Goal: Task Accomplishment & Management: Manage account settings

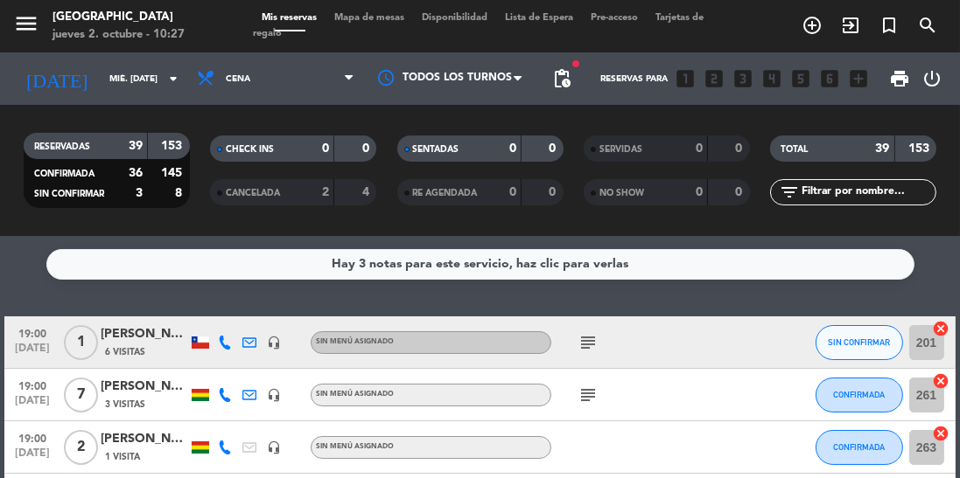
click at [140, 87] on input "mié. [DATE]" at bounding box center [165, 79] width 129 height 27
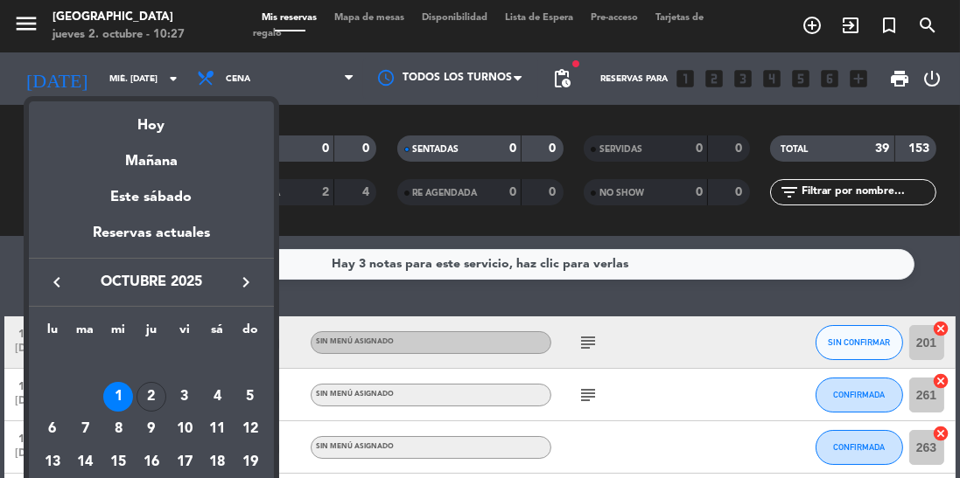
click at [142, 399] on div "2" at bounding box center [151, 397] width 30 height 30
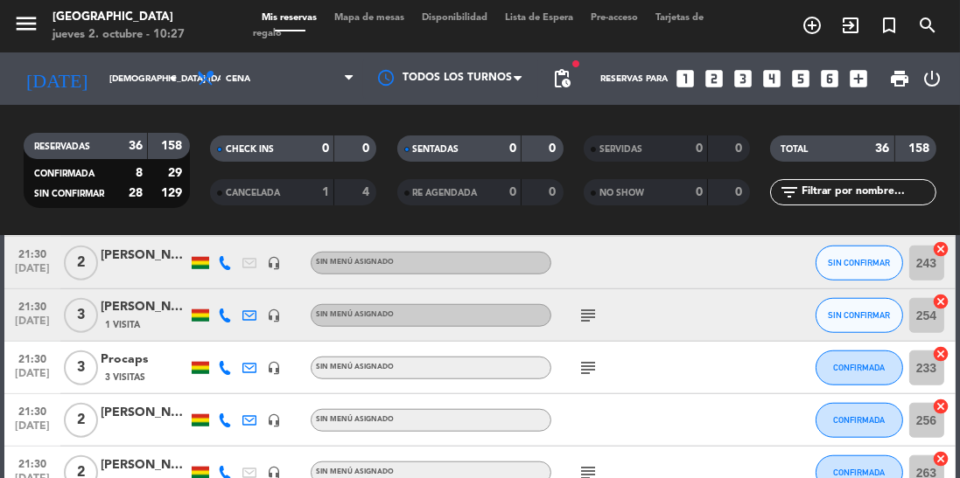
scroll to position [1701, 0]
click at [587, 317] on icon "subject" at bounding box center [587, 314] width 21 height 21
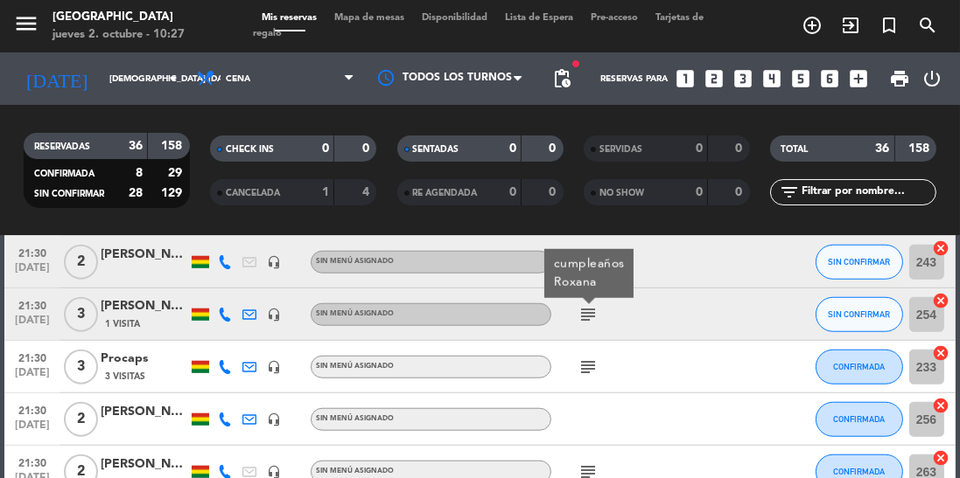
click at [583, 316] on icon "subject" at bounding box center [587, 314] width 21 height 21
click at [137, 317] on div "[PERSON_NAME]" at bounding box center [144, 307] width 87 height 20
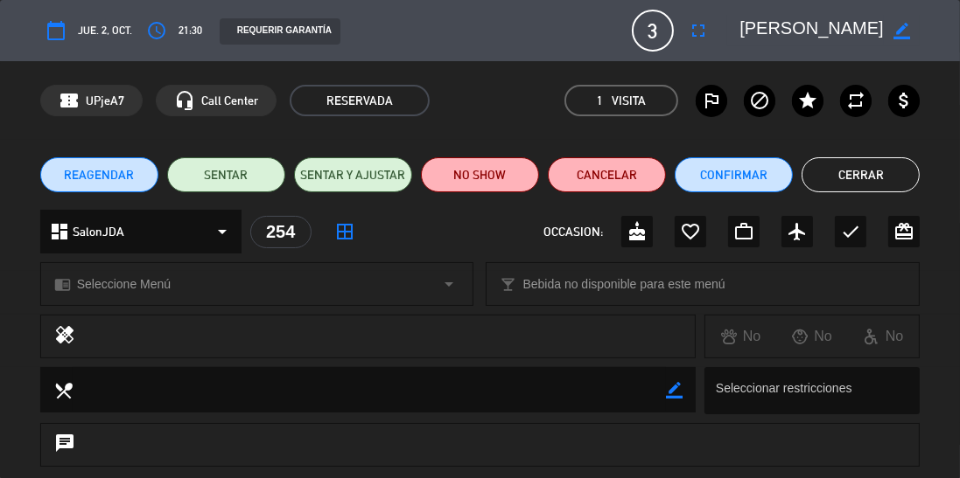
click at [862, 171] on button "Cerrar" at bounding box center [860, 174] width 118 height 35
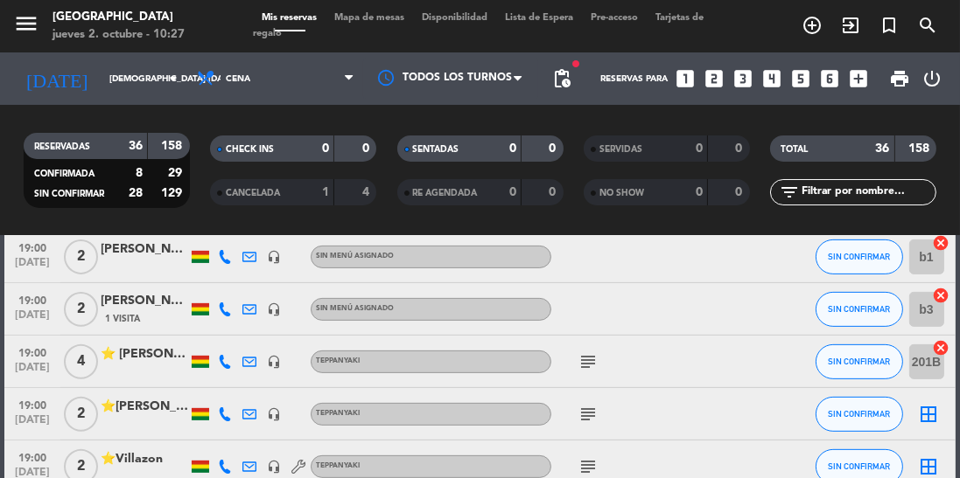
scroll to position [0, 0]
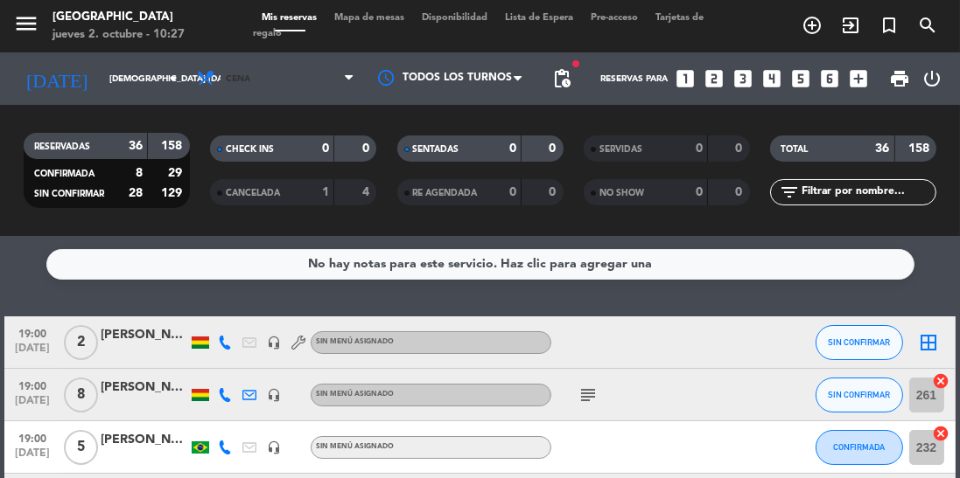
click at [265, 87] on span "Cena" at bounding box center [275, 78] width 175 height 38
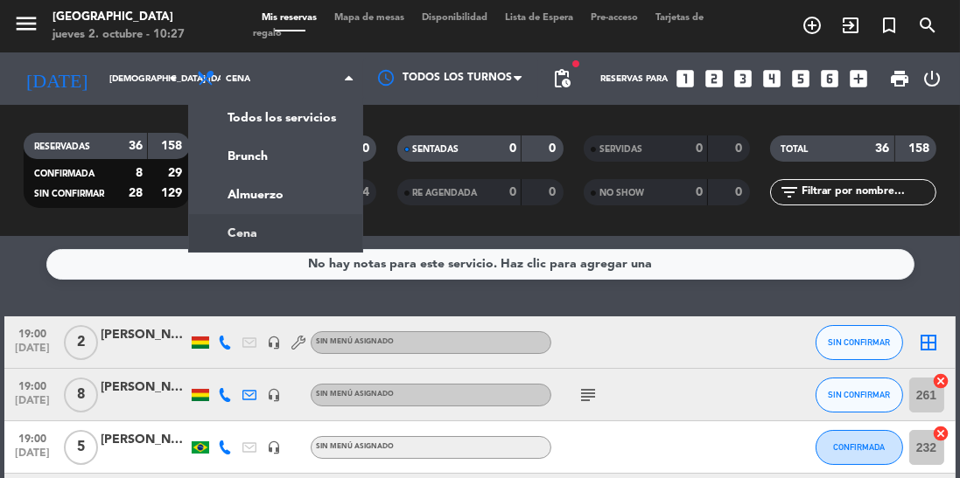
click at [296, 194] on div "menu Jardín de Asia jueves 2. octubre - 10:27 Mis reservas Mapa de mesas Dispon…" at bounding box center [480, 118] width 960 height 236
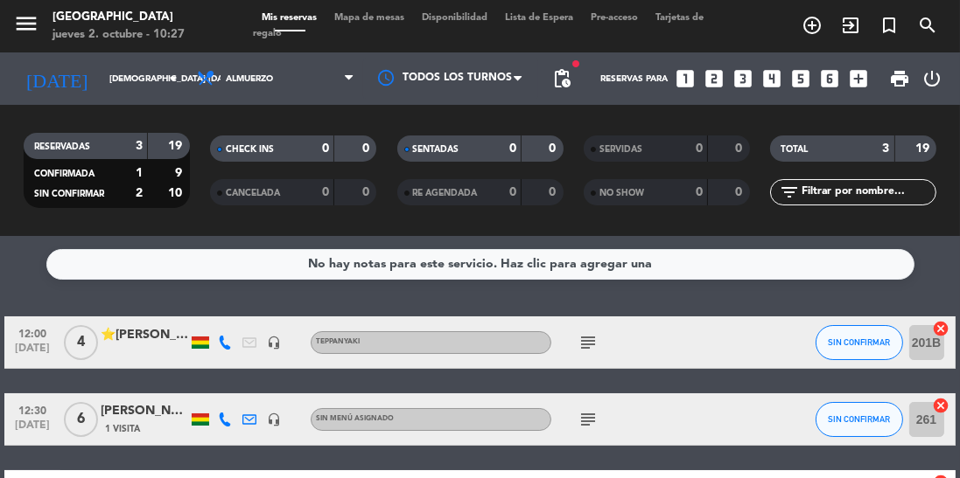
scroll to position [47, 0]
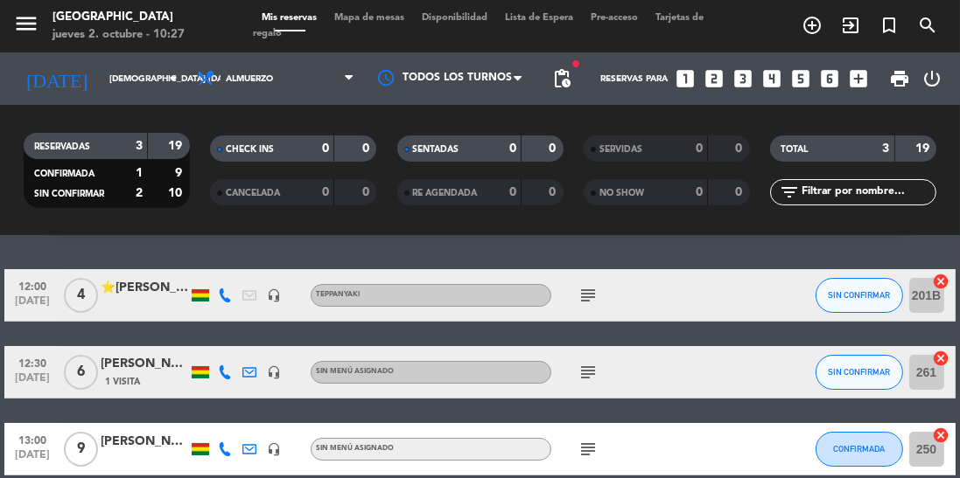
click at [585, 294] on icon "subject" at bounding box center [587, 295] width 21 height 21
click at [582, 303] on icon "subject" at bounding box center [587, 295] width 21 height 21
click at [587, 380] on icon "subject" at bounding box center [587, 372] width 21 height 21
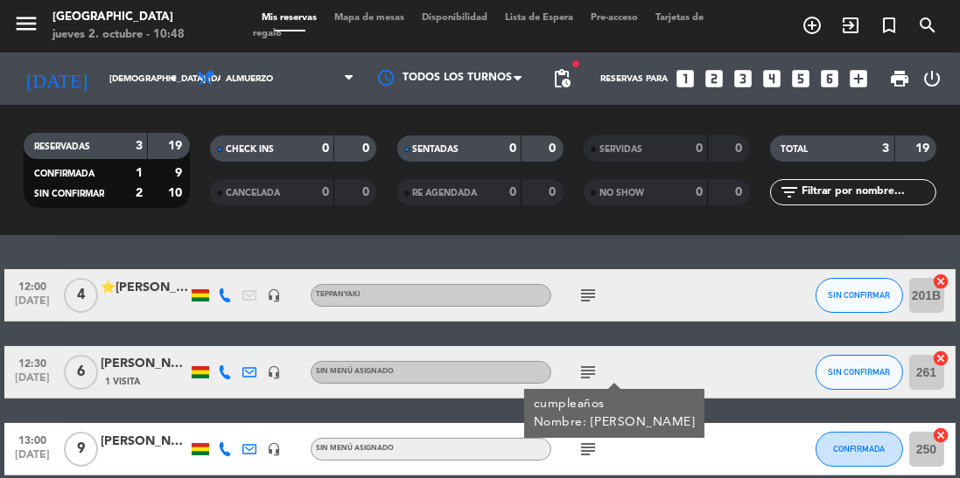
click at [585, 457] on icon "subject" at bounding box center [587, 449] width 21 height 21
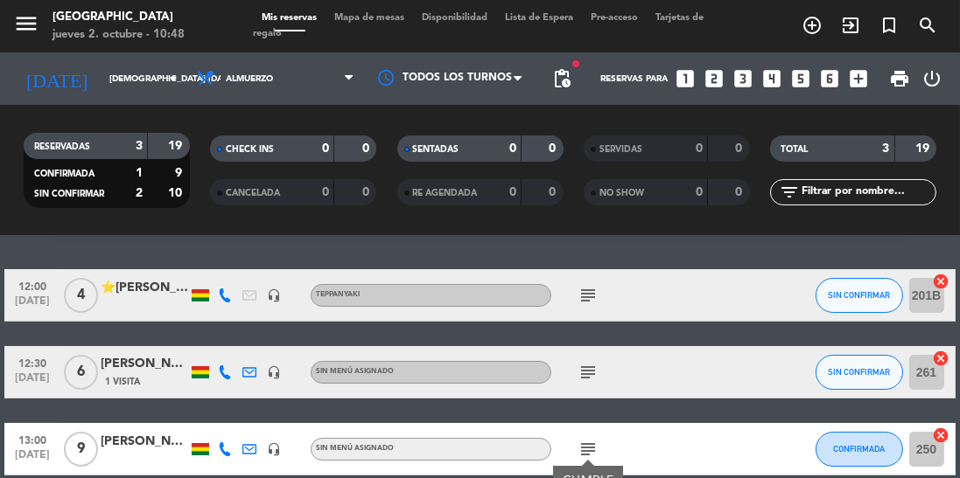
click at [586, 304] on icon "subject" at bounding box center [587, 295] width 21 height 21
click at [287, 89] on span "Almuerzo" at bounding box center [275, 78] width 175 height 38
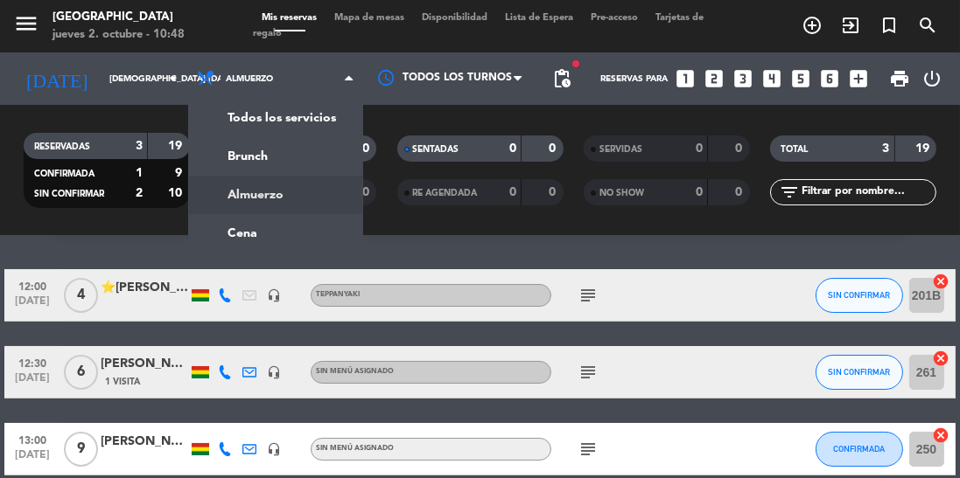
click at [302, 227] on div "menu Jardín de Asia jueves 2. octubre - 10:48 Mis reservas Mapa de mesas Dispon…" at bounding box center [480, 118] width 960 height 236
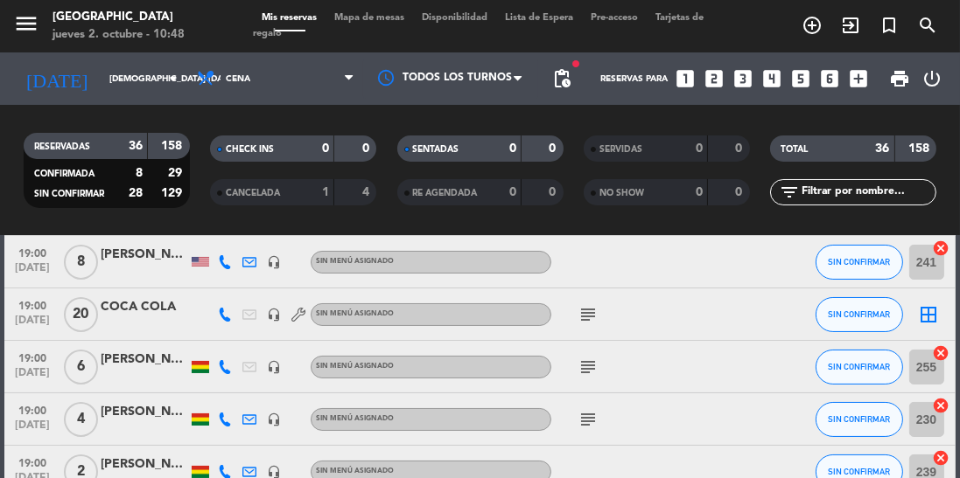
scroll to position [256, 0]
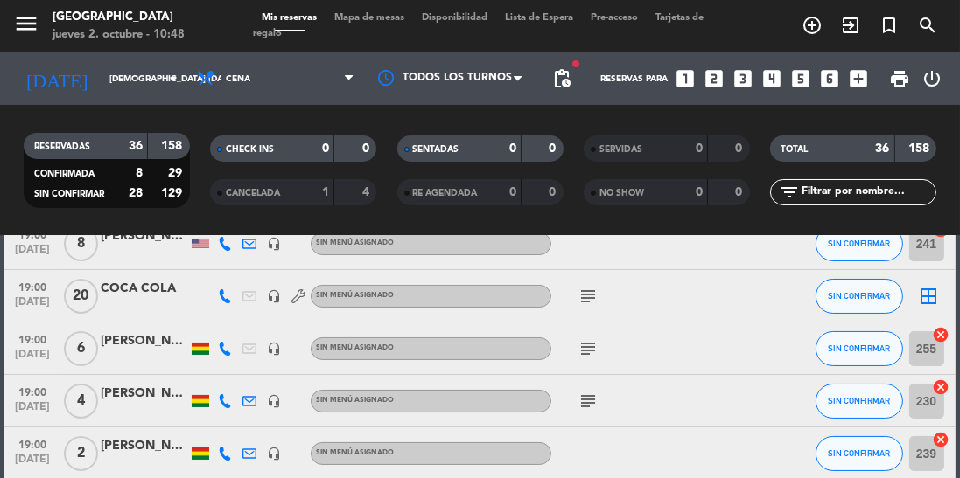
click at [589, 303] on icon "subject" at bounding box center [587, 296] width 21 height 21
click at [596, 359] on icon "subject" at bounding box center [587, 349] width 21 height 21
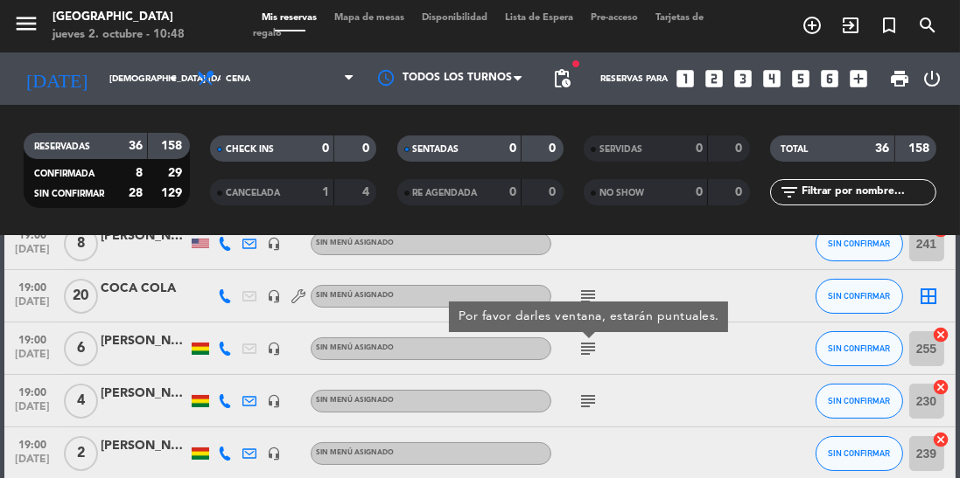
click at [587, 410] on icon "subject" at bounding box center [587, 401] width 21 height 21
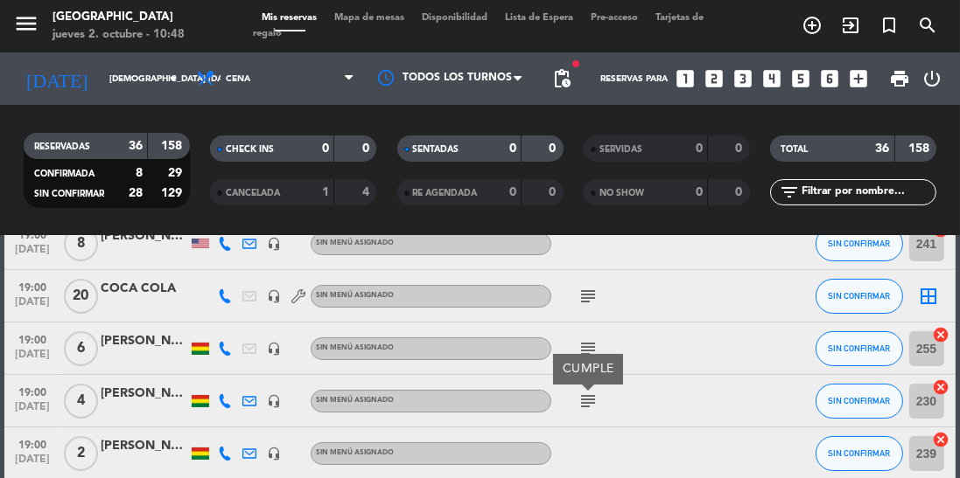
click at [585, 355] on div "CUMPLE" at bounding box center [588, 369] width 70 height 31
click at [589, 352] on icon "subject" at bounding box center [587, 349] width 21 height 21
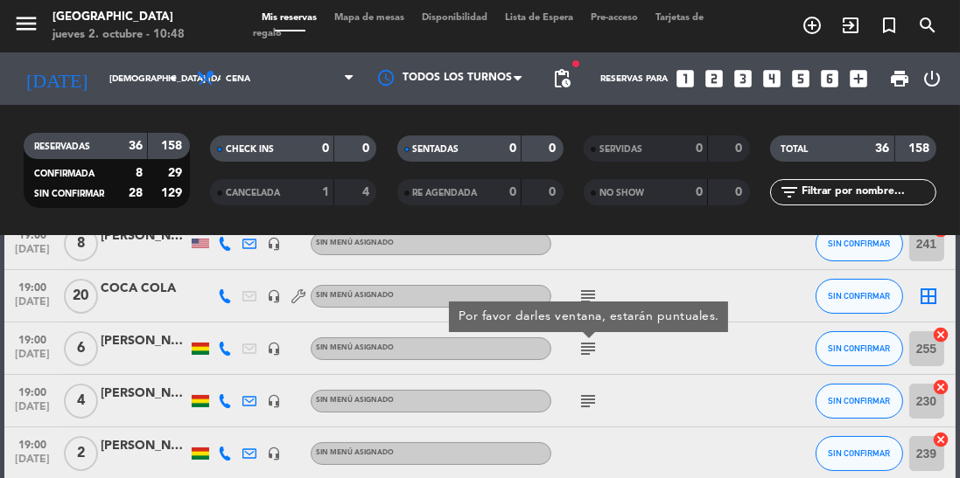
click at [588, 411] on icon "subject" at bounding box center [587, 401] width 21 height 21
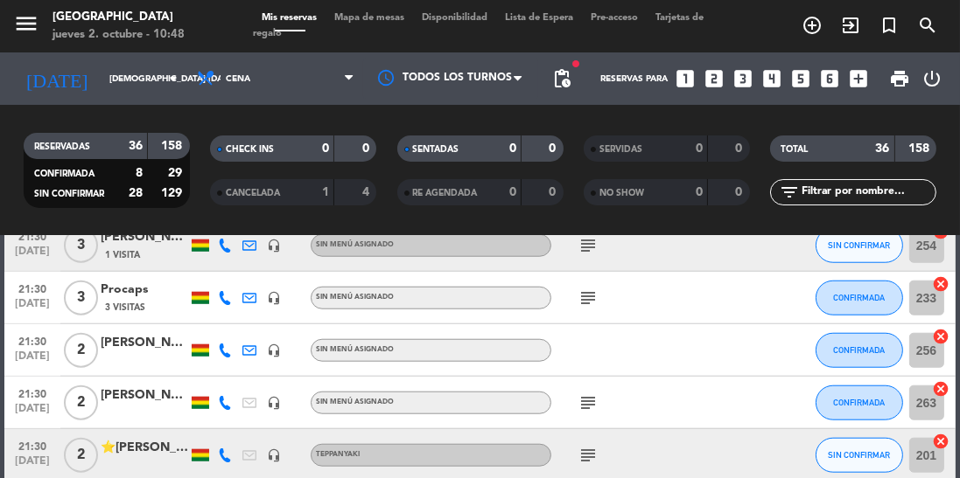
scroll to position [1784, 0]
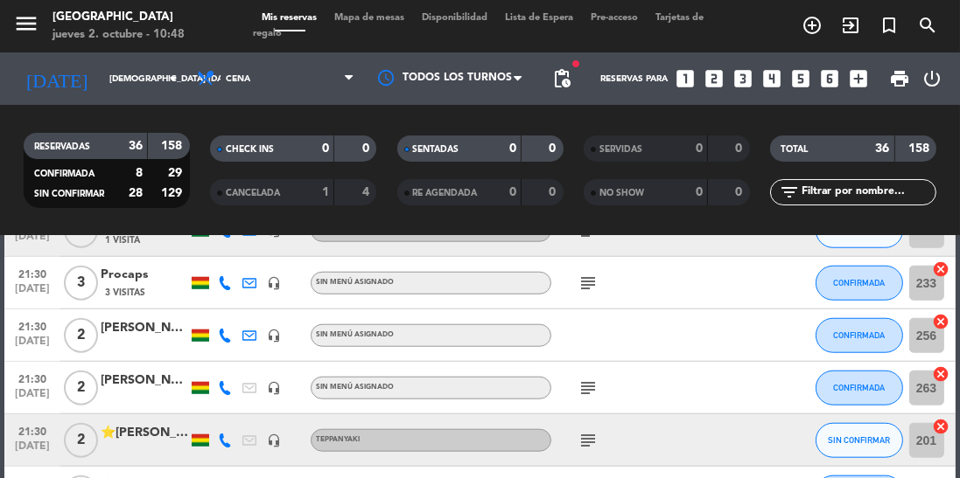
click at [119, 82] on input "[DEMOGRAPHIC_DATA] [DATE]" at bounding box center [165, 79] width 129 height 27
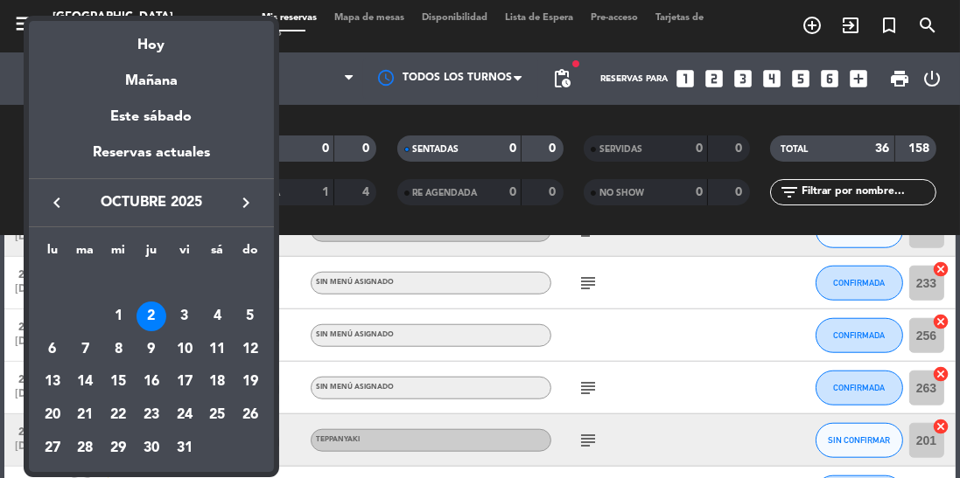
click at [189, 325] on div "3" at bounding box center [185, 317] width 30 height 30
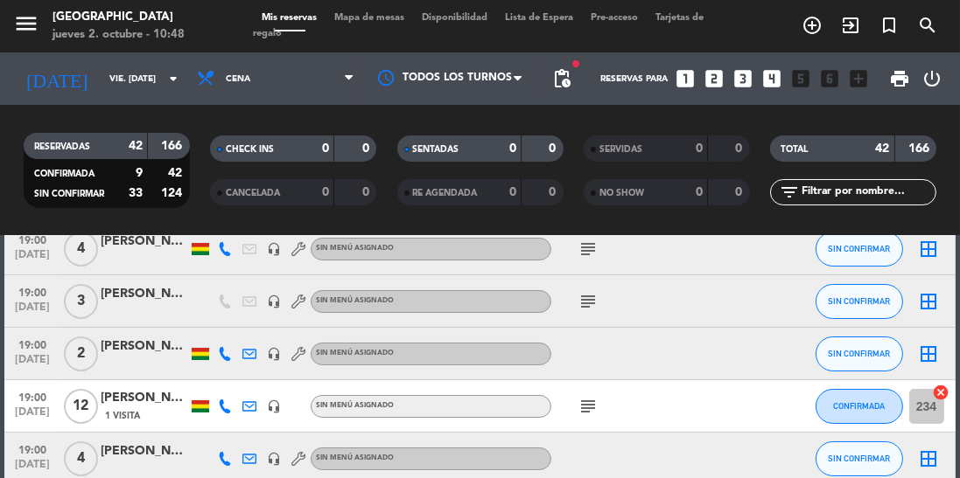
scroll to position [87, 0]
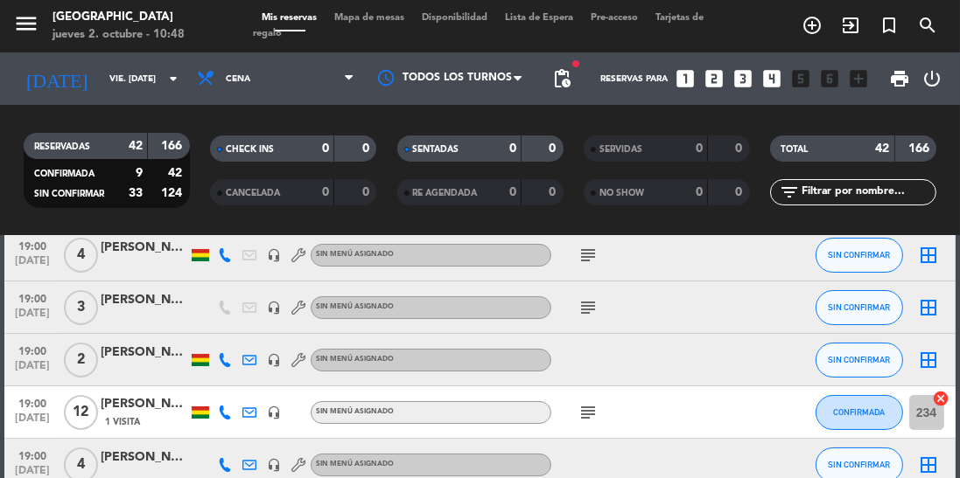
click at [594, 310] on icon "subject" at bounding box center [587, 307] width 21 height 21
click at [595, 312] on icon "subject" at bounding box center [587, 307] width 21 height 21
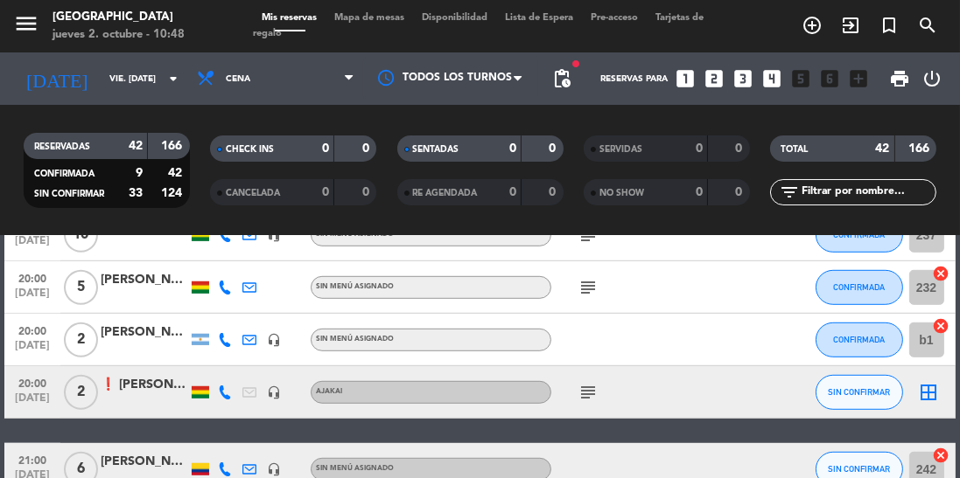
scroll to position [1246, 0]
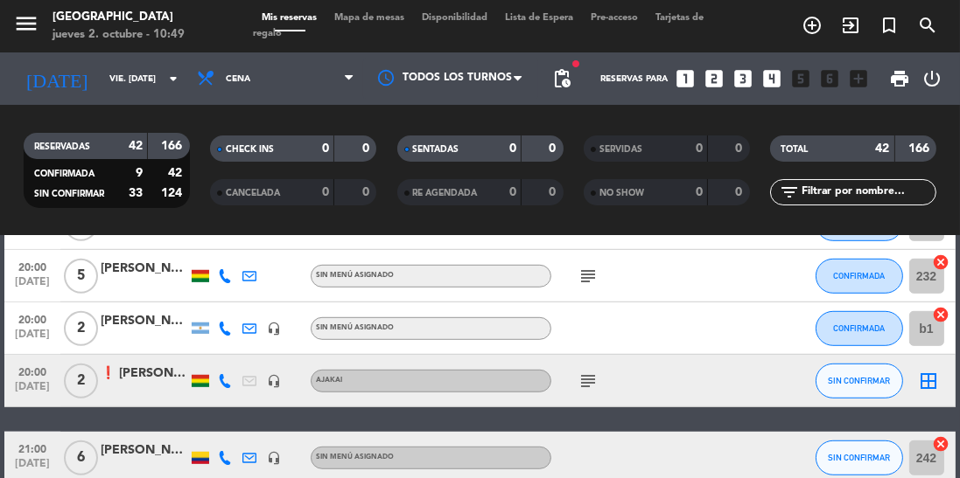
click at [594, 387] on icon "subject" at bounding box center [587, 381] width 21 height 21
click at [583, 383] on icon "subject" at bounding box center [587, 381] width 21 height 21
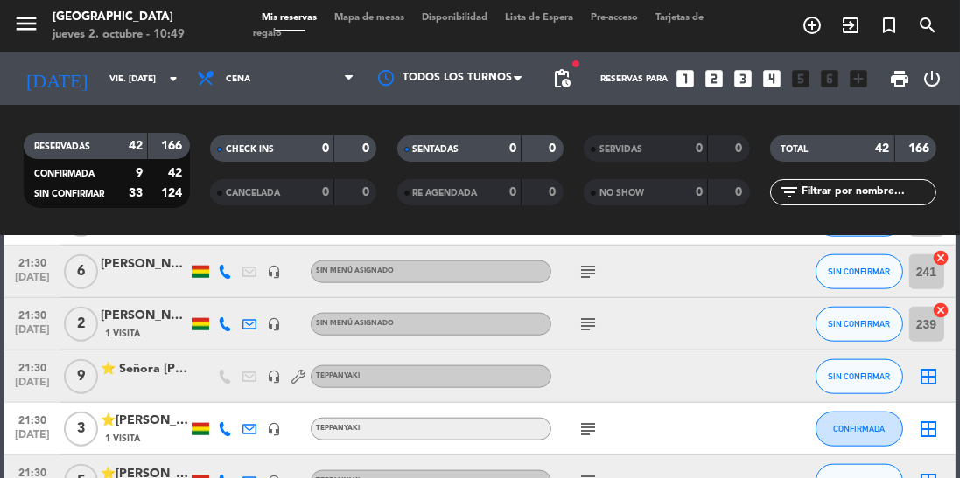
scroll to position [2119, 0]
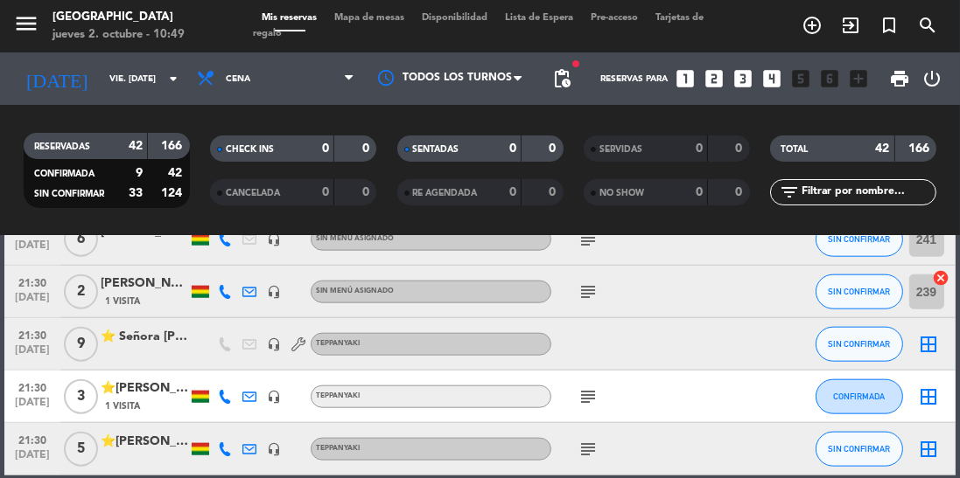
click at [169, 71] on icon "arrow_drop_down" at bounding box center [173, 78] width 21 height 21
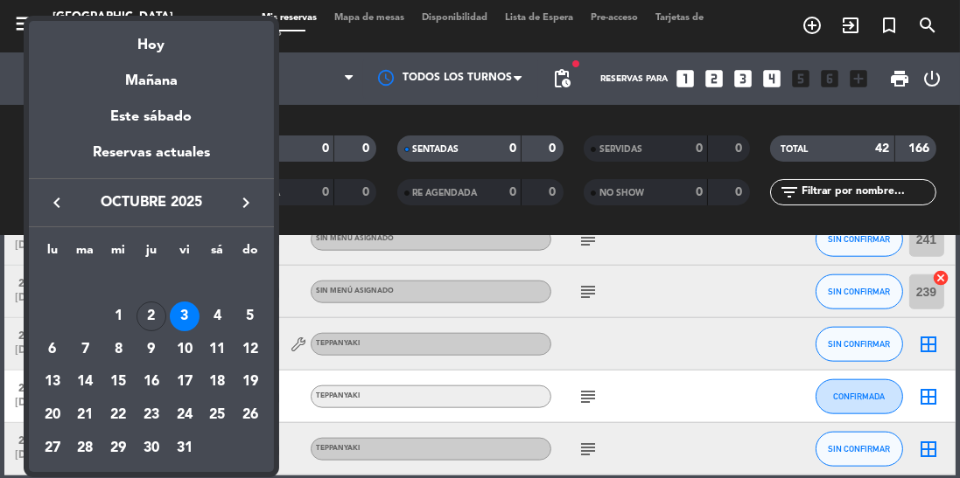
click at [219, 315] on div "4" at bounding box center [217, 317] width 30 height 30
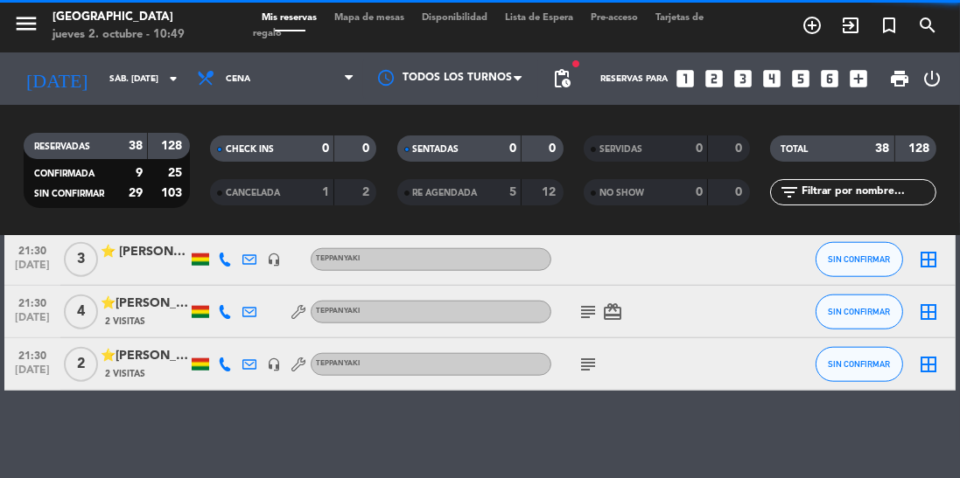
scroll to position [1933, 0]
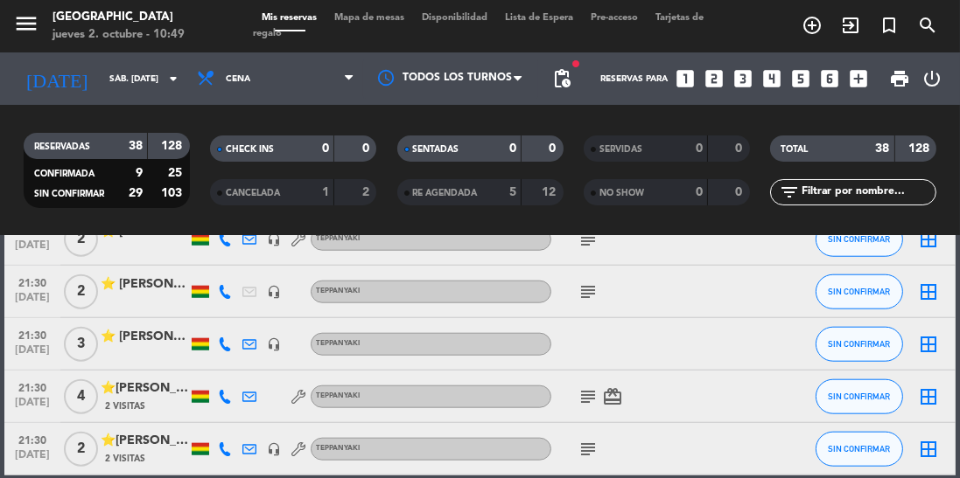
click at [134, 85] on input "sáb. [DATE]" at bounding box center [165, 79] width 129 height 27
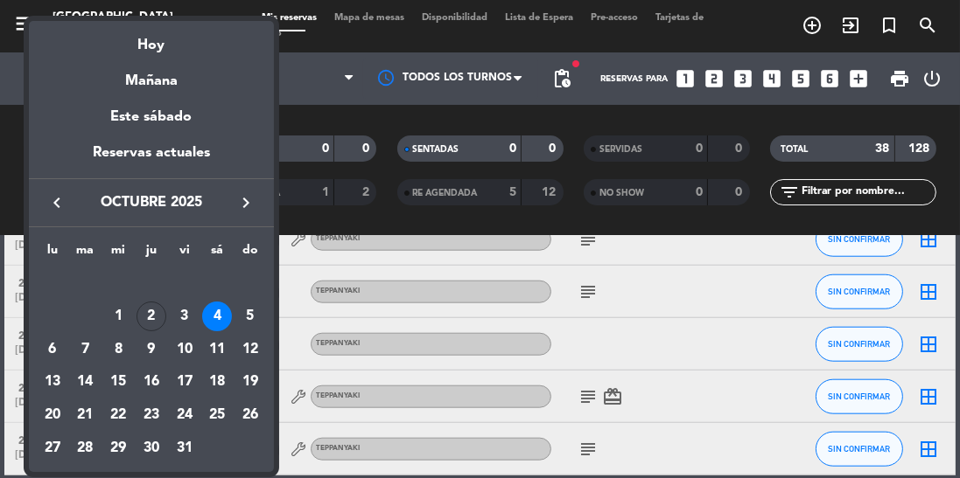
click at [364, 299] on div at bounding box center [480, 239] width 960 height 478
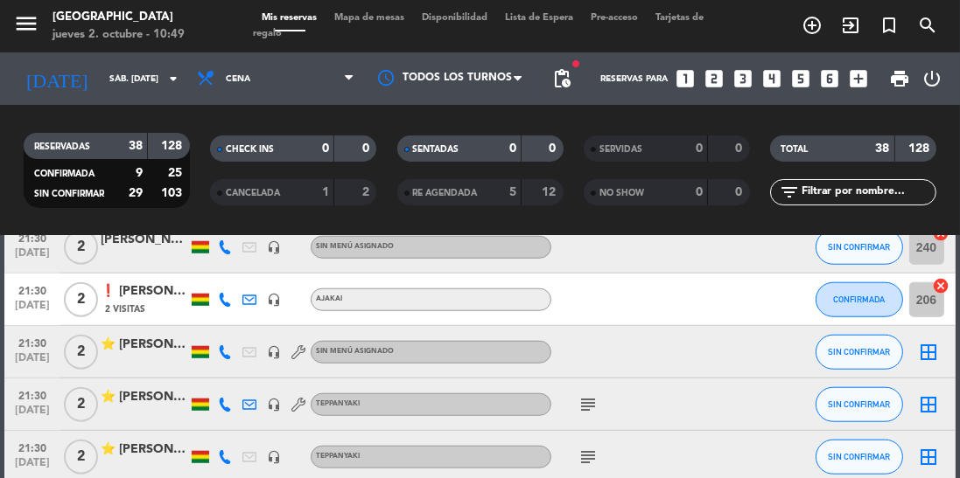
scroll to position [1759, 0]
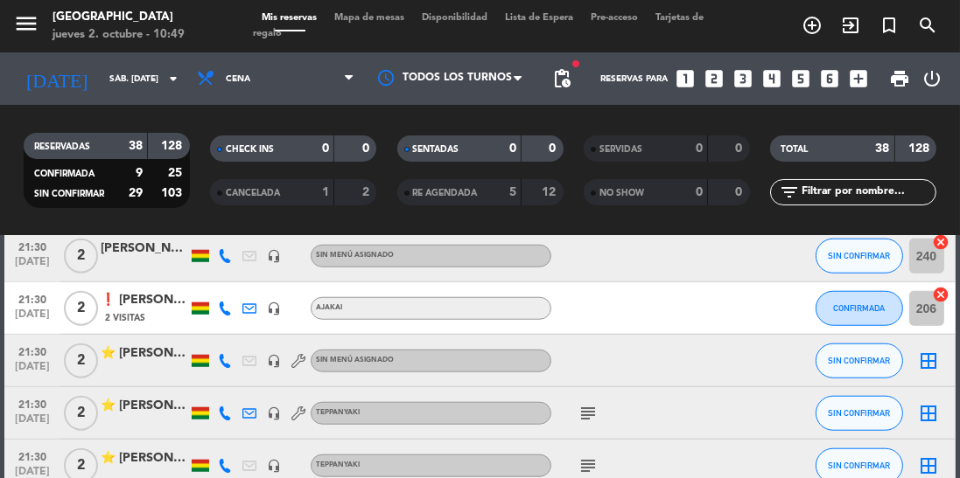
click at [137, 89] on input "sáb. [DATE]" at bounding box center [165, 79] width 129 height 27
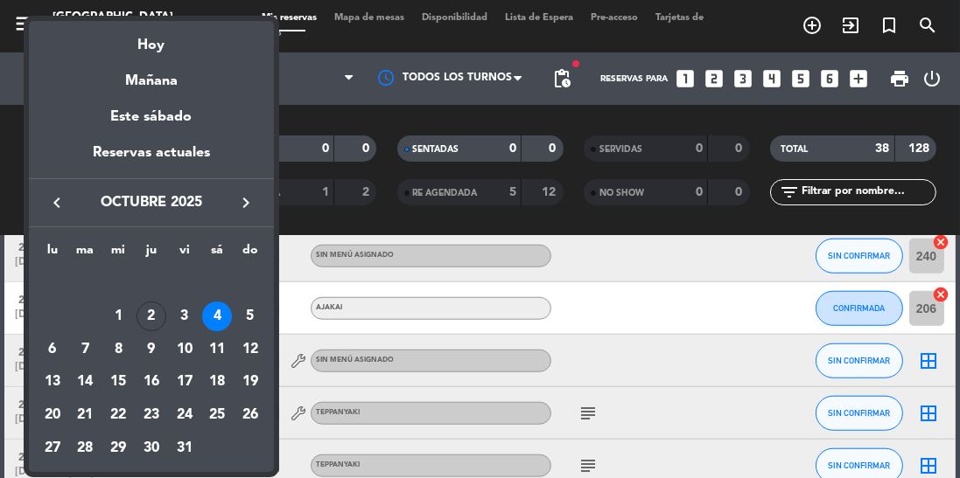
click at [46, 345] on div "6" at bounding box center [53, 350] width 30 height 30
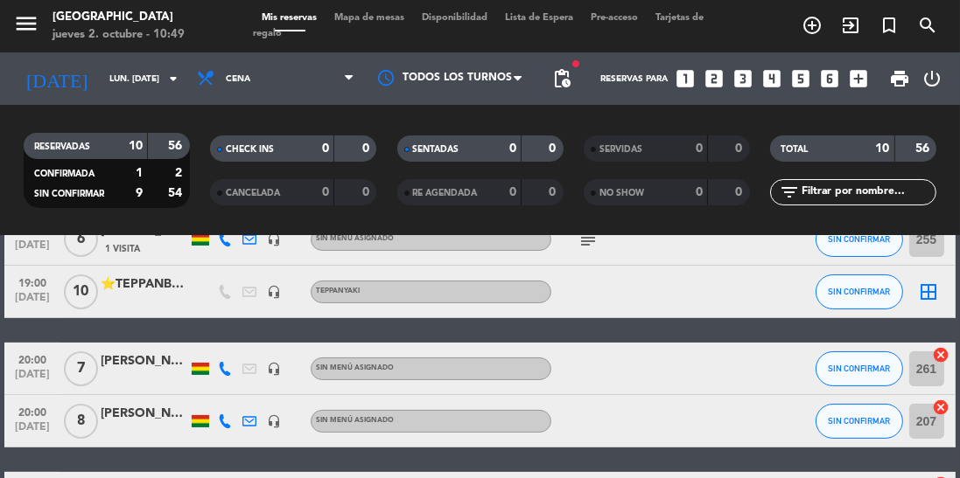
scroll to position [0, 0]
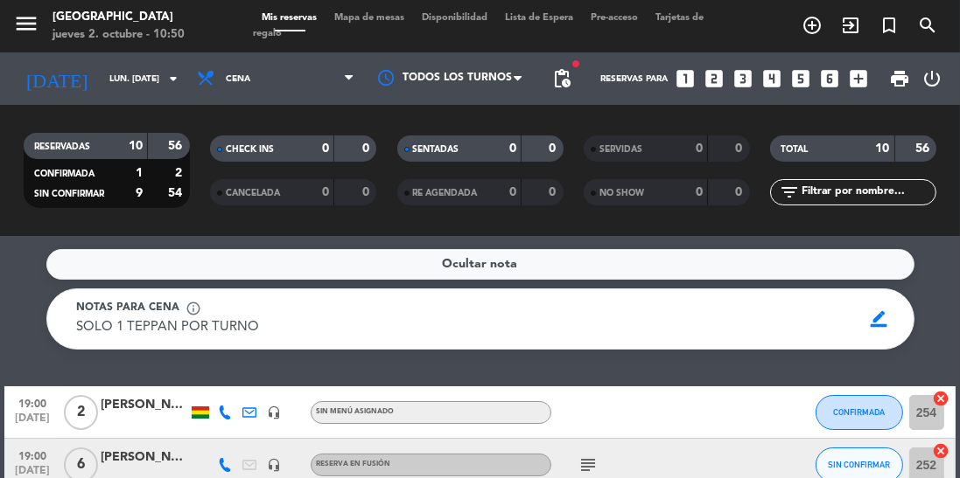
click at [120, 86] on input "lun. [DATE]" at bounding box center [165, 79] width 129 height 27
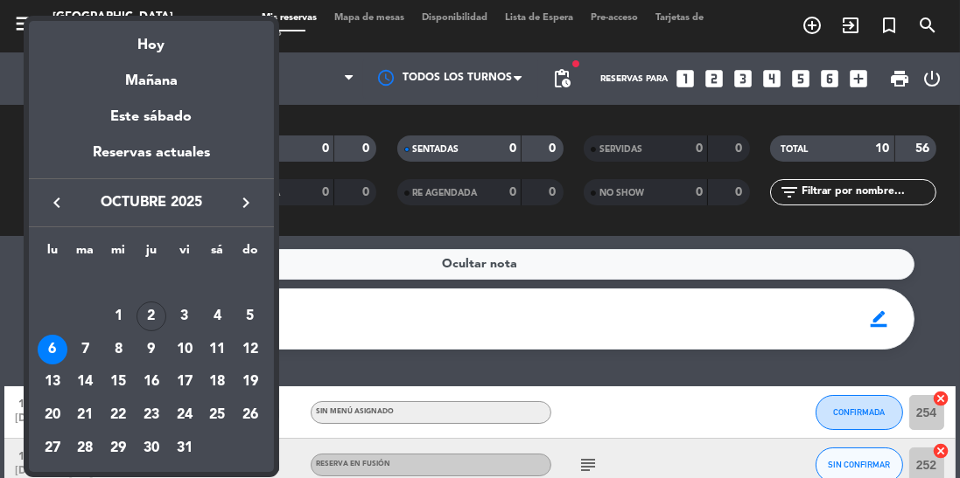
click at [74, 351] on div "7" at bounding box center [86, 350] width 30 height 30
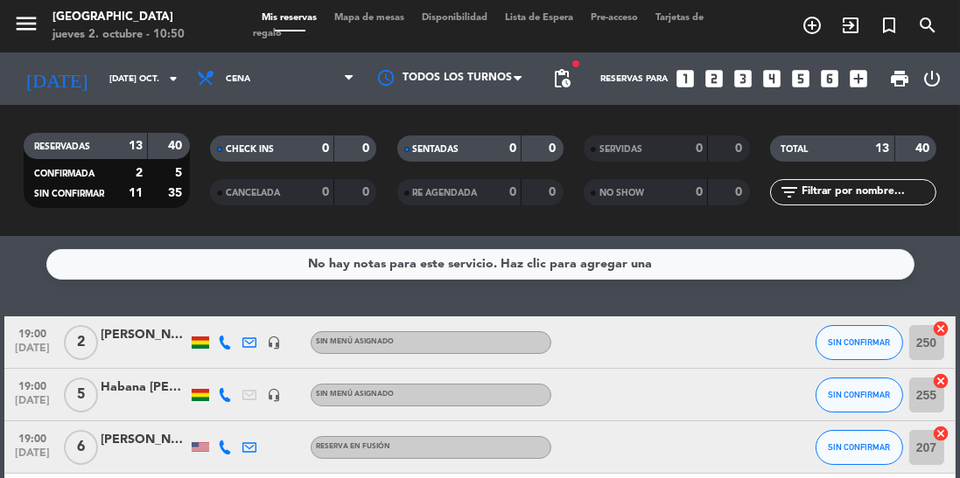
click at [101, 80] on input "[DATE] oct." at bounding box center [165, 79] width 129 height 27
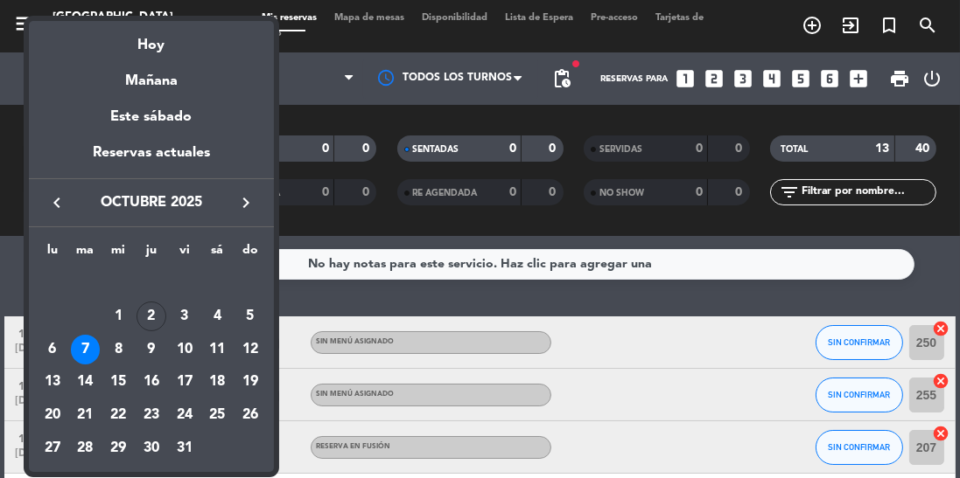
click at [152, 319] on div "2" at bounding box center [151, 317] width 30 height 30
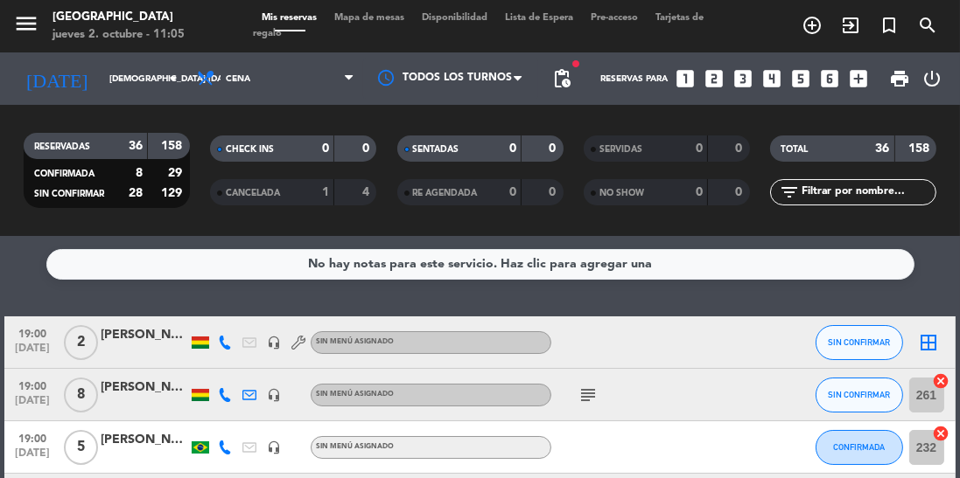
click at [101, 78] on input "[DEMOGRAPHIC_DATA] [DATE]" at bounding box center [165, 79] width 129 height 27
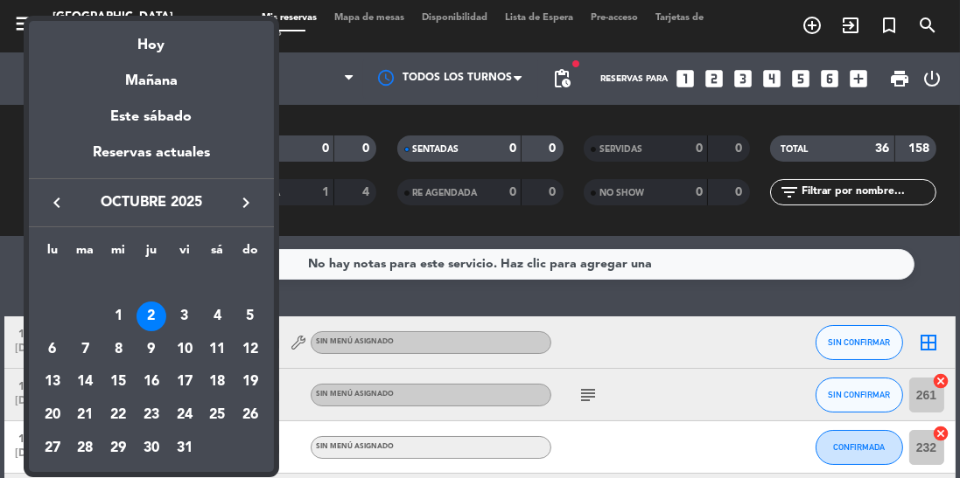
click at [42, 386] on div "13" at bounding box center [53, 382] width 30 height 30
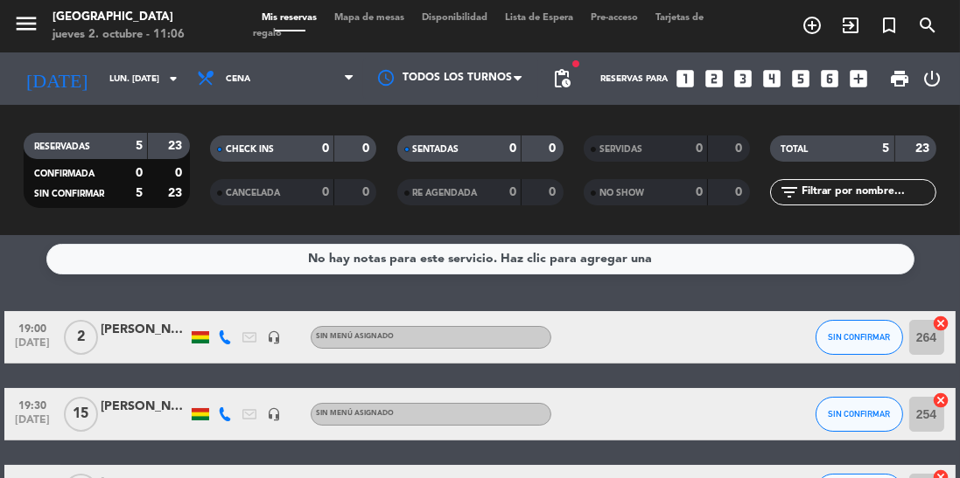
click at [681, 287] on div "No hay notas para este servicio. Haz clic para agregar una 19:00 [DATE] 2 [PERS…" at bounding box center [480, 357] width 960 height 242
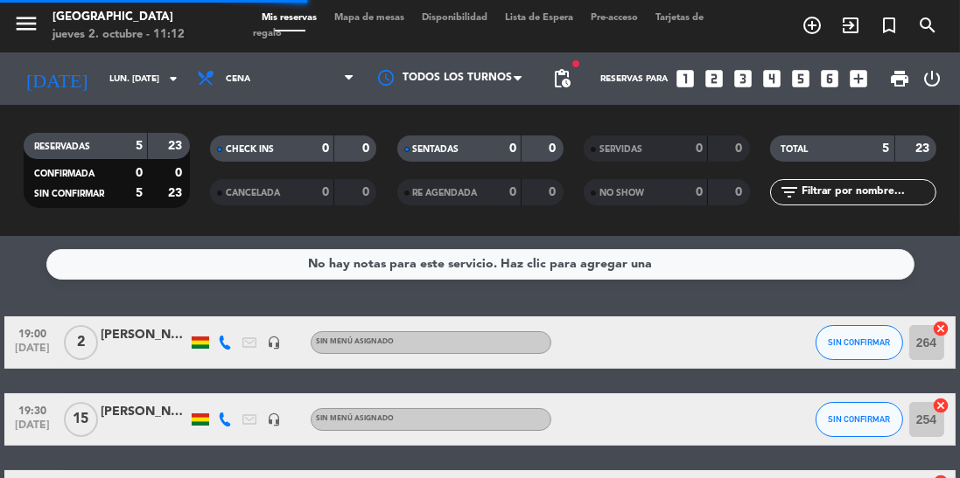
click at [107, 83] on input "lun. [DATE]" at bounding box center [165, 79] width 129 height 27
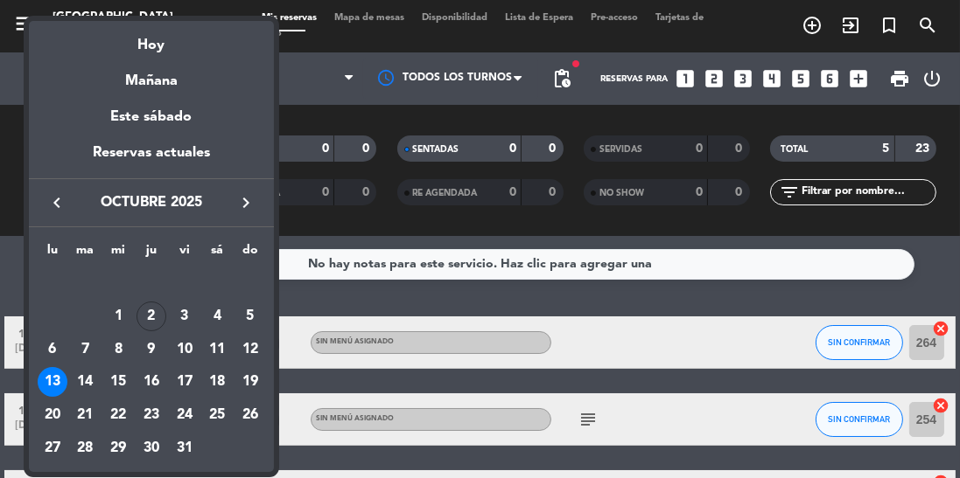
click at [159, 318] on div "2" at bounding box center [151, 317] width 30 height 30
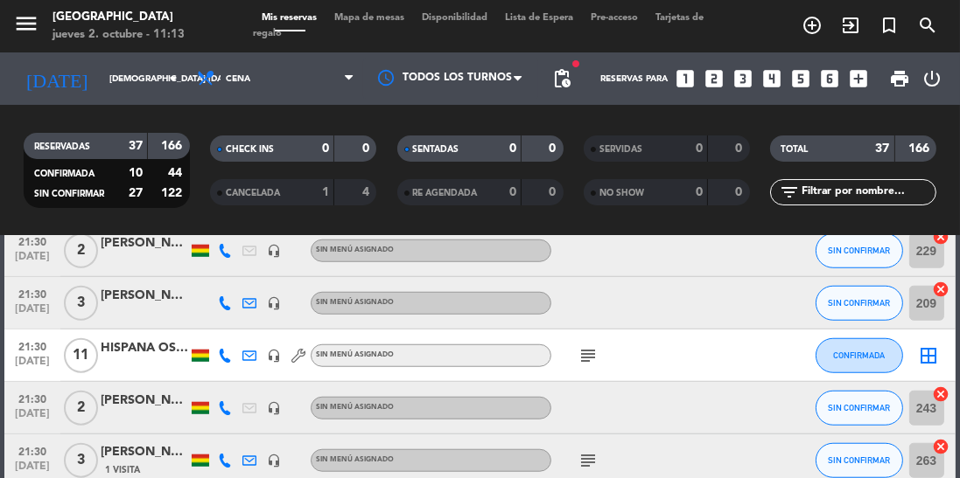
scroll to position [1881, 0]
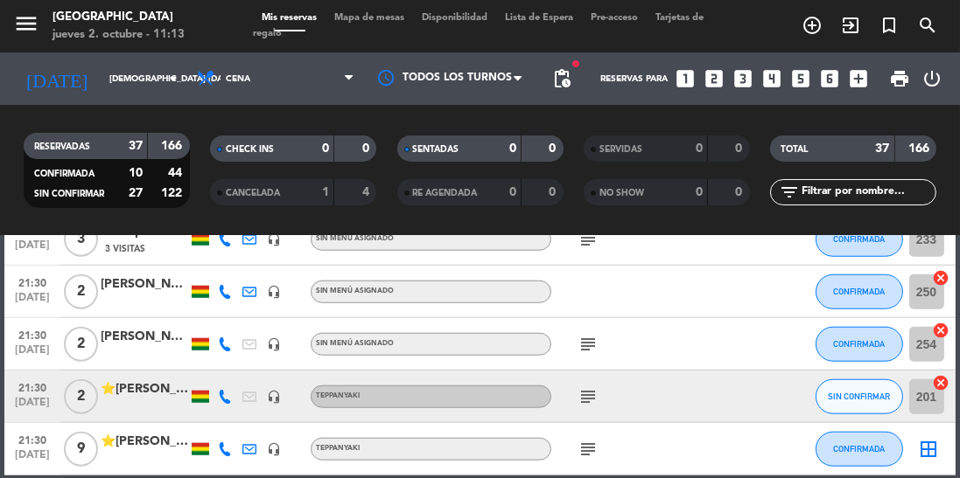
click at [141, 66] on input "[DEMOGRAPHIC_DATA] [DATE]" at bounding box center [165, 79] width 129 height 27
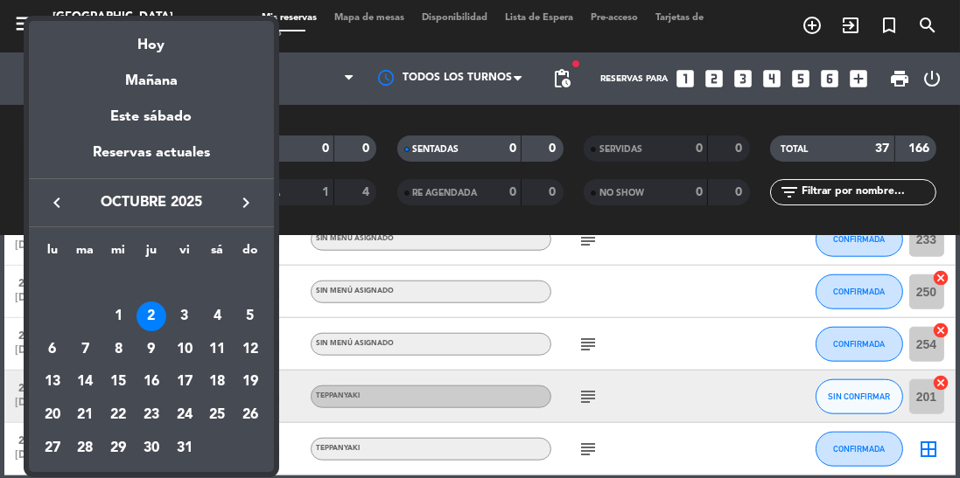
click at [176, 318] on div "3" at bounding box center [185, 317] width 30 height 30
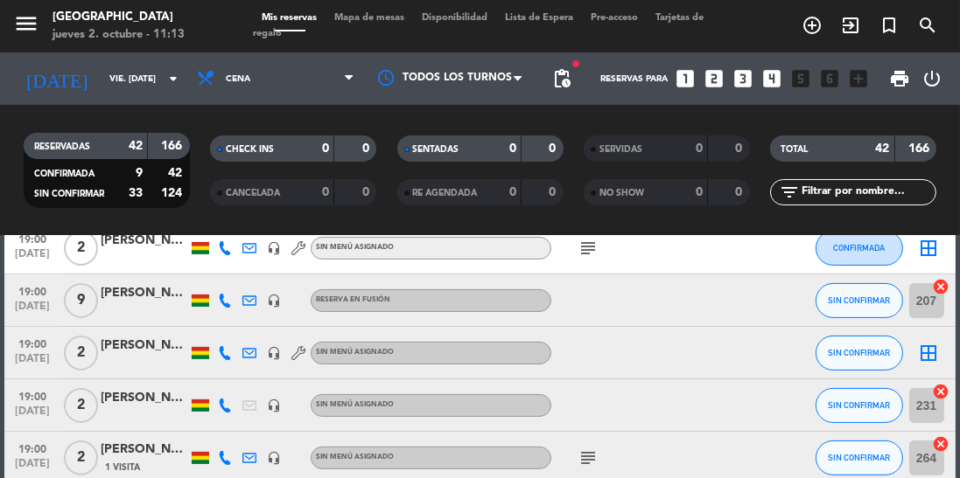
scroll to position [434, 0]
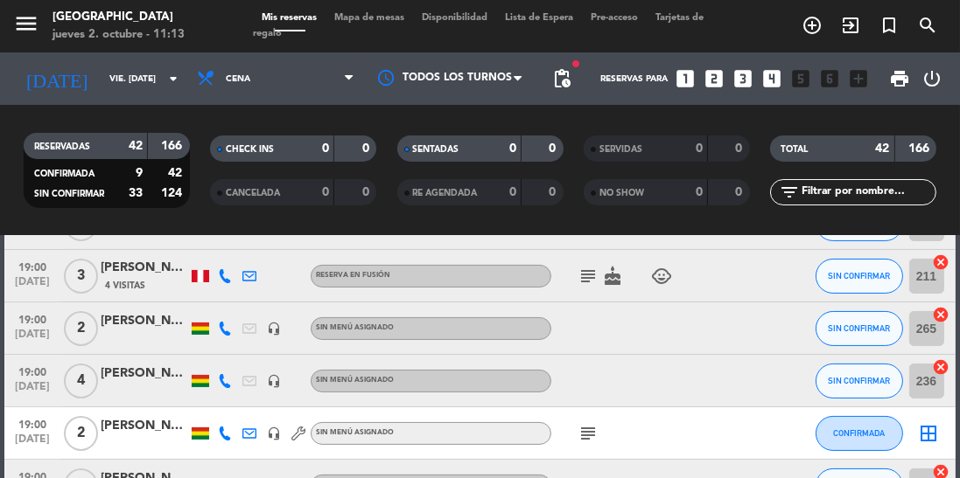
click at [101, 89] on input "vie. [DATE]" at bounding box center [165, 79] width 129 height 27
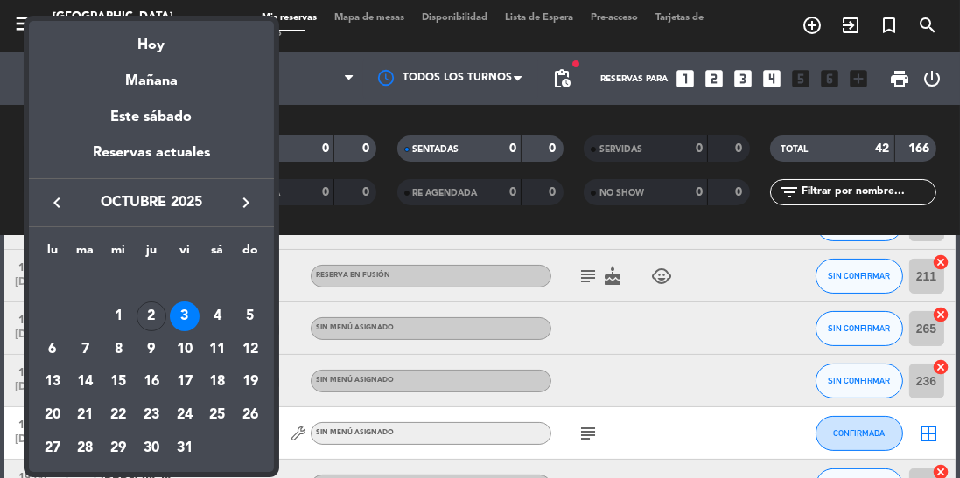
click at [141, 311] on div "2" at bounding box center [151, 317] width 30 height 30
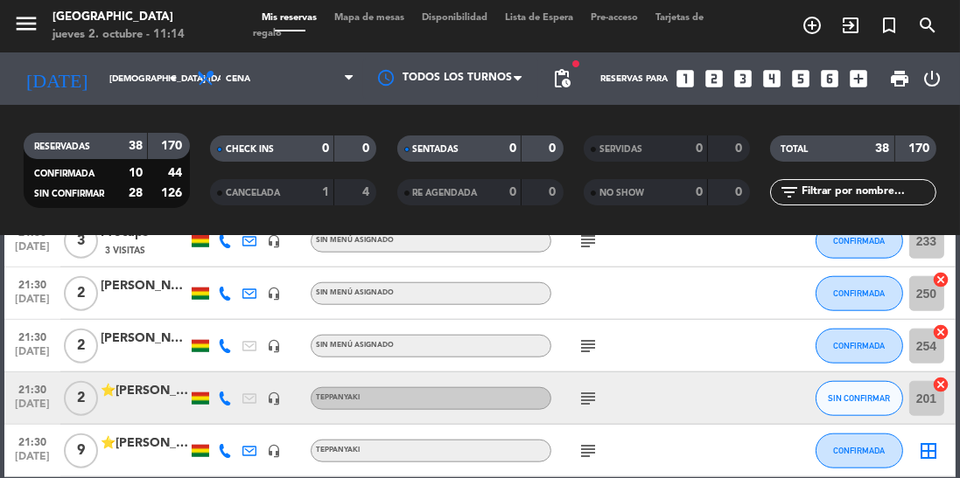
scroll to position [1933, 0]
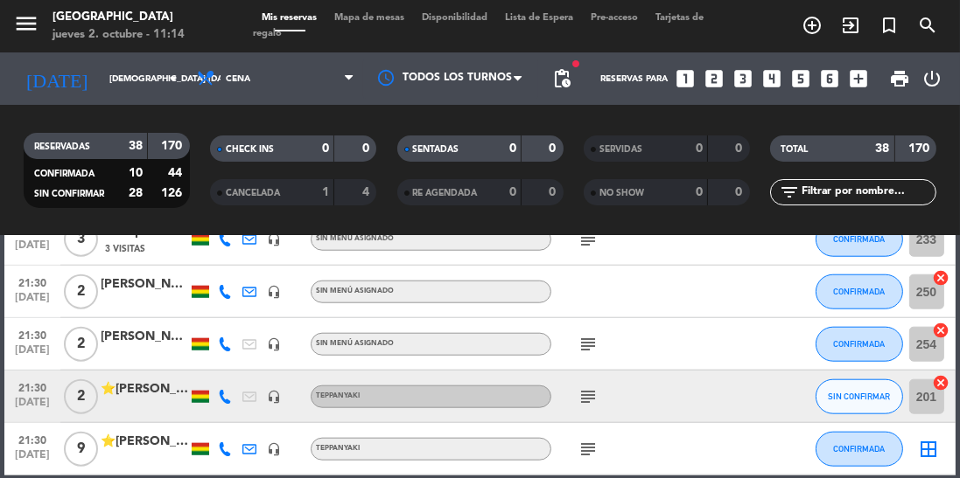
click at [152, 396] on div "⭐[PERSON_NAME]" at bounding box center [144, 390] width 87 height 20
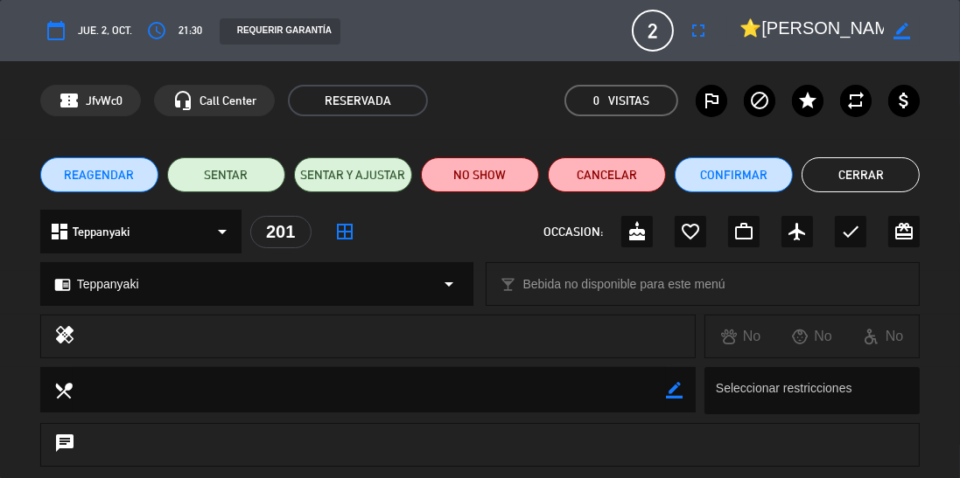
click at [863, 176] on button "Cerrar" at bounding box center [860, 174] width 118 height 35
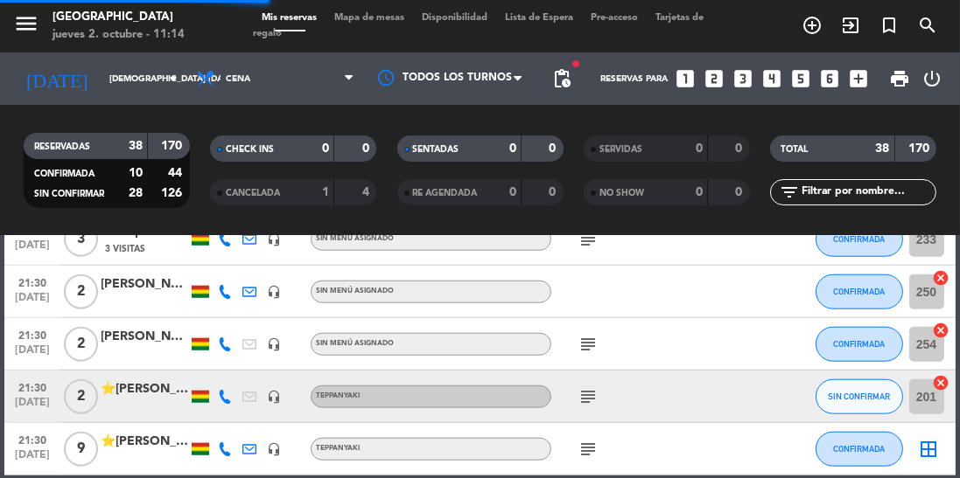
click at [101, 82] on input "[DEMOGRAPHIC_DATA] [DATE]" at bounding box center [165, 79] width 129 height 27
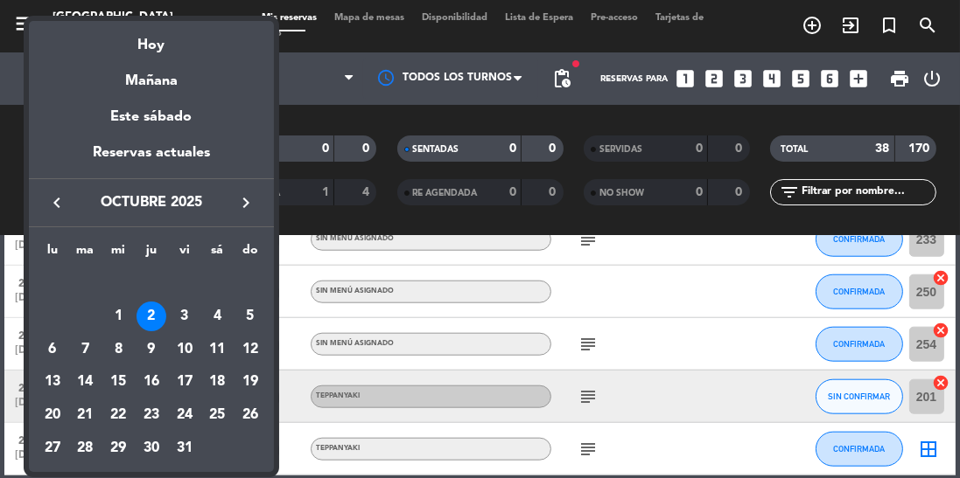
click at [44, 360] on div "6" at bounding box center [53, 350] width 30 height 30
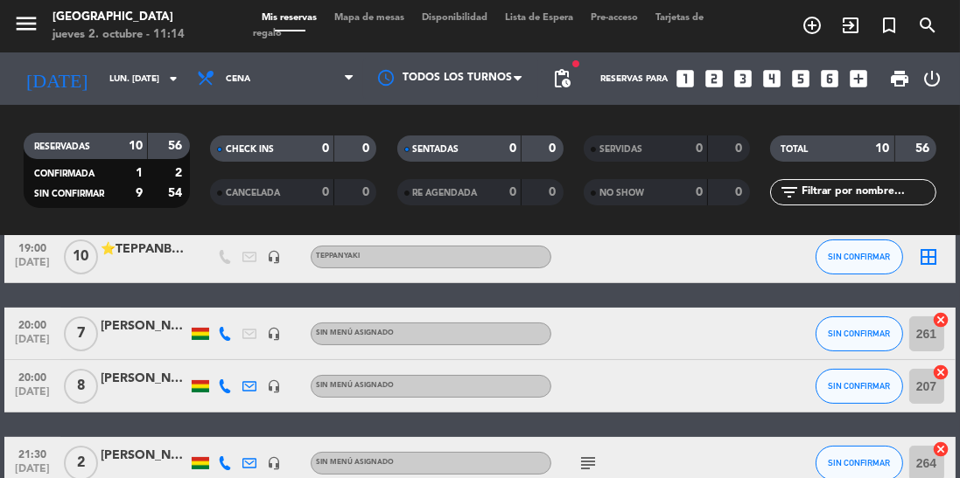
scroll to position [484, 0]
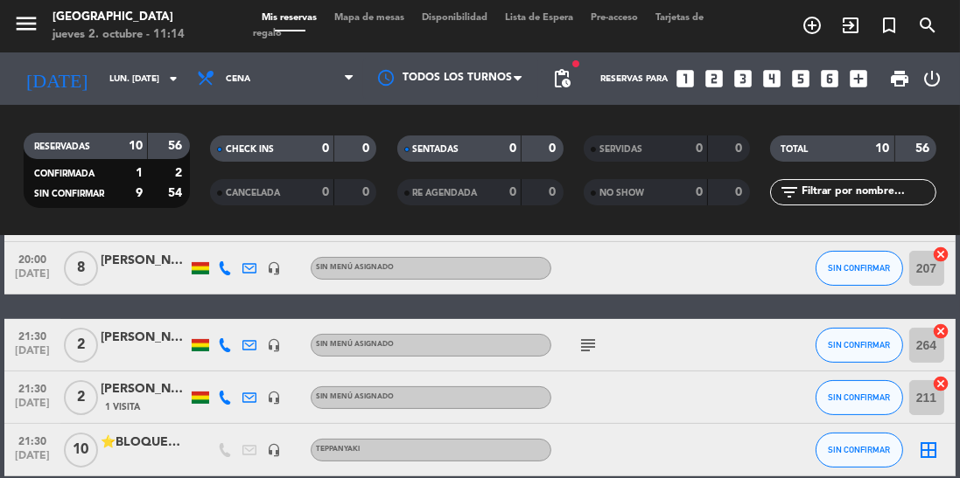
click at [102, 81] on input "lun. [DATE]" at bounding box center [165, 79] width 129 height 27
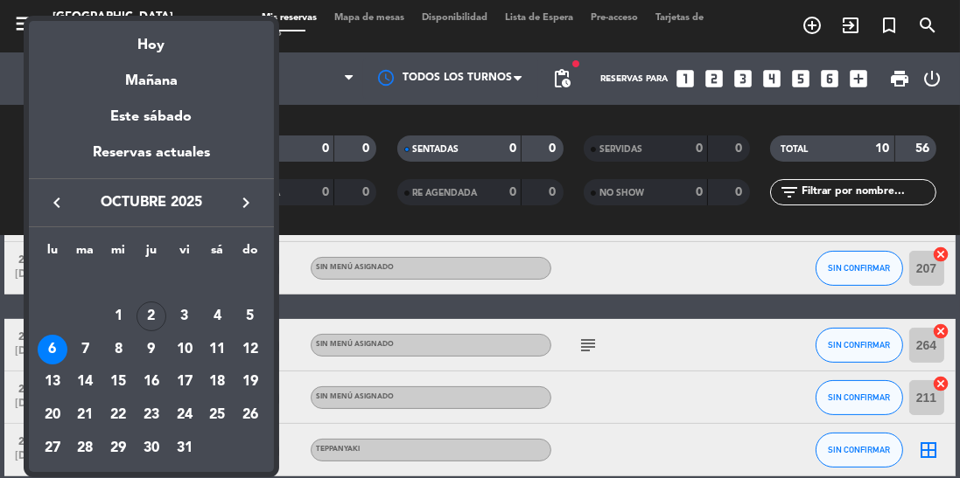
click at [84, 357] on div "7" at bounding box center [86, 350] width 30 height 30
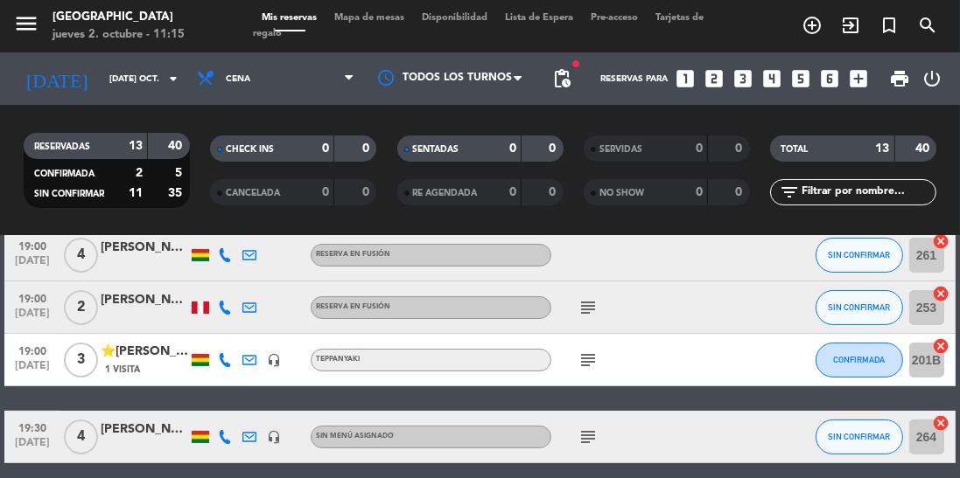
scroll to position [0, 0]
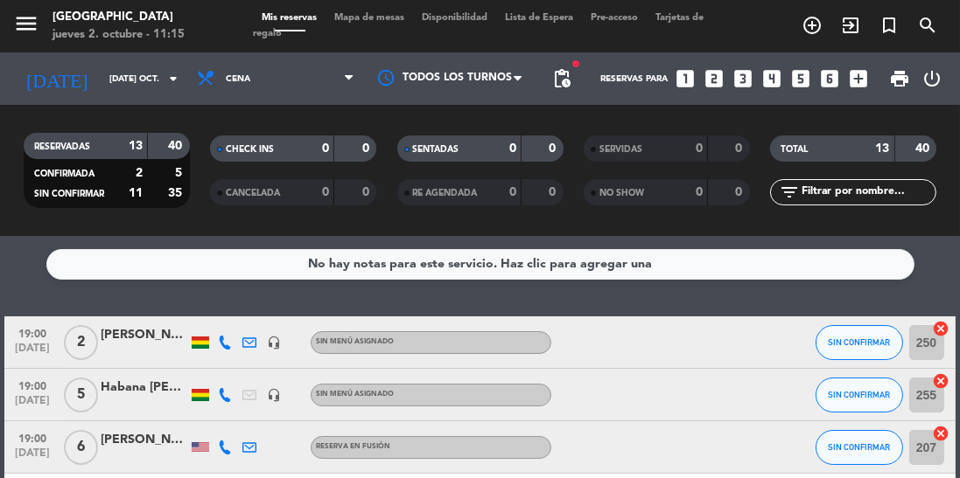
click at [101, 79] on input "[DATE] oct." at bounding box center [165, 79] width 129 height 27
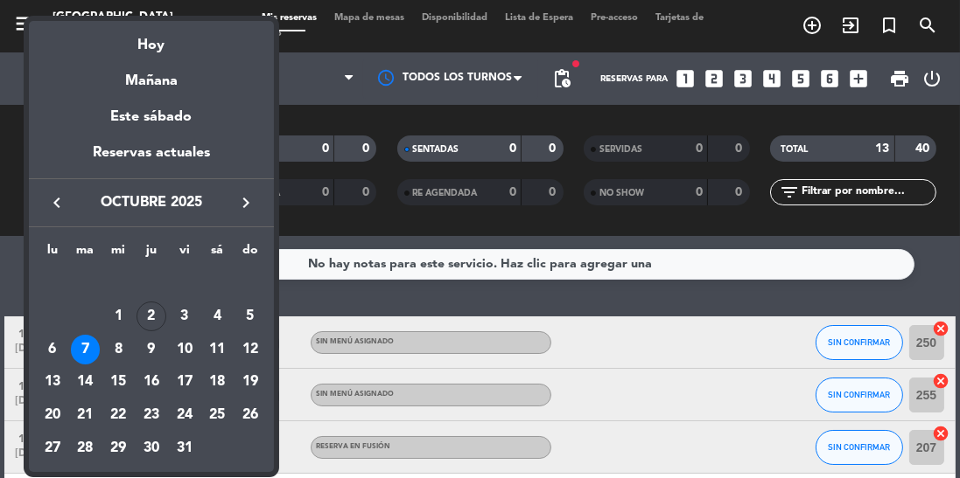
click at [191, 478] on div at bounding box center [480, 239] width 960 height 478
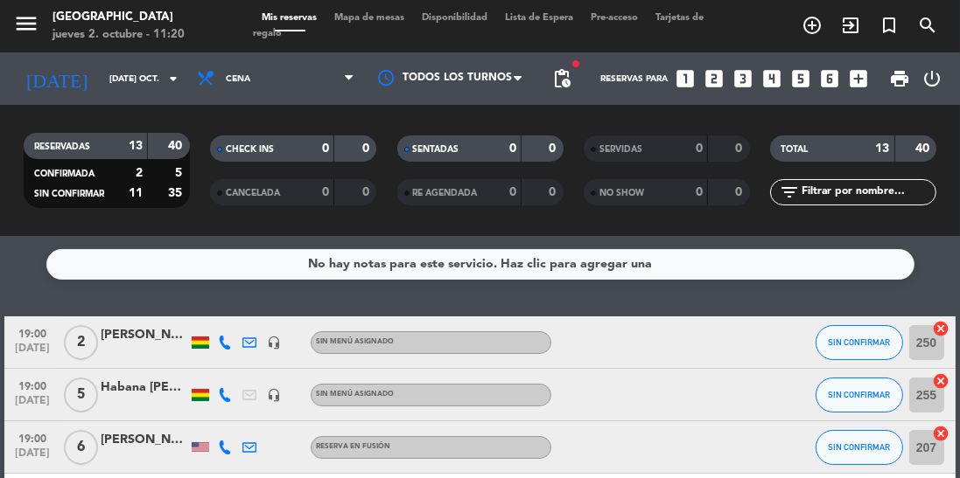
click at [105, 78] on input "[DATE] oct." at bounding box center [165, 79] width 129 height 27
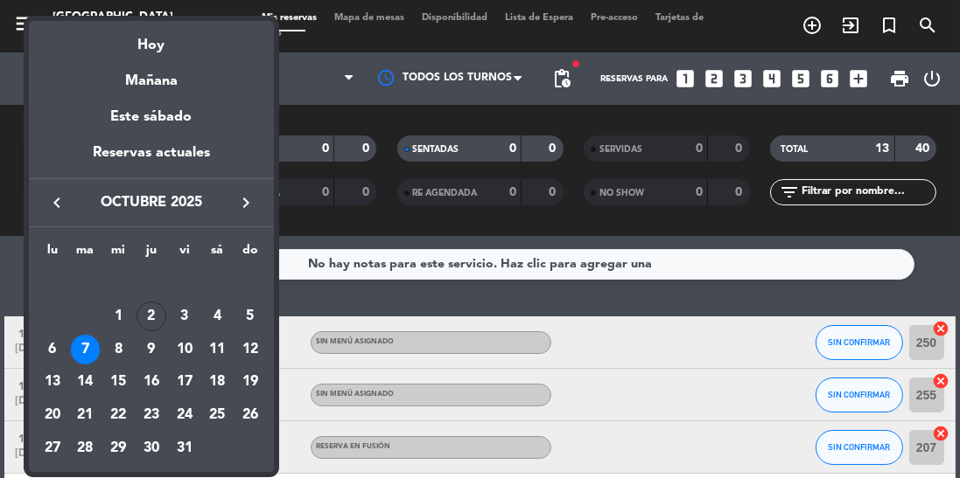
click at [241, 205] on icon "keyboard_arrow_right" at bounding box center [245, 202] width 21 height 21
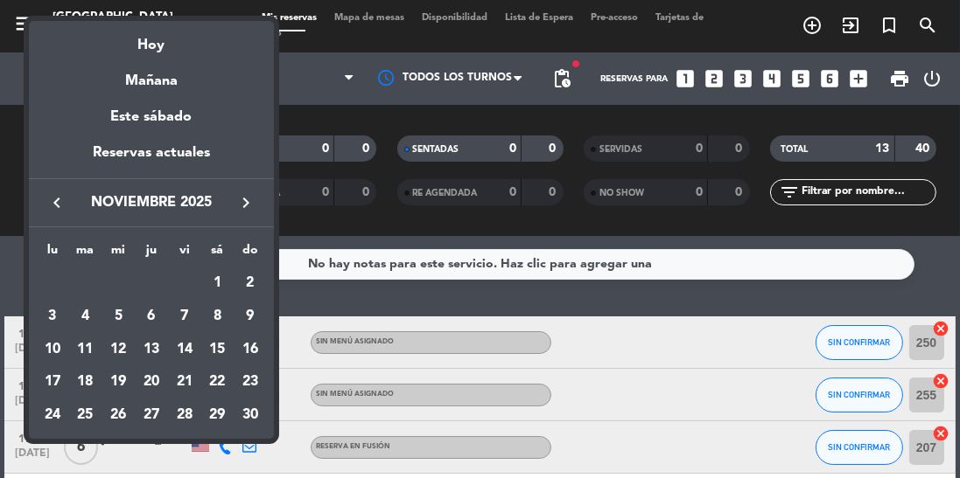
click at [181, 411] on div "28" at bounding box center [185, 416] width 30 height 30
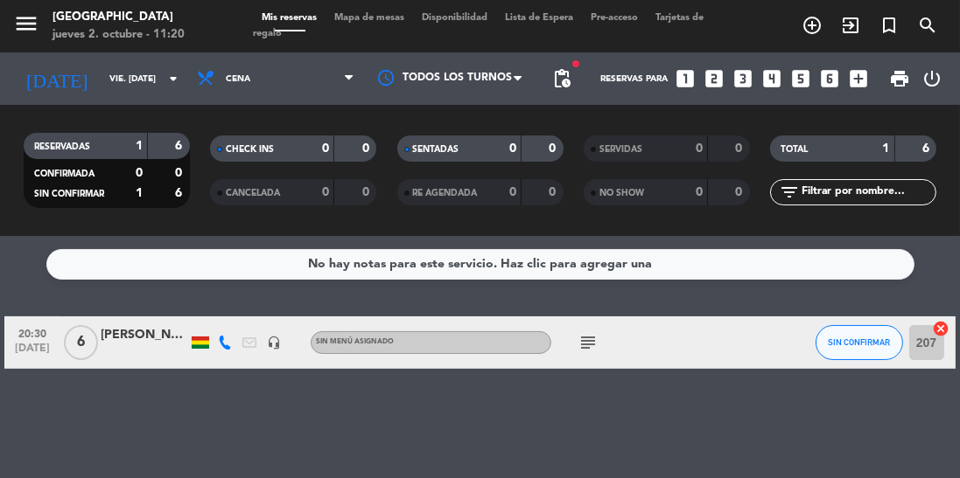
click at [101, 87] on input "vie. [DATE]" at bounding box center [165, 79] width 129 height 27
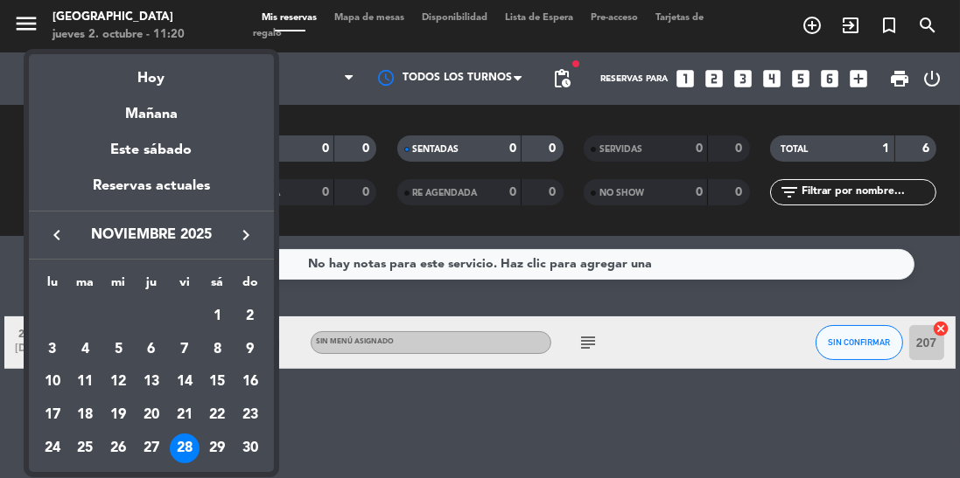
click at [41, 242] on button "keyboard_arrow_left" at bounding box center [56, 235] width 31 height 23
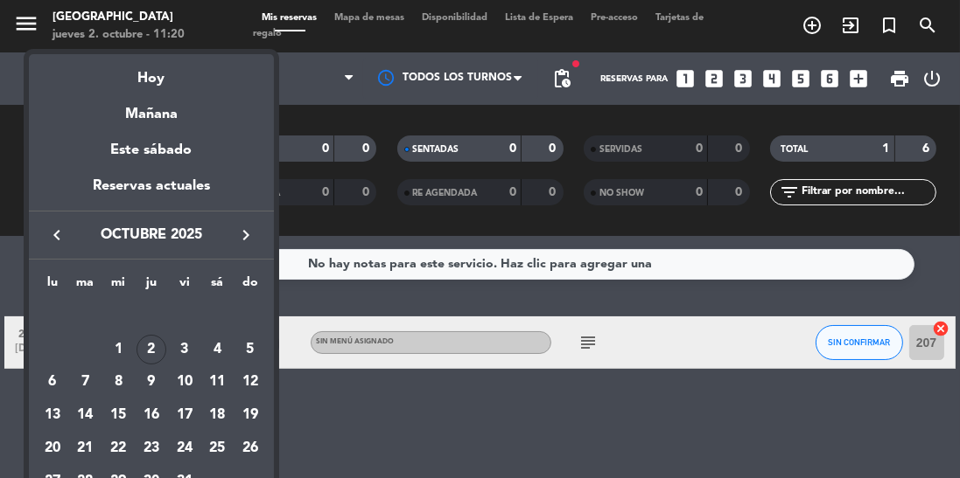
click at [59, 234] on icon "keyboard_arrow_left" at bounding box center [56, 235] width 21 height 21
click at [150, 410] on div "18" at bounding box center [151, 416] width 30 height 30
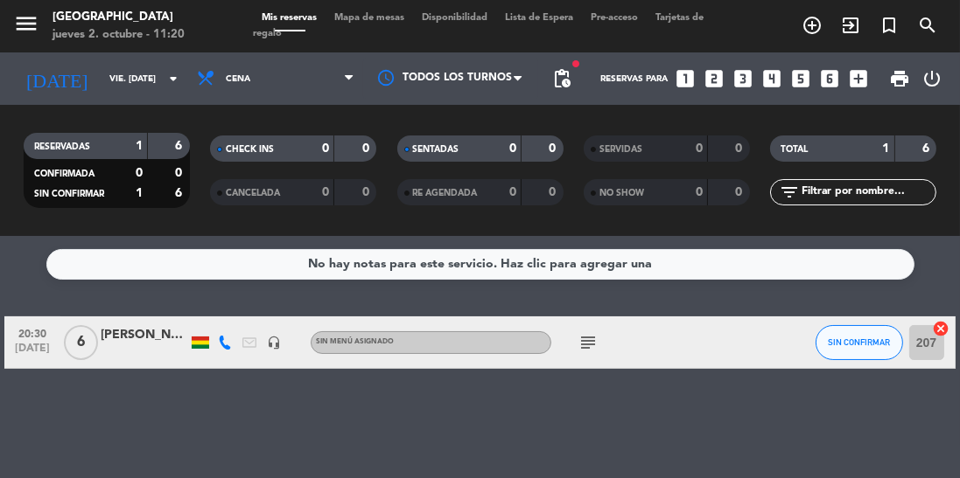
type input "[DEMOGRAPHIC_DATA] [DATE]"
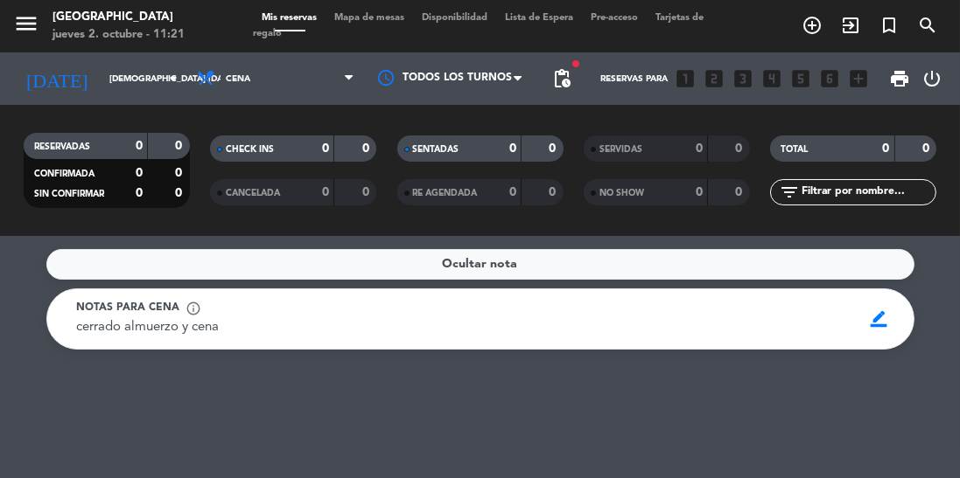
click at [809, 24] on icon "add_circle_outline" at bounding box center [811, 25] width 21 height 21
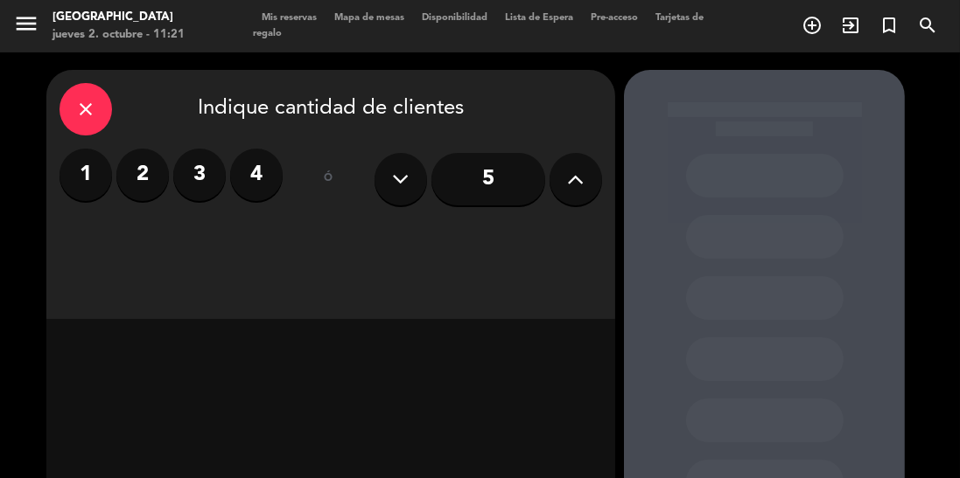
click at [570, 189] on icon at bounding box center [576, 179] width 17 height 26
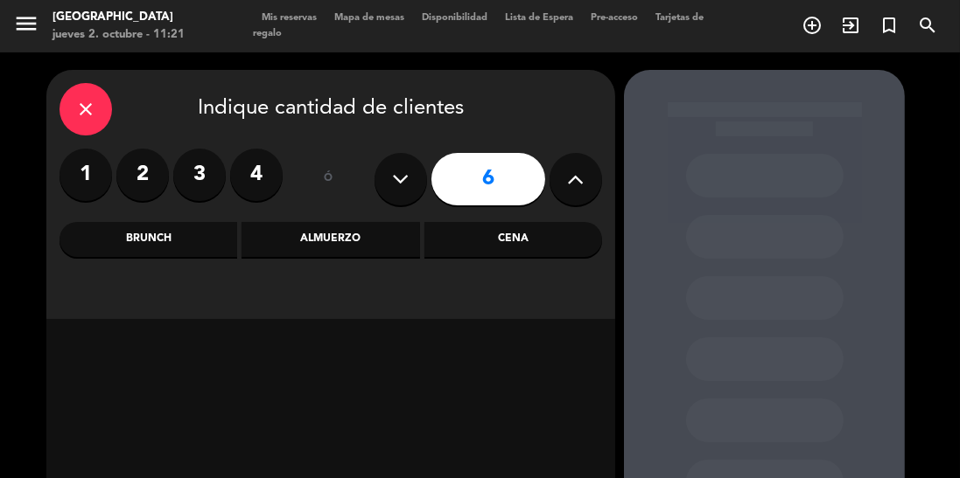
click at [491, 247] on div "Cena" at bounding box center [513, 239] width 178 height 35
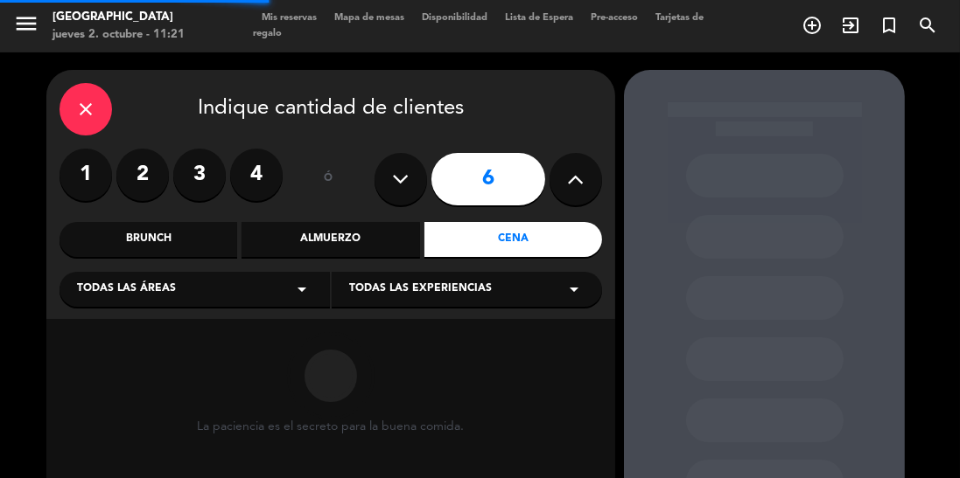
click at [416, 284] on span "Todas las experiencias" at bounding box center [420, 289] width 143 height 17
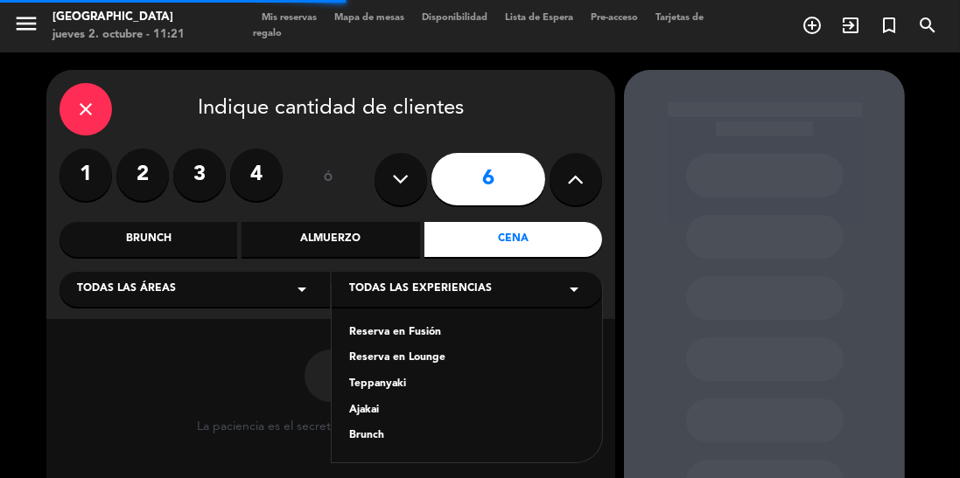
click at [397, 330] on div "Reserva en Fusión" at bounding box center [466, 333] width 235 height 17
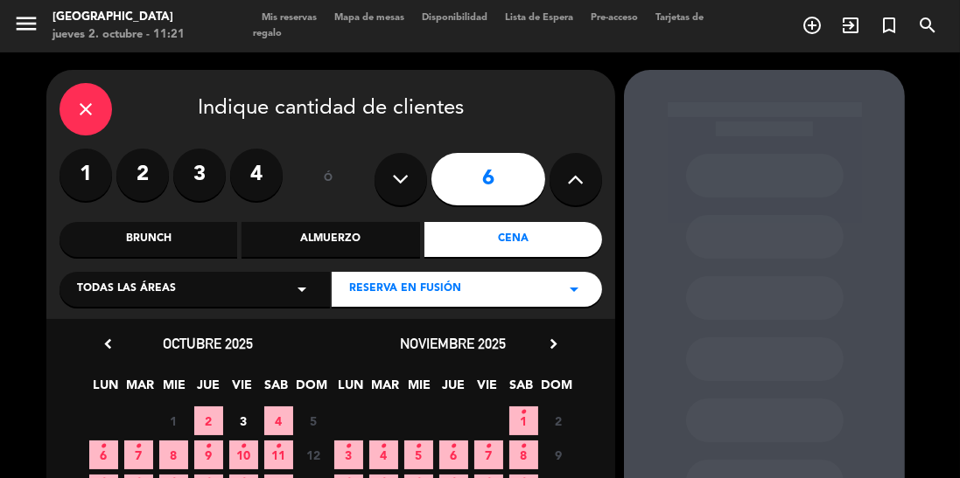
scroll to position [117, 0]
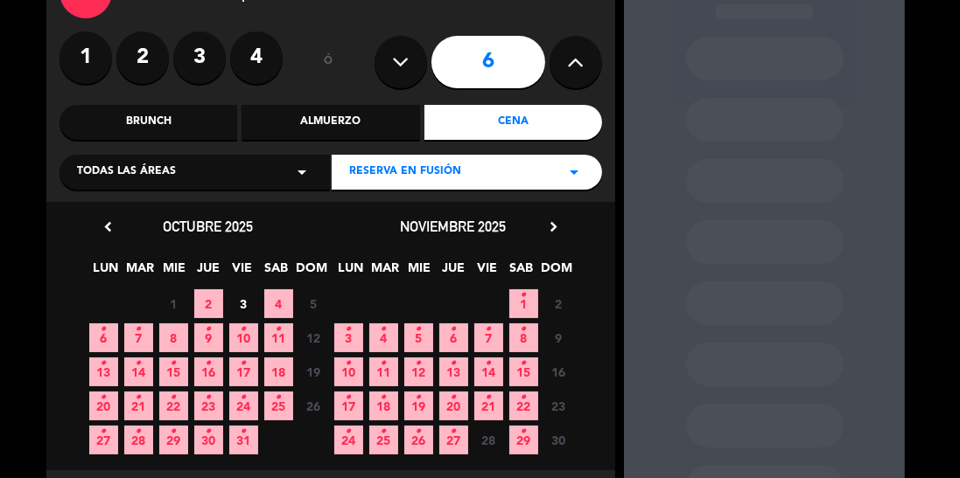
click at [477, 445] on span "28" at bounding box center [488, 440] width 29 height 29
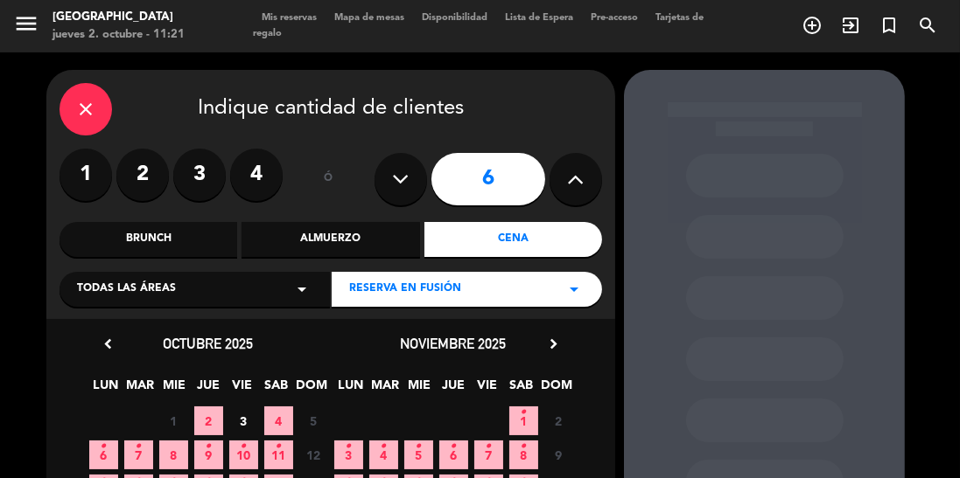
click at [87, 105] on icon "close" at bounding box center [85, 109] width 21 height 21
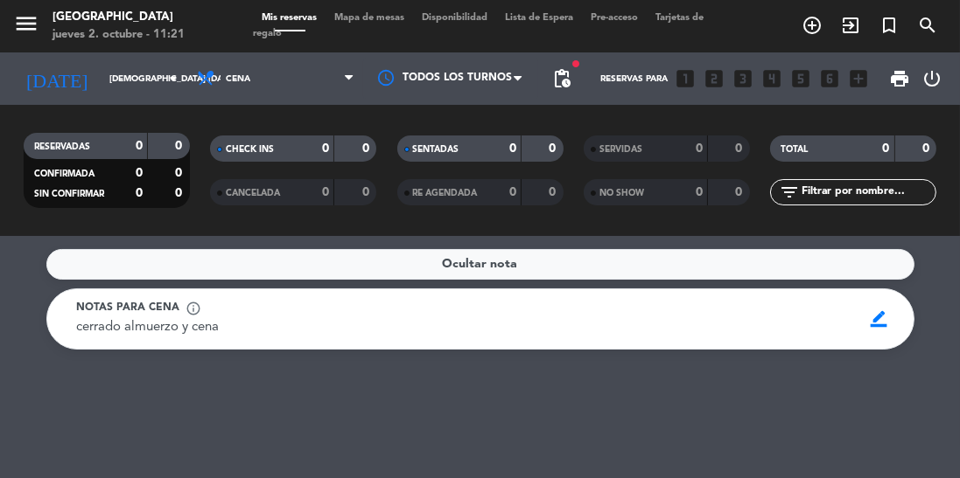
click at [112, 71] on input "[DEMOGRAPHIC_DATA] [DATE]" at bounding box center [165, 79] width 129 height 27
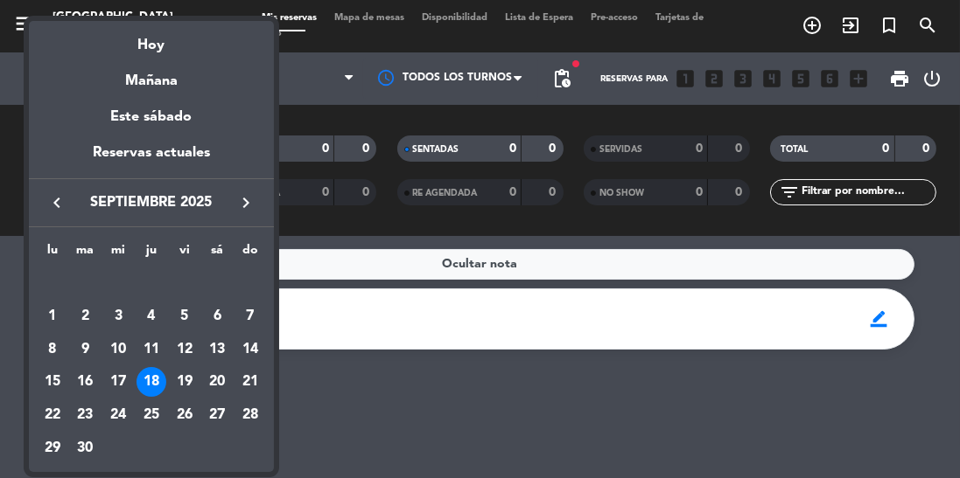
click at [248, 211] on icon "keyboard_arrow_right" at bounding box center [245, 202] width 21 height 21
click at [241, 207] on icon "keyboard_arrow_right" at bounding box center [245, 202] width 21 height 21
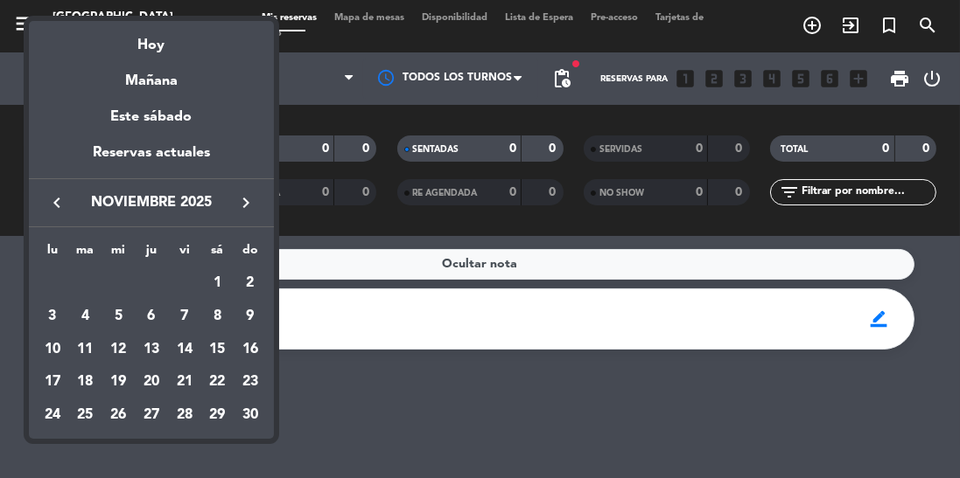
click at [196, 412] on div "28" at bounding box center [185, 416] width 30 height 30
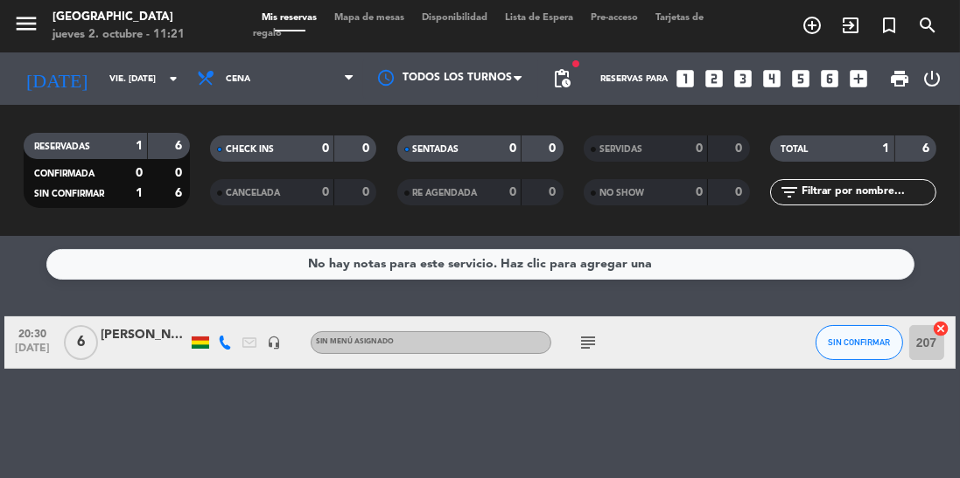
click at [228, 344] on icon at bounding box center [225, 343] width 14 height 14
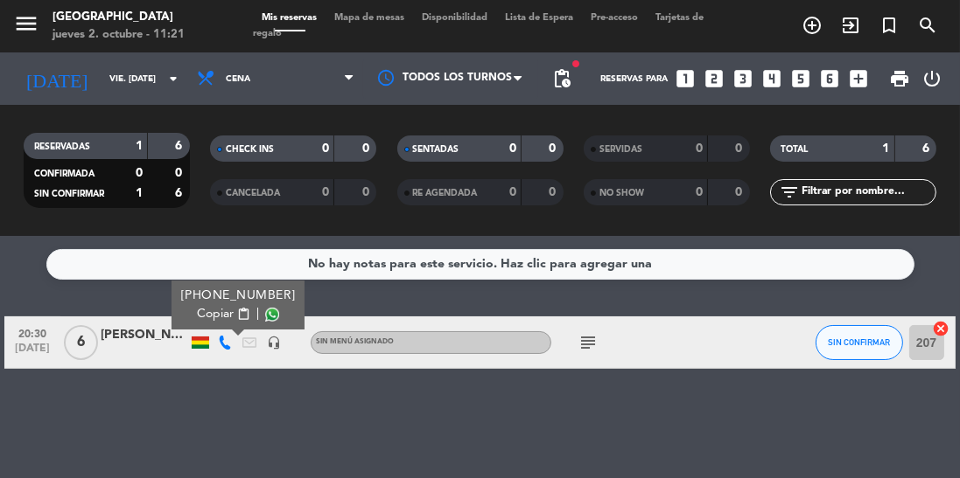
click at [265, 316] on span at bounding box center [272, 315] width 14 height 14
click at [123, 85] on input "vie. [DATE]" at bounding box center [165, 79] width 129 height 27
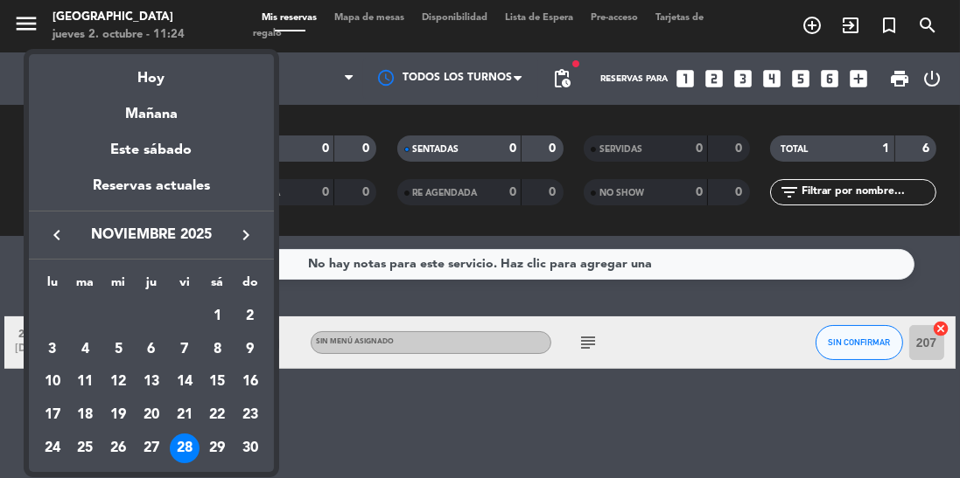
click at [41, 241] on button "keyboard_arrow_left" at bounding box center [56, 235] width 31 height 23
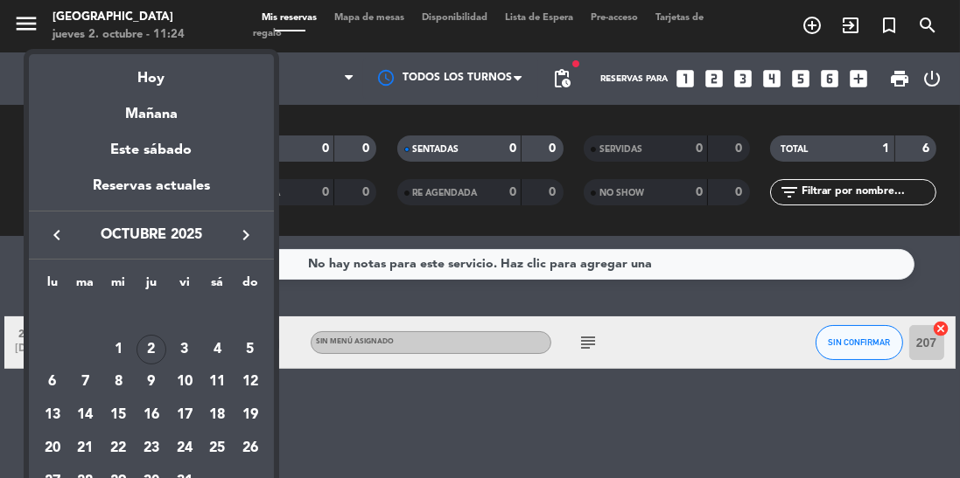
click at [85, 381] on div "7" at bounding box center [86, 382] width 30 height 30
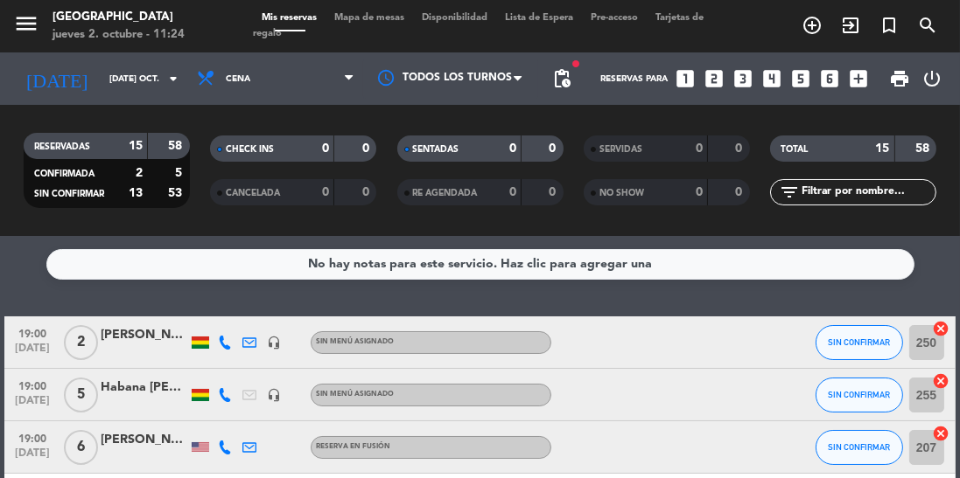
click at [101, 85] on input "[DATE] oct." at bounding box center [165, 79] width 129 height 27
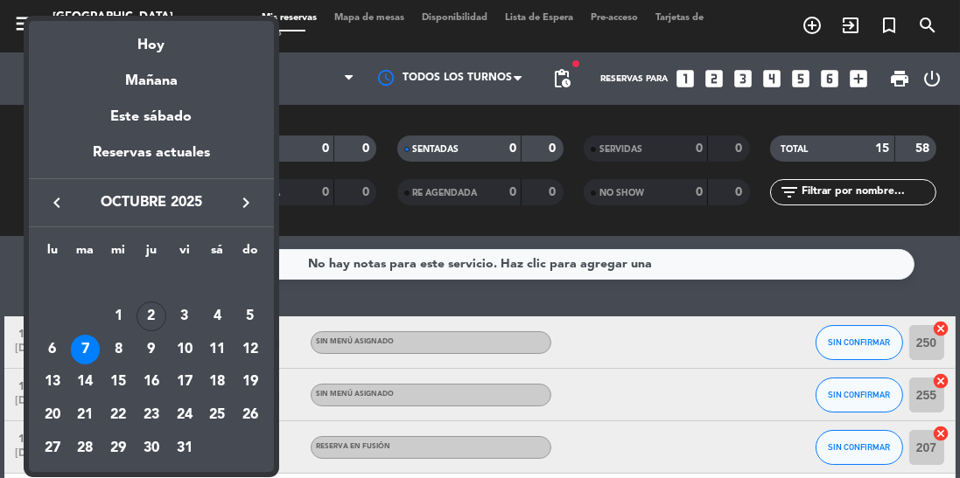
click at [57, 349] on div "6" at bounding box center [53, 350] width 30 height 30
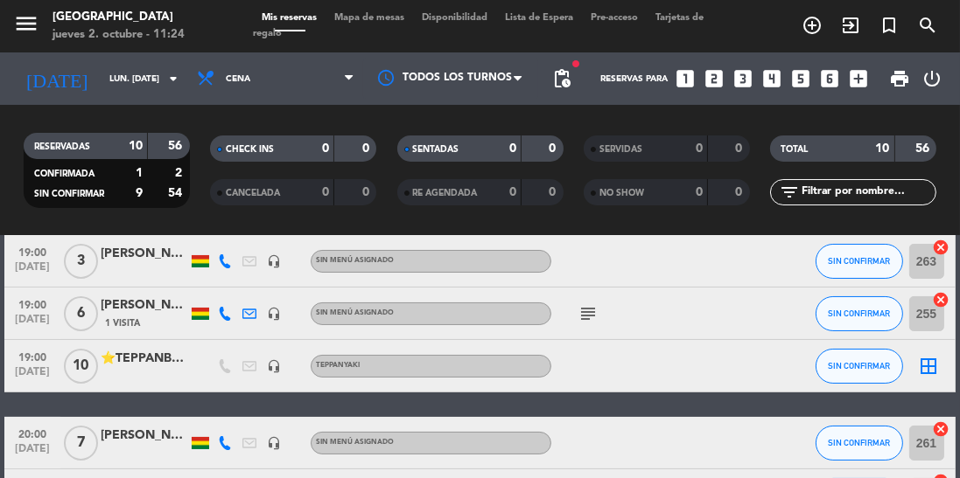
scroll to position [484, 0]
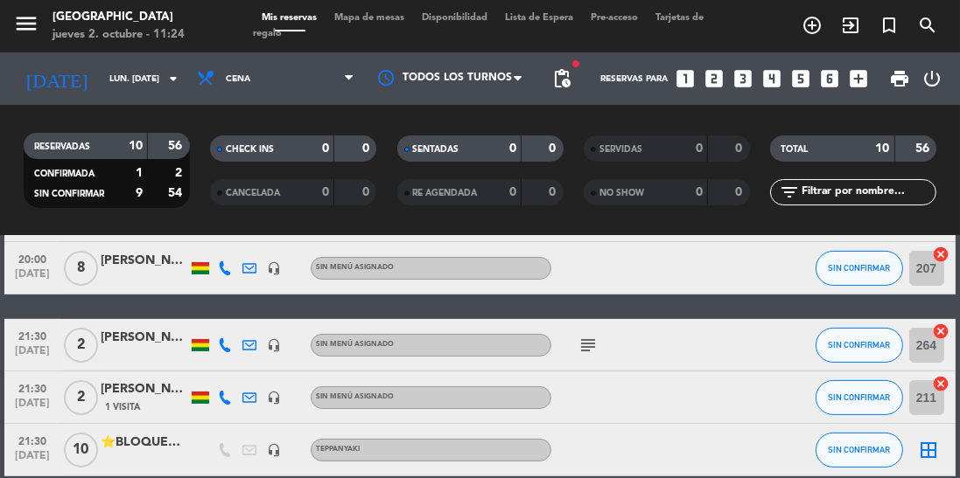
click at [101, 77] on input "lun. [DATE]" at bounding box center [165, 79] width 129 height 27
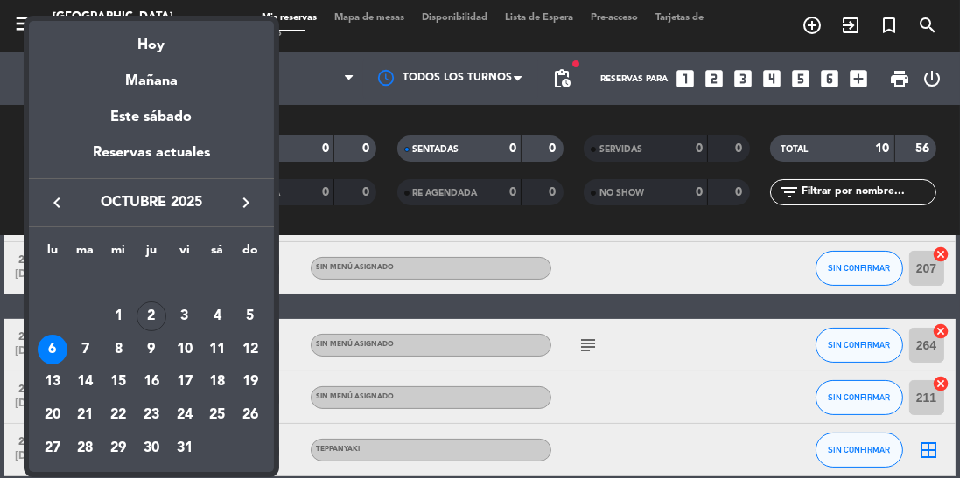
click at [49, 212] on icon "keyboard_arrow_left" at bounding box center [56, 202] width 21 height 21
click at [245, 196] on icon "keyboard_arrow_right" at bounding box center [245, 202] width 21 height 21
click at [114, 308] on div "1" at bounding box center [118, 317] width 30 height 30
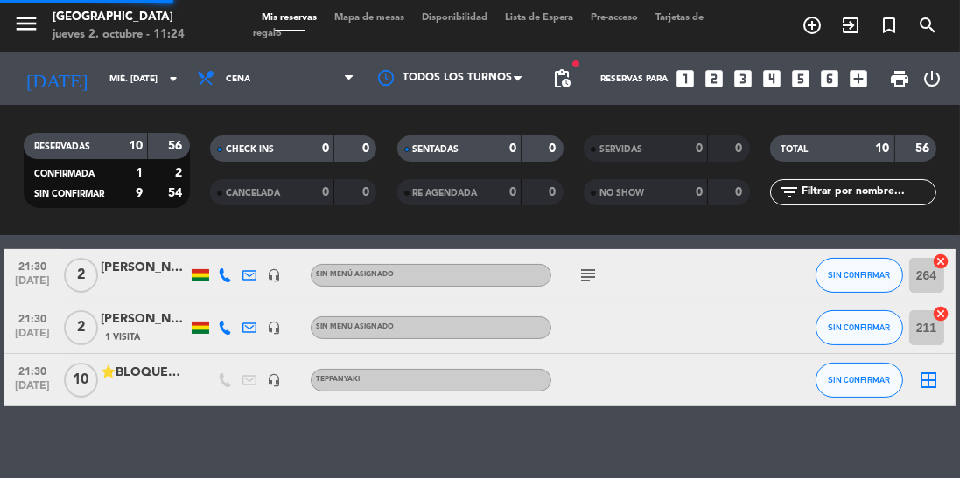
scroll to position [415, 0]
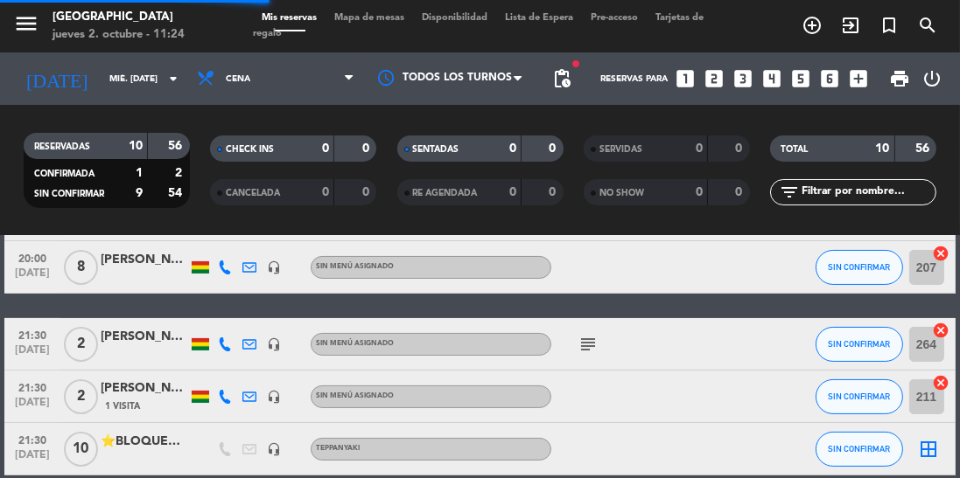
click at [152, 85] on input "mié. [DATE]" at bounding box center [165, 79] width 129 height 27
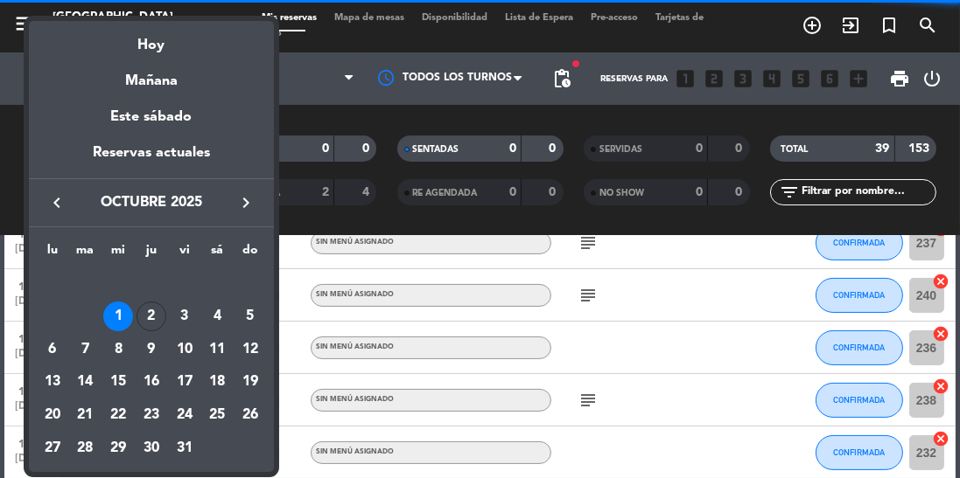
click at [157, 318] on div "2" at bounding box center [151, 317] width 30 height 30
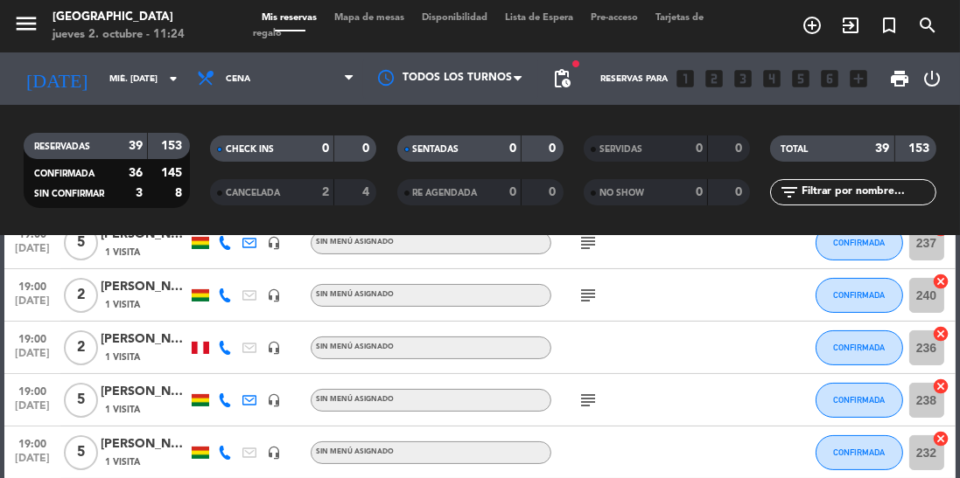
type input "[DEMOGRAPHIC_DATA] [DATE]"
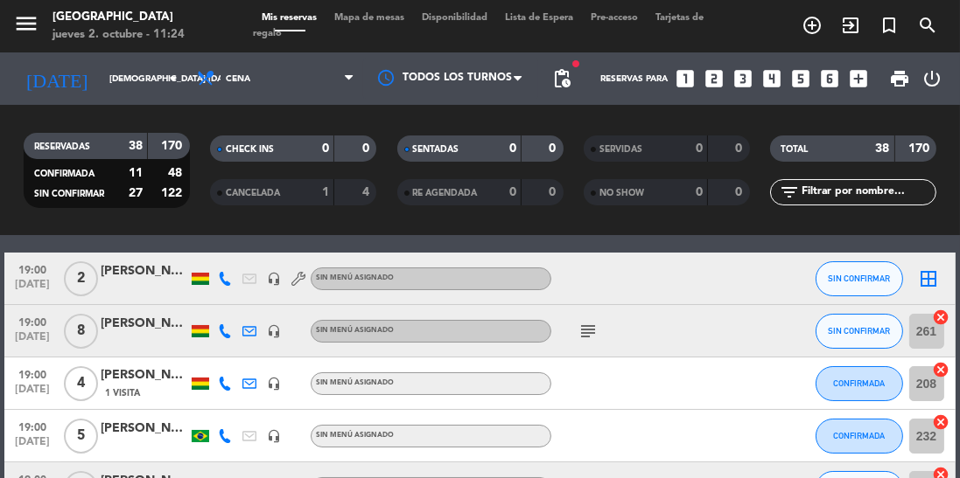
scroll to position [0, 0]
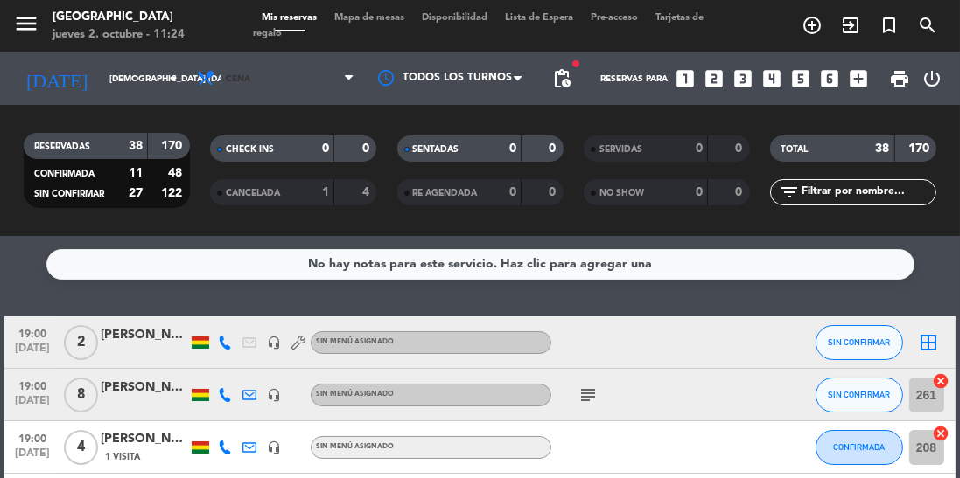
click at [287, 85] on span "Cena" at bounding box center [275, 78] width 175 height 38
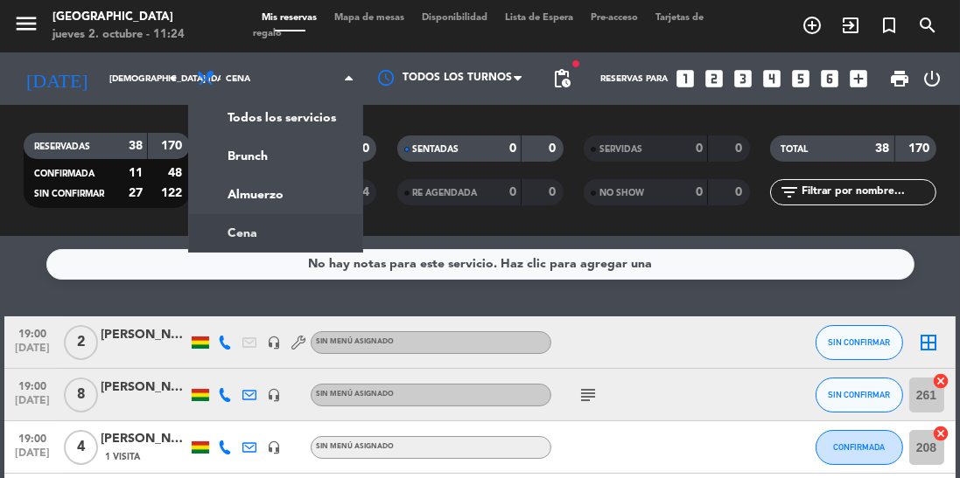
click at [296, 208] on div "menu Jardín de Asia jueves 2. octubre - 11:24 Mis reservas Mapa de mesas Dispon…" at bounding box center [480, 118] width 960 height 236
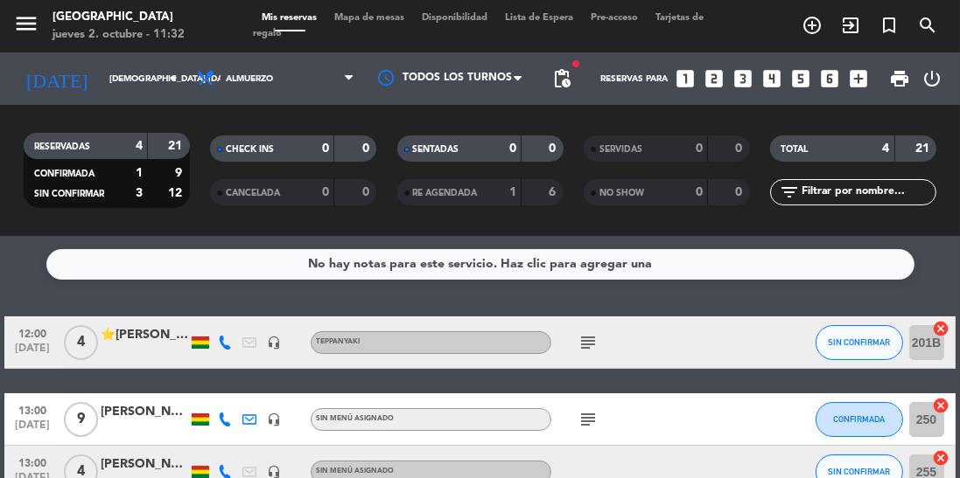
click at [821, 30] on icon "add_circle_outline" at bounding box center [811, 25] width 21 height 21
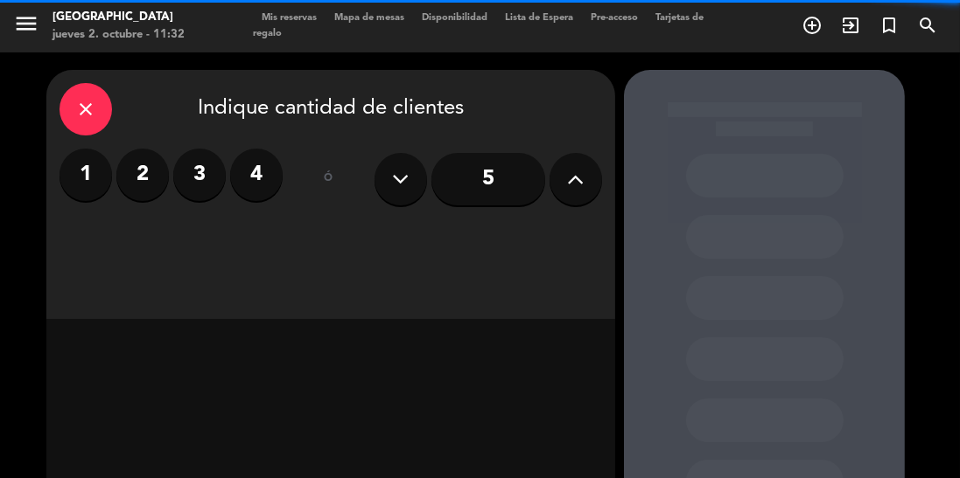
click at [583, 190] on icon at bounding box center [576, 179] width 17 height 26
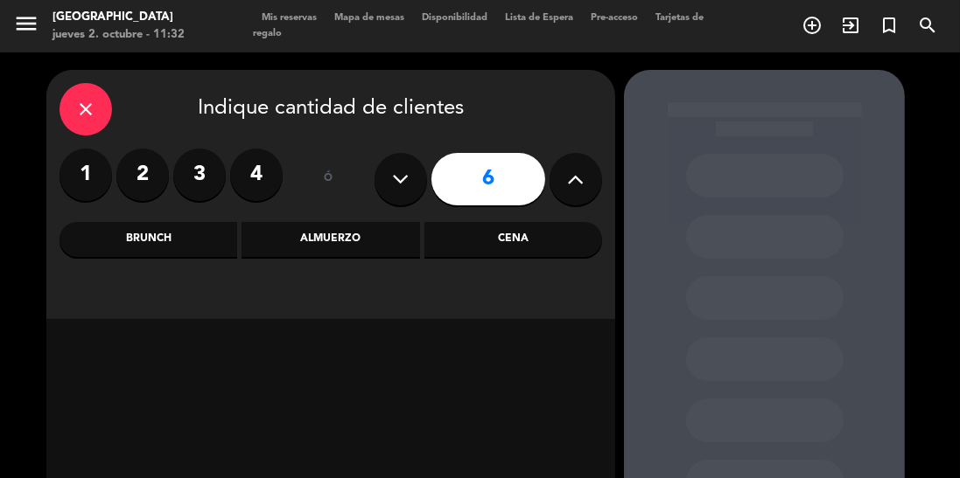
click at [508, 250] on div "Cena" at bounding box center [513, 239] width 178 height 35
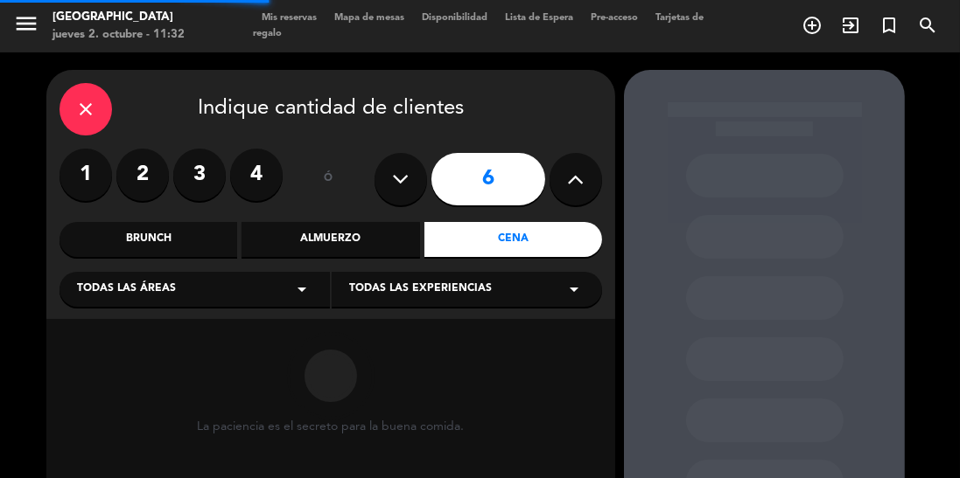
click at [354, 245] on div "Almuerzo" at bounding box center [330, 239] width 178 height 35
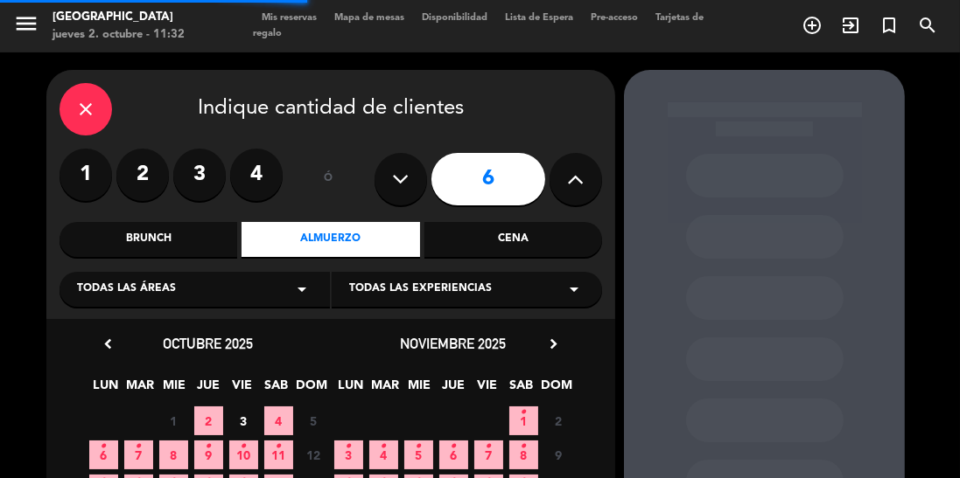
click at [420, 299] on div "Todas las experiencias arrow_drop_down" at bounding box center [467, 289] width 270 height 35
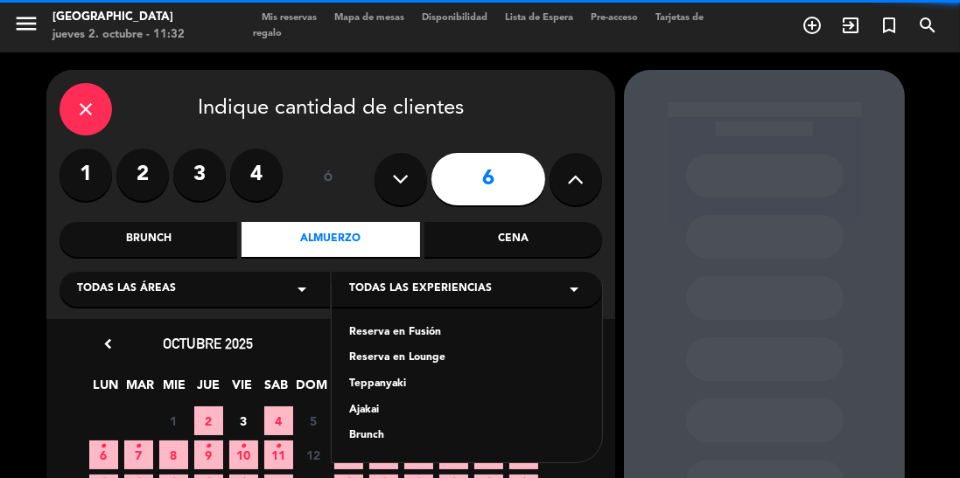
click at [409, 334] on div "Reserva en Fusión" at bounding box center [466, 333] width 235 height 17
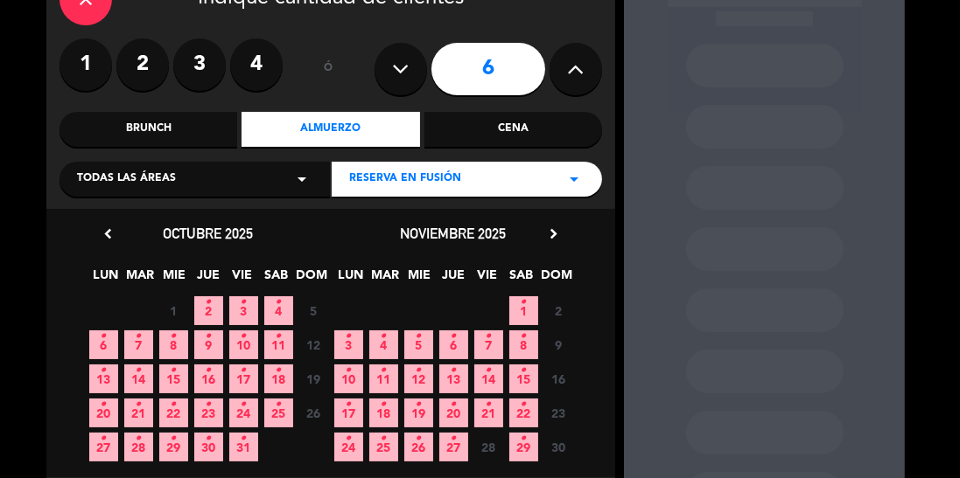
click at [196, 315] on span "2 •" at bounding box center [208, 311] width 29 height 29
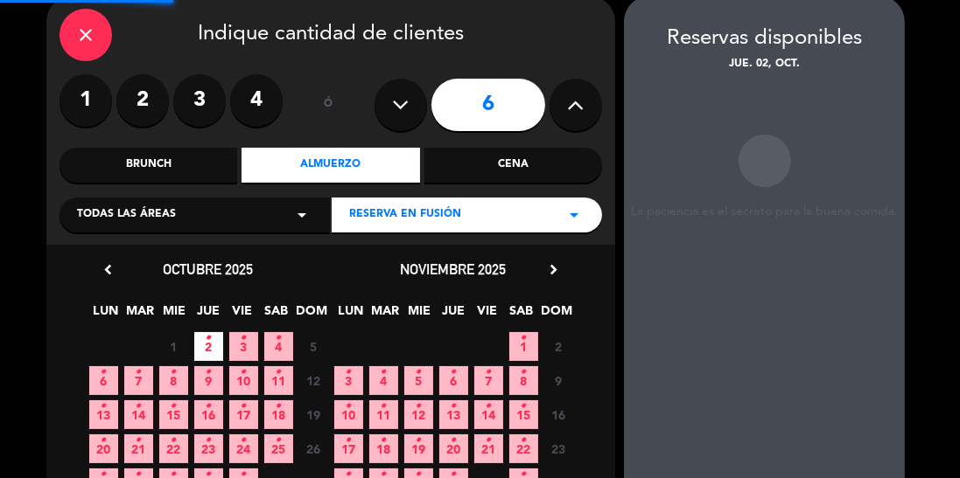
scroll to position [70, 0]
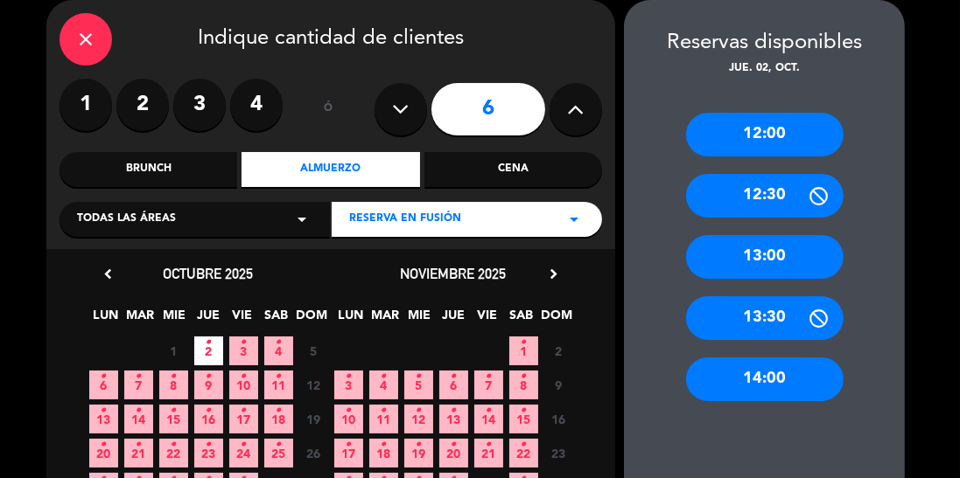
click at [786, 260] on div "13:00" at bounding box center [764, 257] width 157 height 44
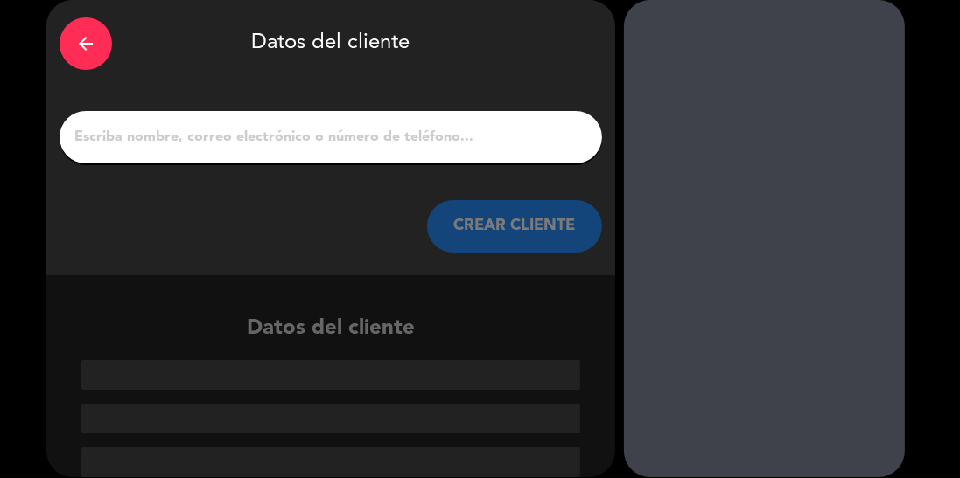
scroll to position [2, 0]
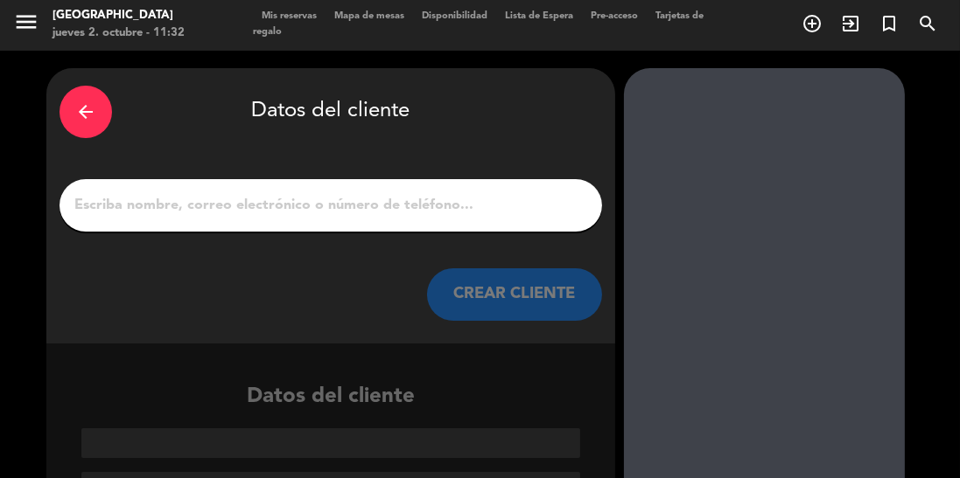
click at [340, 197] on input "1" at bounding box center [331, 205] width 516 height 24
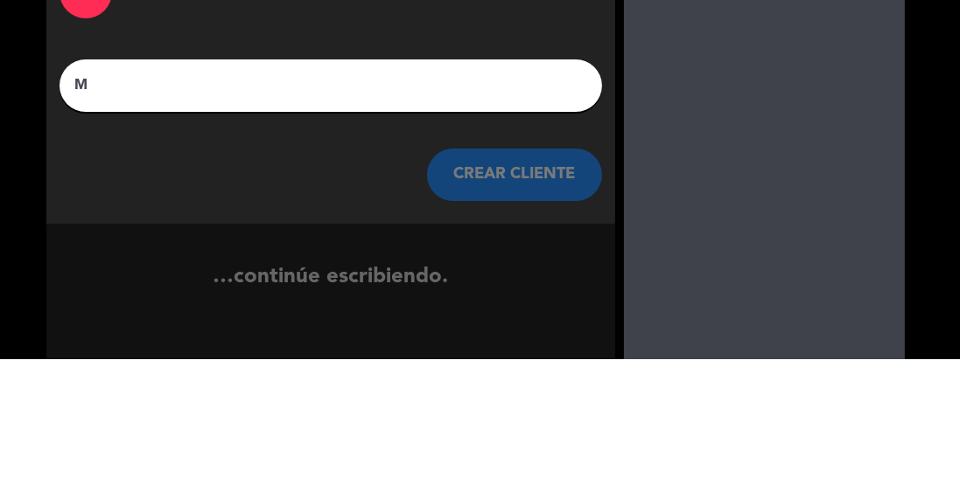
scroll to position [0, 0]
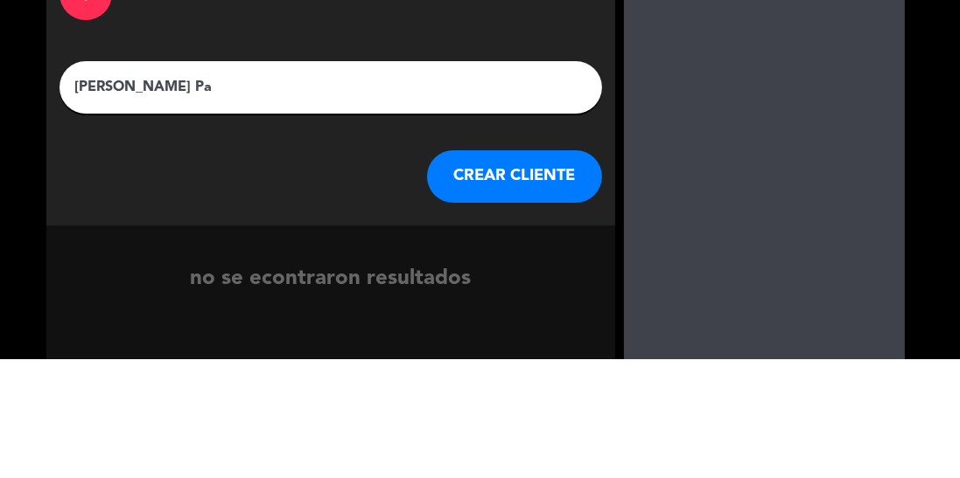
type input "[PERSON_NAME]"
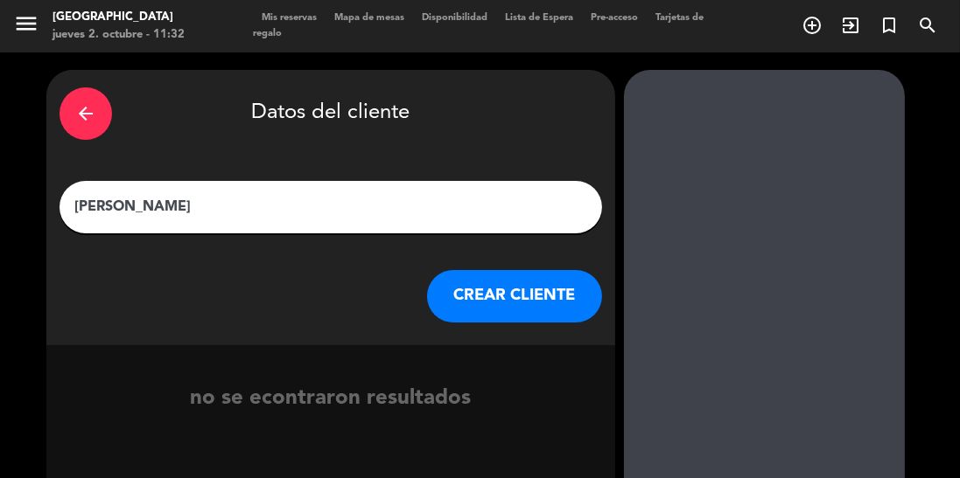
click at [511, 298] on button "CREAR CLIENTE" at bounding box center [514, 296] width 175 height 52
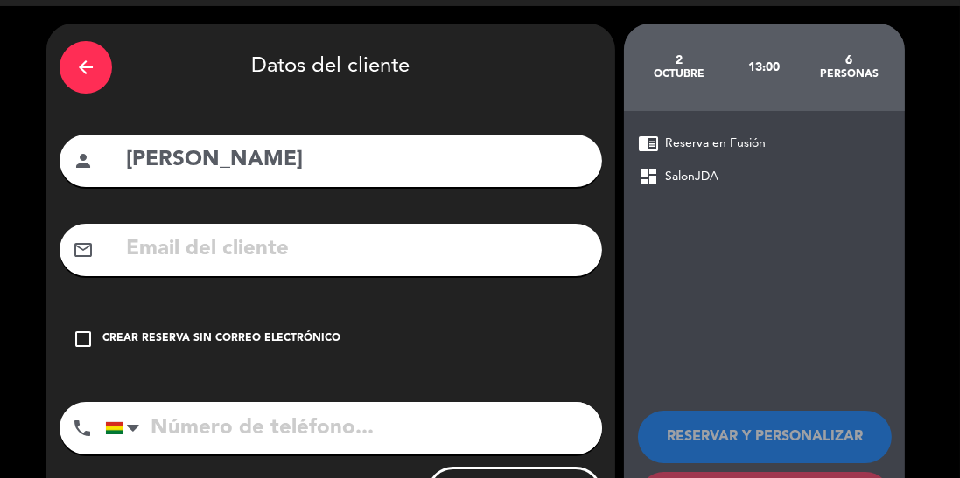
click at [300, 339] on div "Crear reserva sin correo electrónico" at bounding box center [221, 339] width 238 height 17
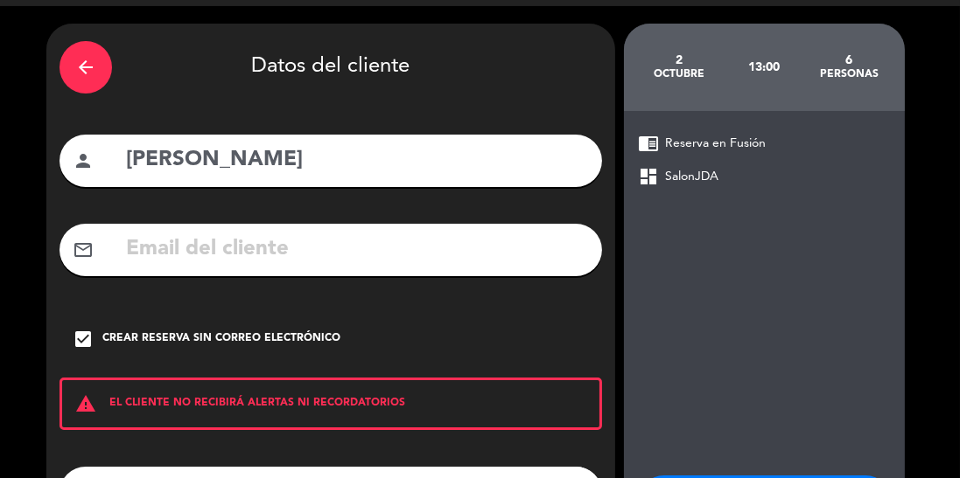
scroll to position [111, 0]
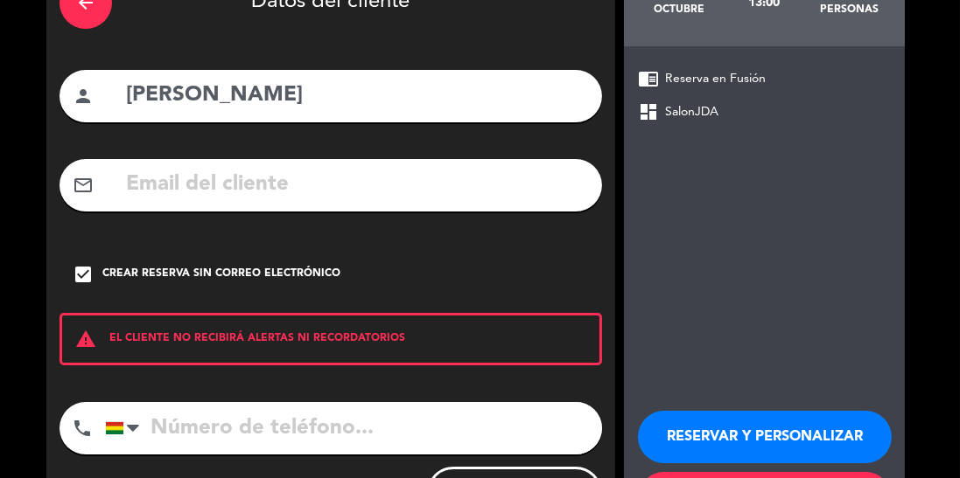
click at [747, 438] on button "RESERVAR Y PERSONALIZAR" at bounding box center [765, 437] width 254 height 52
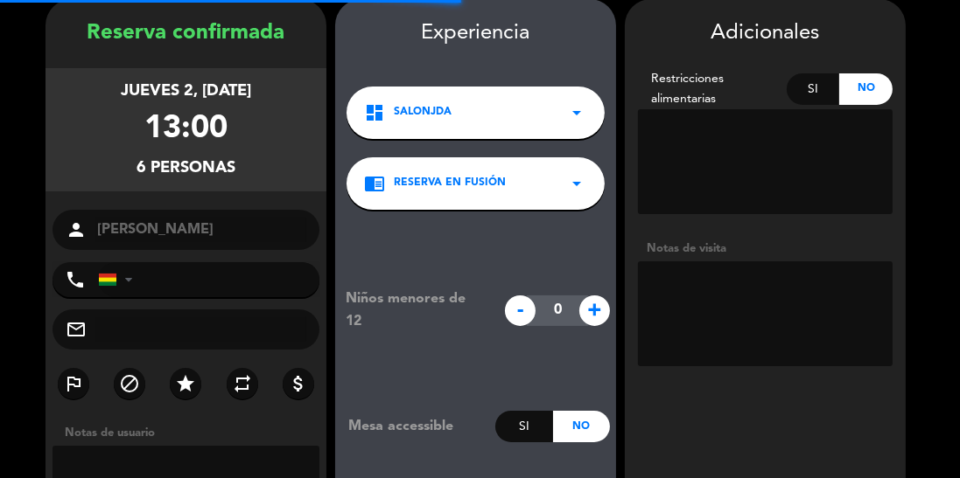
scroll to position [70, 0]
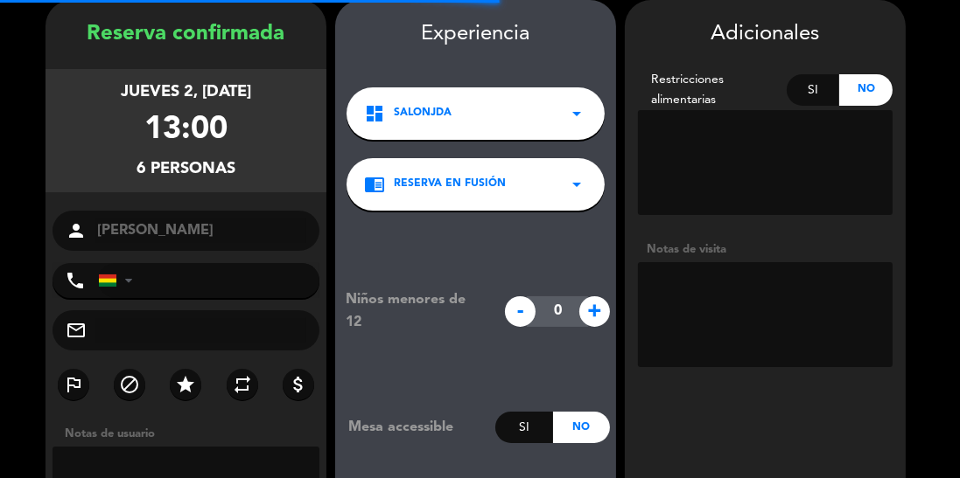
click at [742, 288] on textarea at bounding box center [765, 314] width 255 height 105
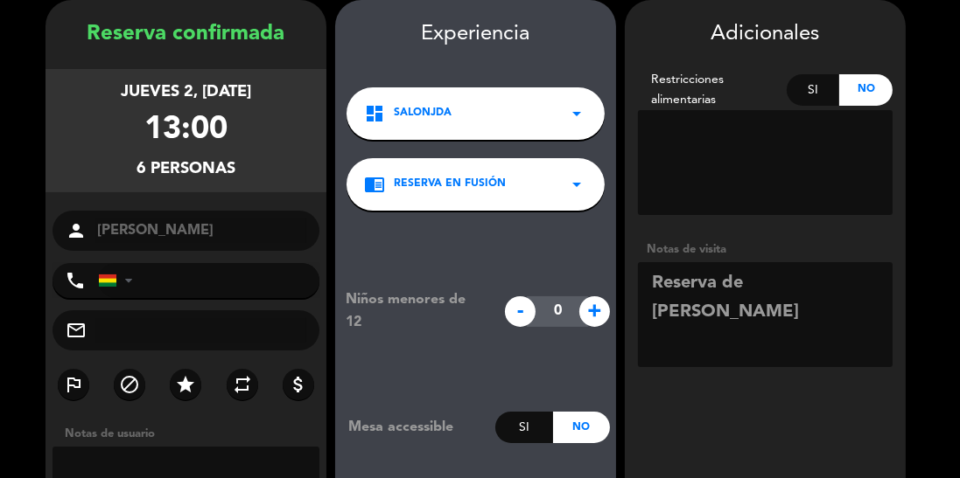
scroll to position [137, 0]
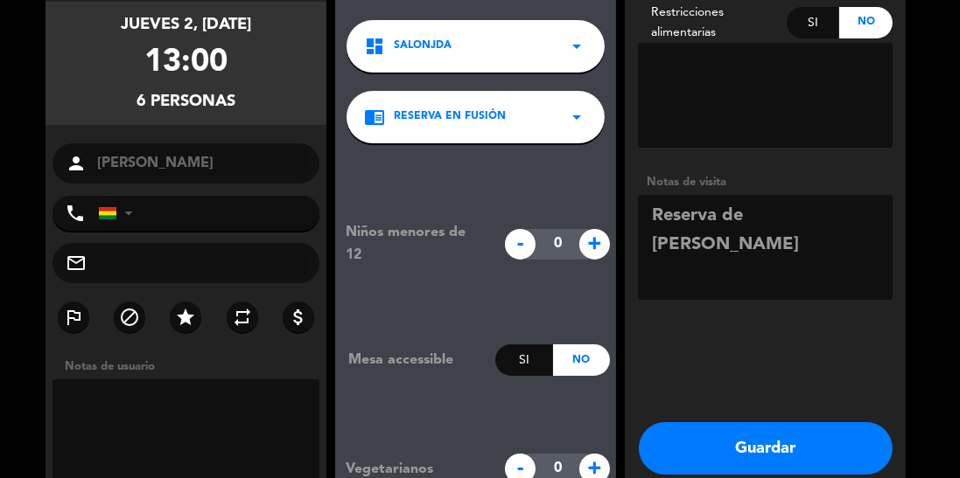
type textarea "Reserva de [PERSON_NAME]"
click at [752, 462] on button "Guardar" at bounding box center [766, 449] width 254 height 52
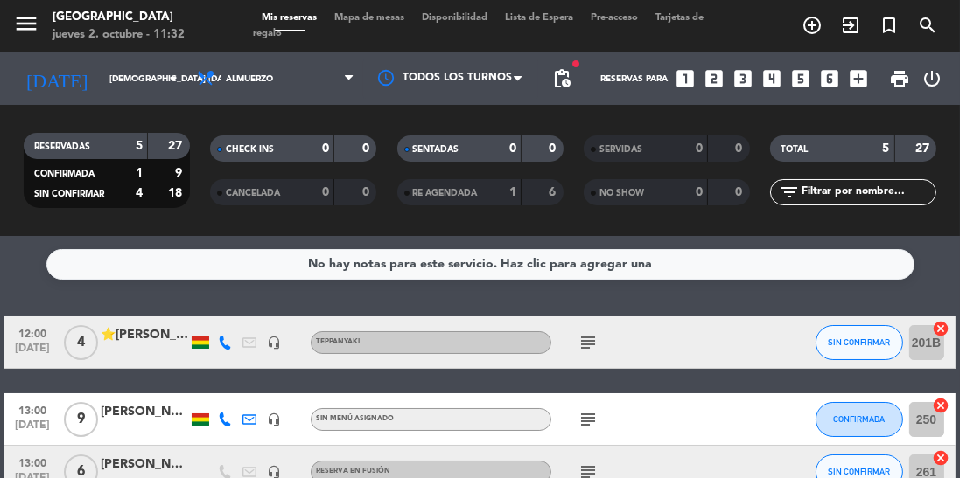
click at [892, 78] on span "print" at bounding box center [899, 78] width 21 height 21
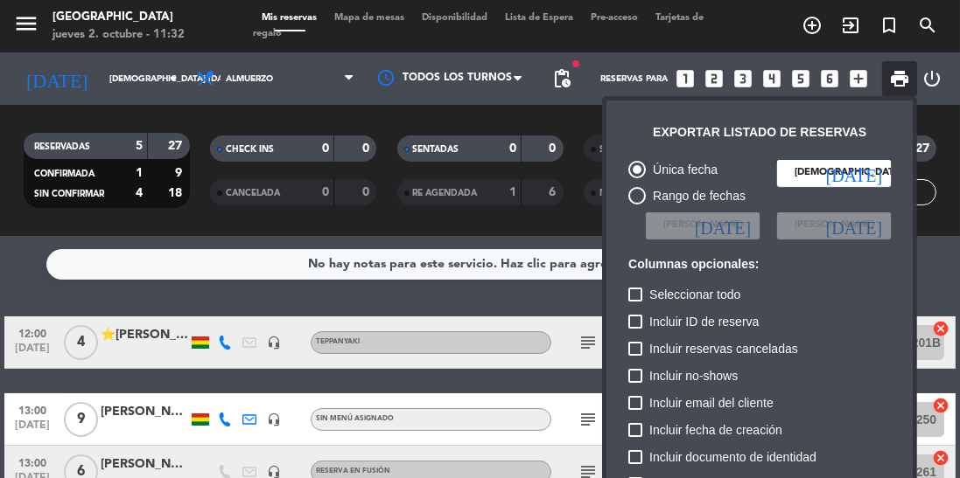
scroll to position [107, 0]
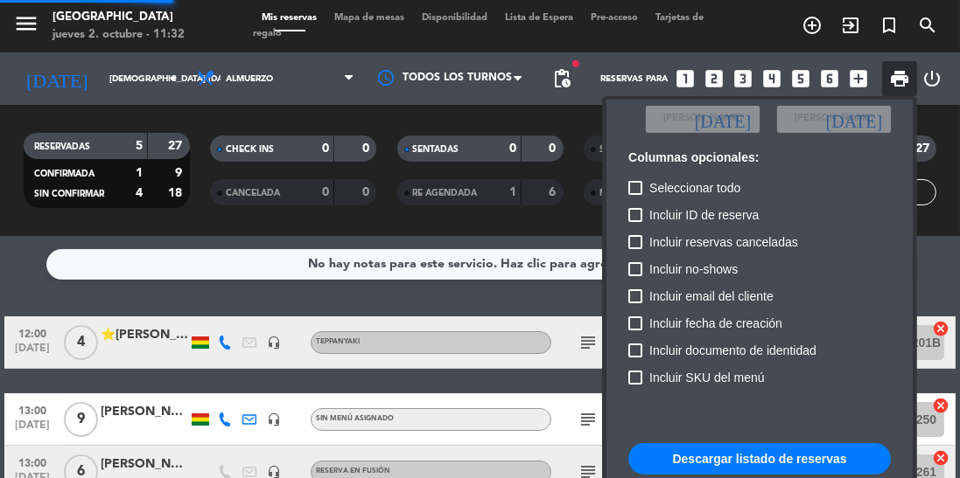
click at [728, 460] on button "Descargar listado de reservas" at bounding box center [759, 458] width 262 height 31
click at [280, 75] on div at bounding box center [480, 239] width 960 height 478
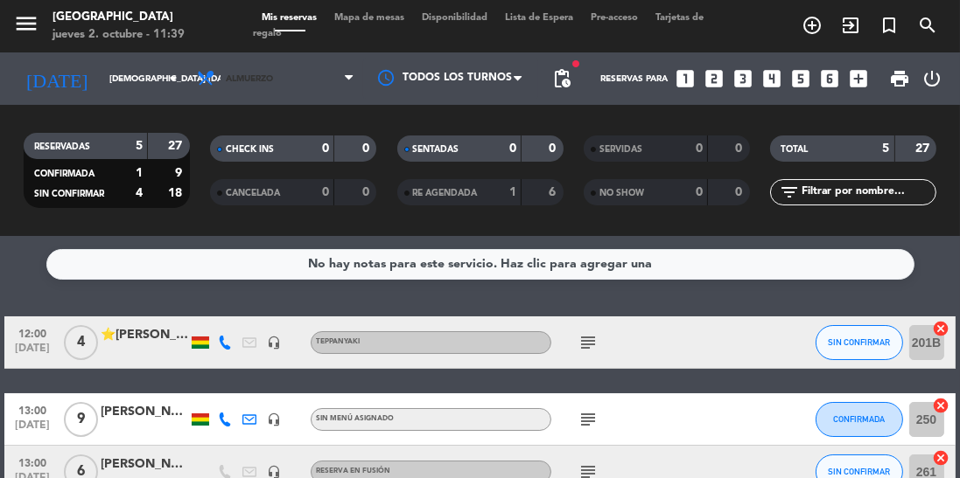
click at [277, 89] on span "Almuerzo" at bounding box center [275, 78] width 175 height 38
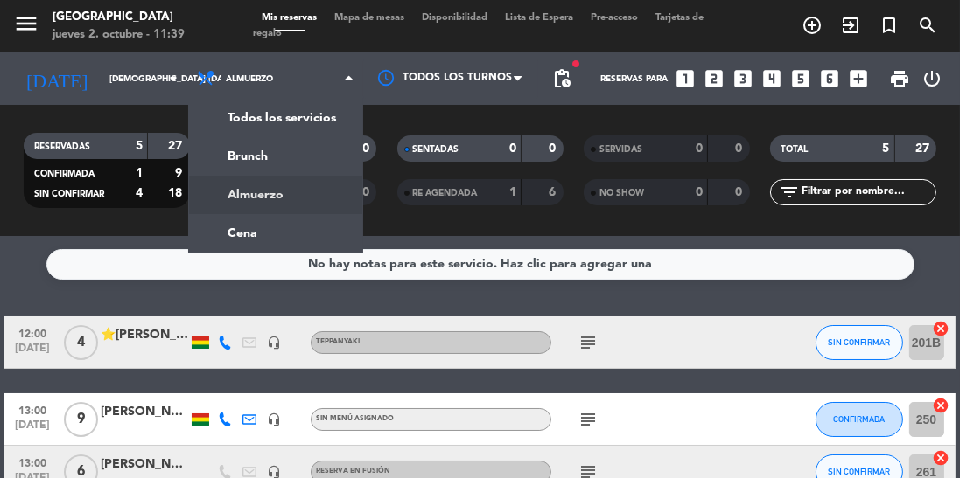
click at [308, 238] on ng-component "menu Jardín de Asia jueves 2. octubre - 11:39 Mis reservas Mapa de mesas Dispon…" at bounding box center [480, 239] width 960 height 478
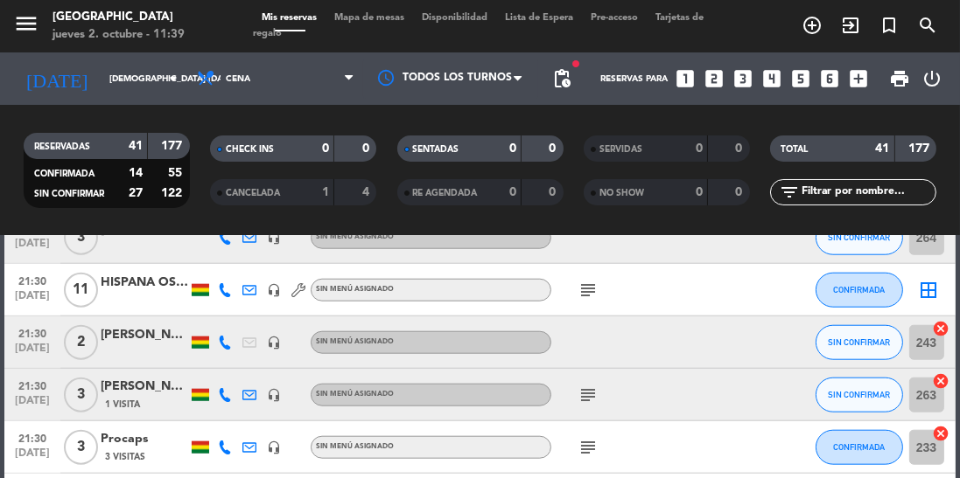
scroll to position [2091, 0]
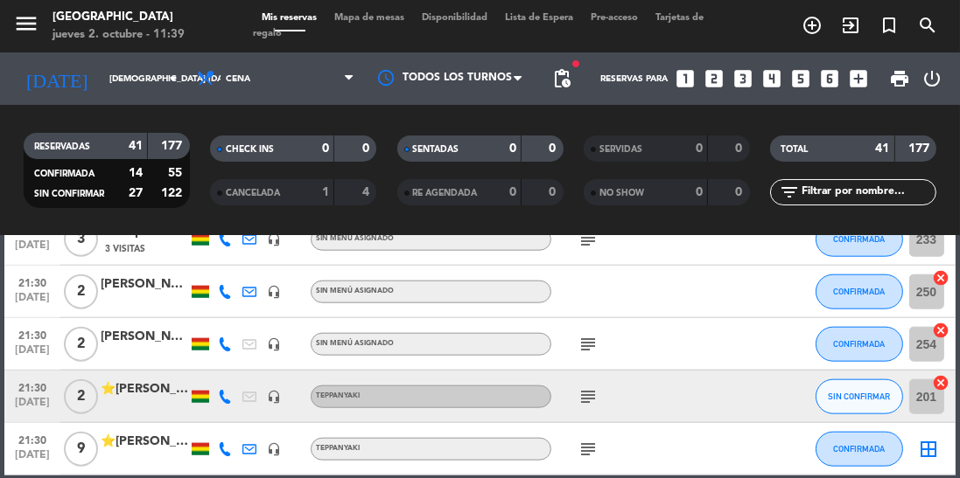
click at [226, 401] on icon at bounding box center [225, 397] width 14 height 14
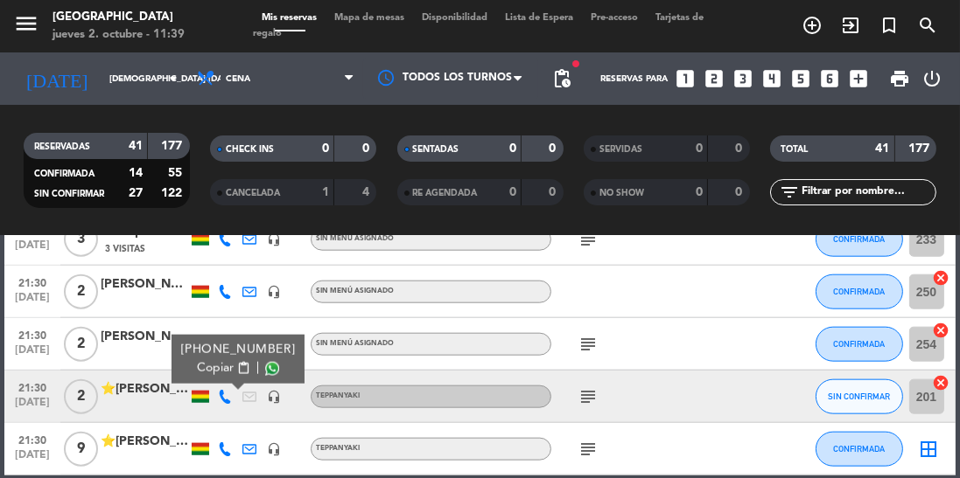
click at [265, 374] on span at bounding box center [272, 369] width 14 height 14
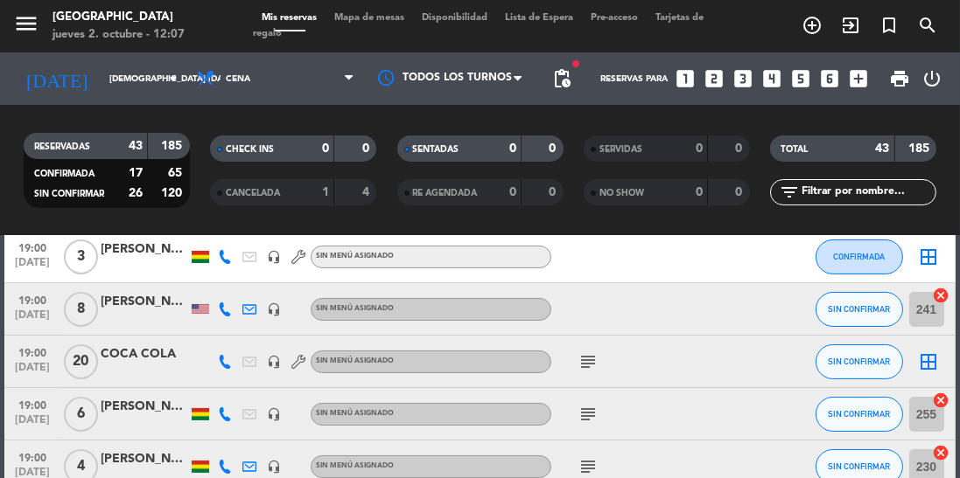
scroll to position [16, 0]
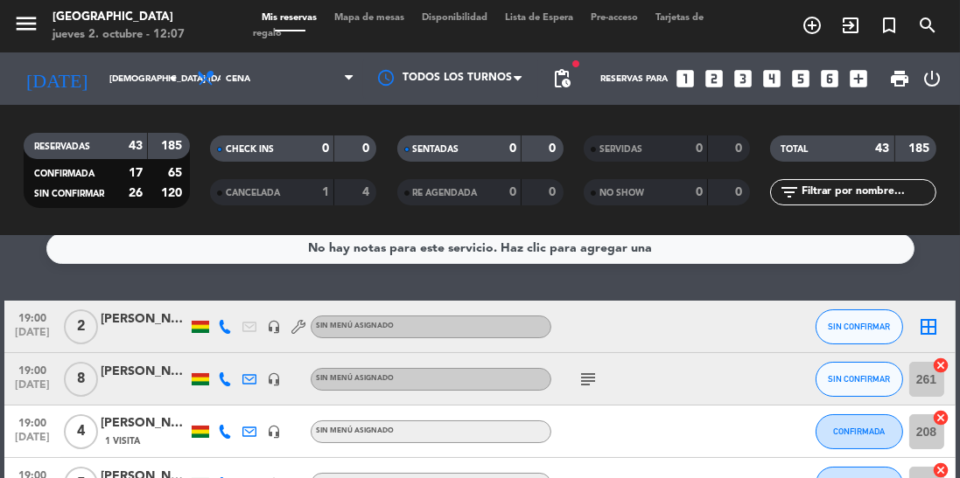
click at [812, 25] on icon "add_circle_outline" at bounding box center [811, 25] width 21 height 21
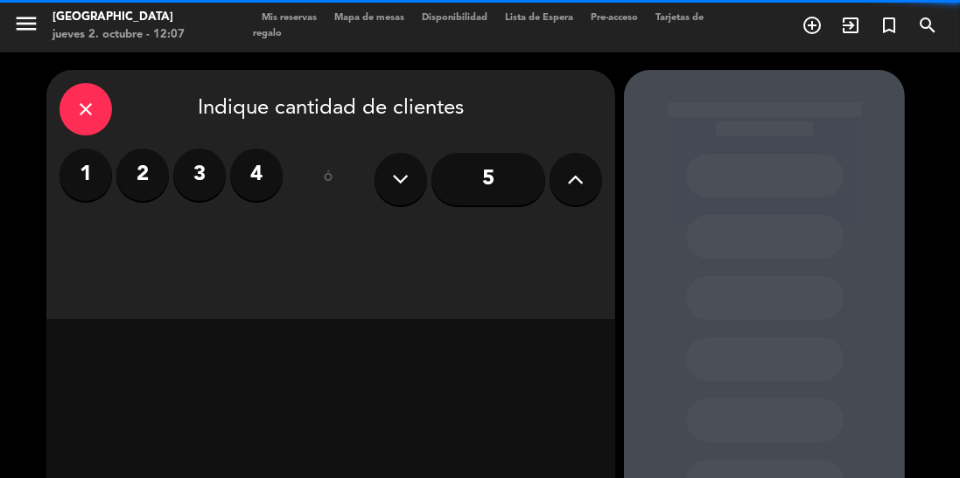
click at [256, 171] on label "4" at bounding box center [256, 175] width 52 height 52
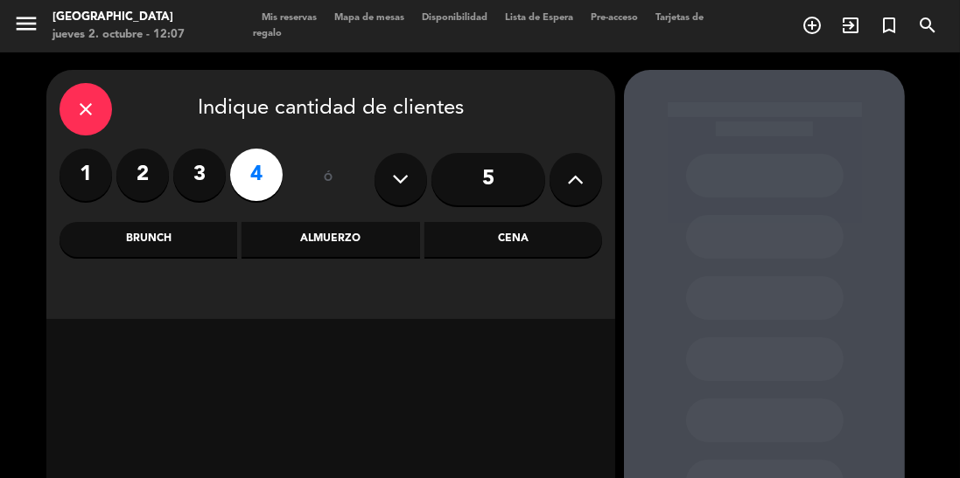
click at [501, 248] on div "Cena" at bounding box center [513, 239] width 178 height 35
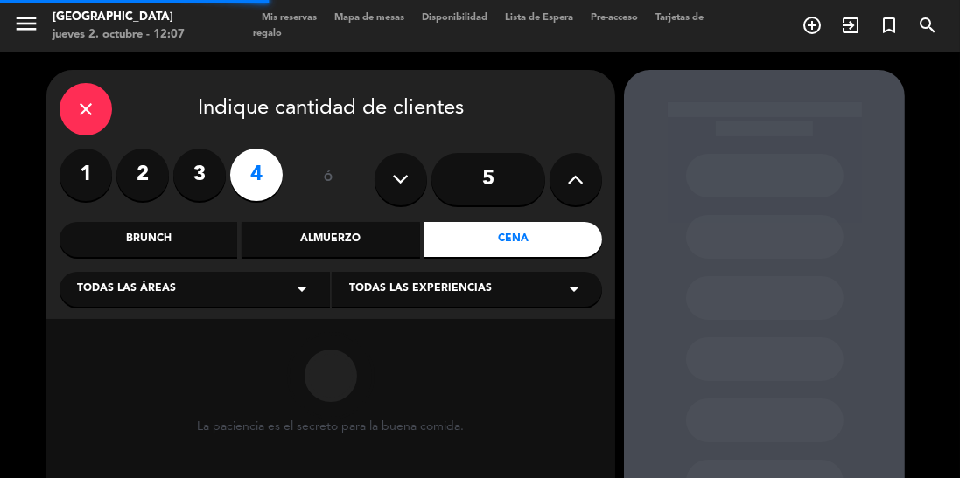
click at [401, 298] on div "Todas las experiencias arrow_drop_down" at bounding box center [467, 289] width 270 height 35
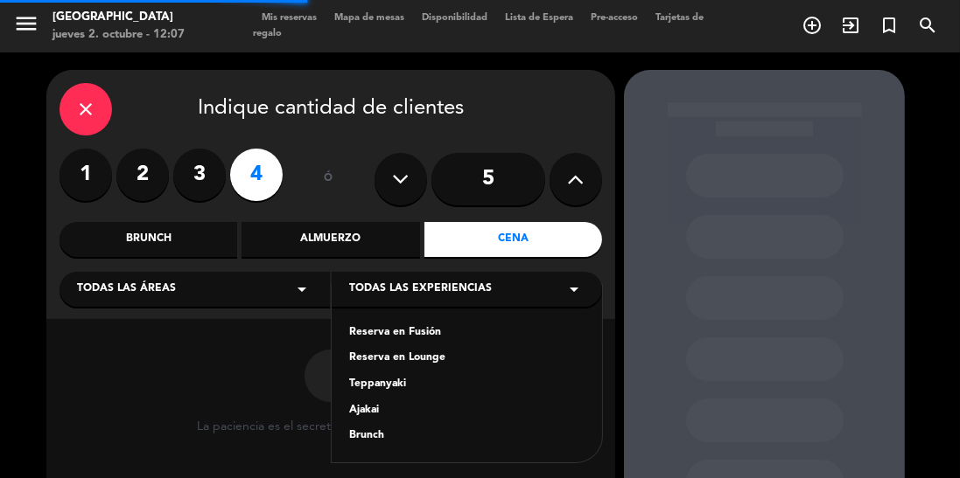
click at [385, 327] on div "Reserva en Fusión" at bounding box center [466, 333] width 235 height 17
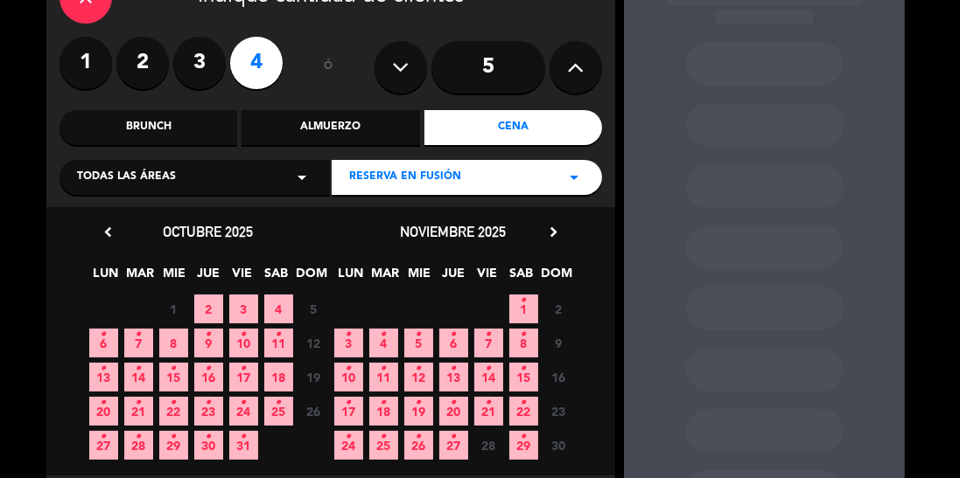
click at [248, 304] on span "3" at bounding box center [243, 309] width 29 height 29
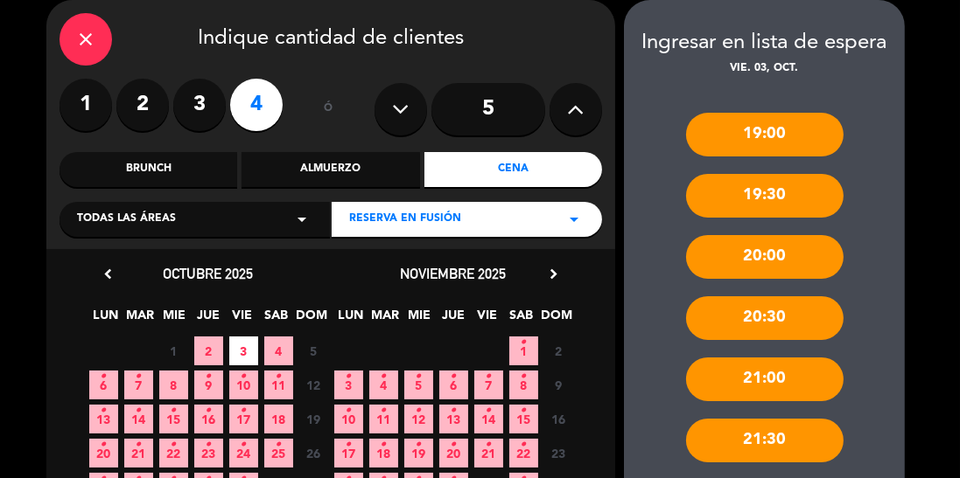
scroll to position [141, 0]
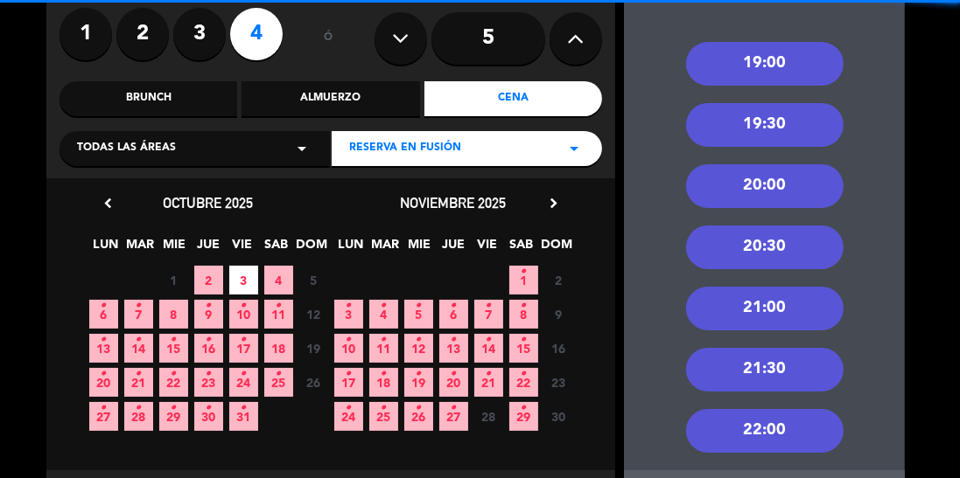
click at [772, 191] on div "20:00" at bounding box center [764, 186] width 157 height 44
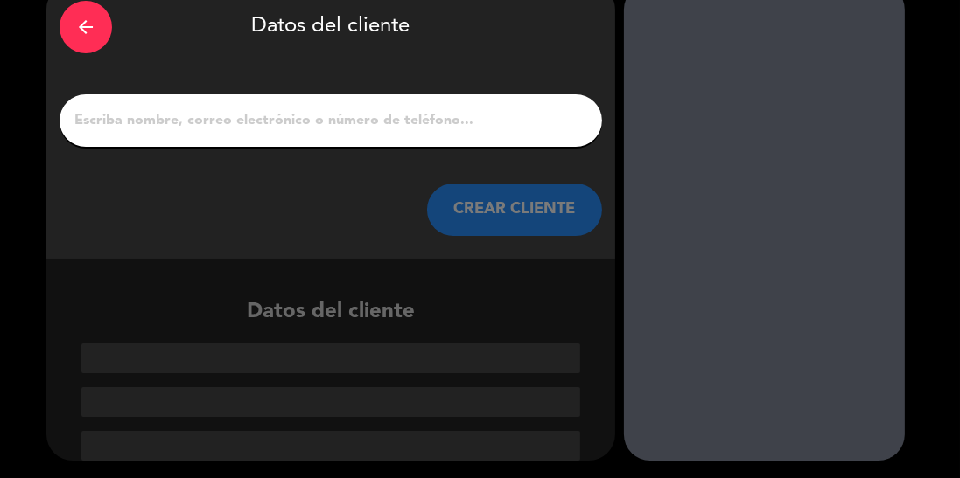
scroll to position [2, 0]
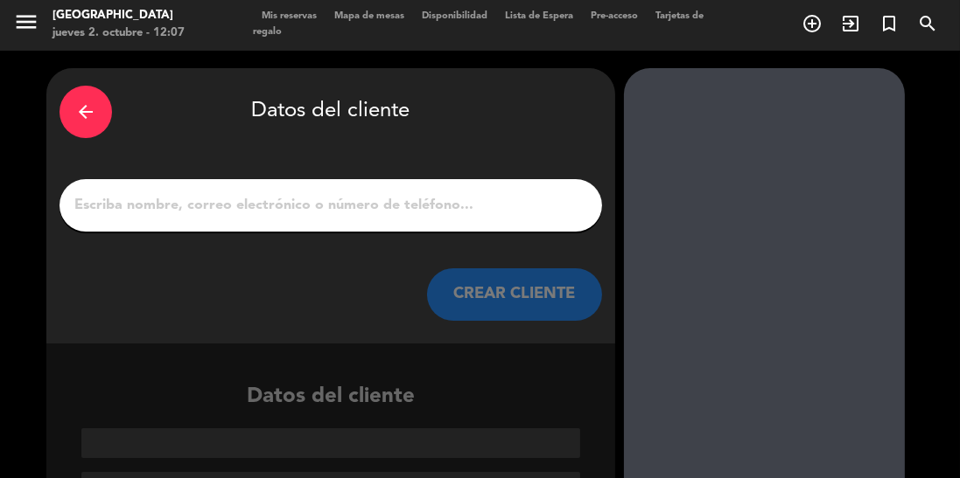
click at [412, 198] on input "1" at bounding box center [331, 205] width 516 height 24
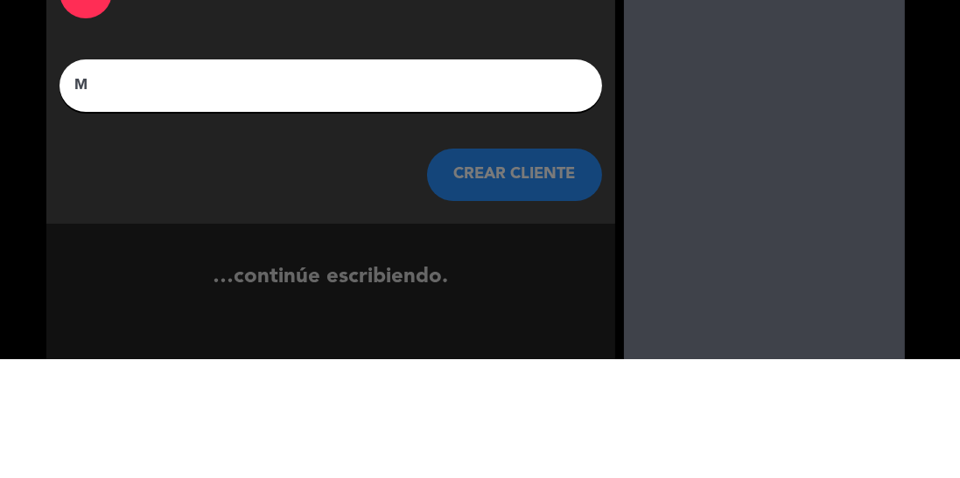
scroll to position [0, 0]
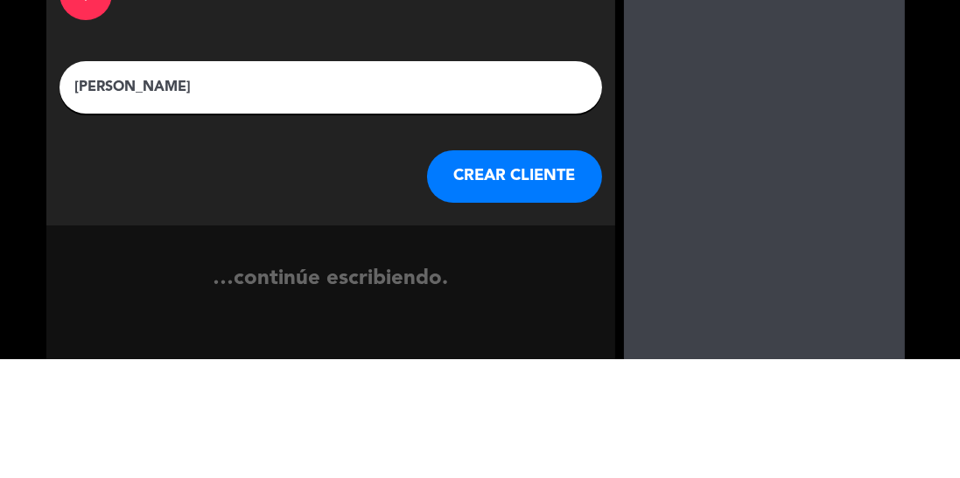
type input "Miguel Angel López"
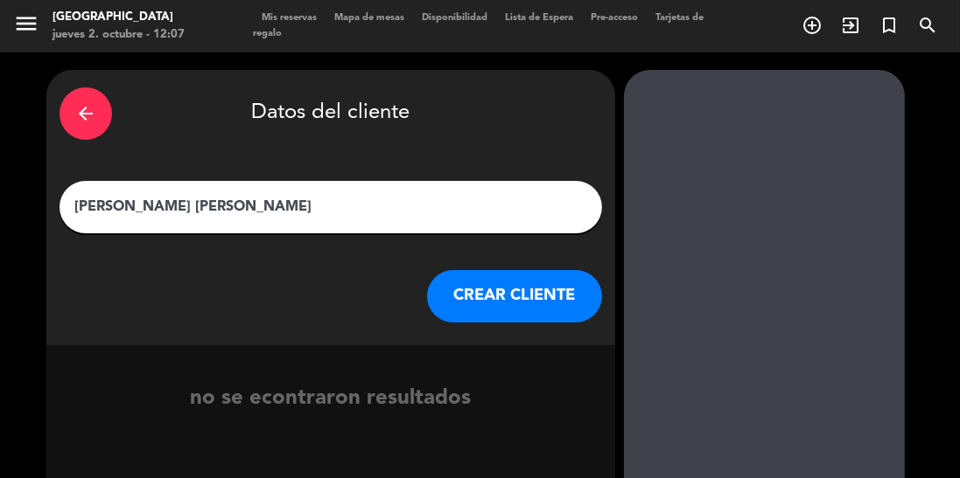
click at [525, 298] on button "CREAR CLIENTE" at bounding box center [514, 296] width 175 height 52
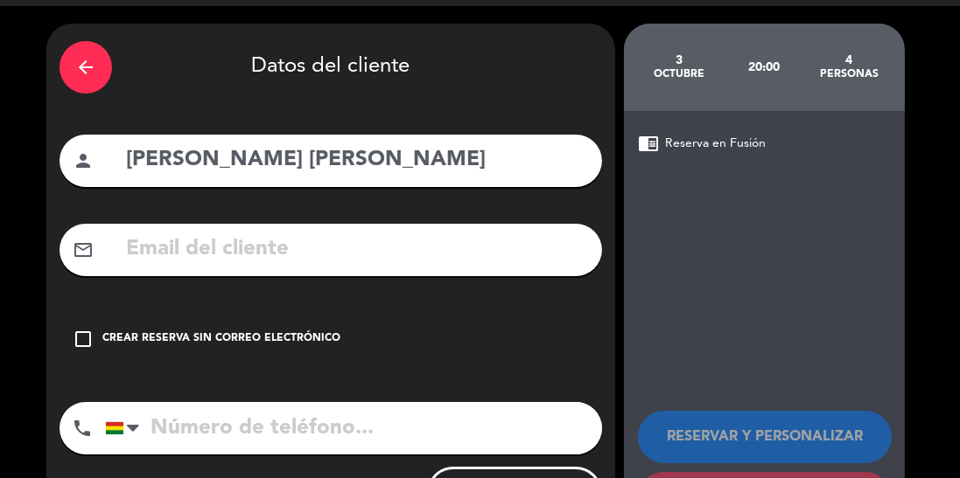
click at [259, 337] on div "Crear reserva sin correo electrónico" at bounding box center [221, 339] width 238 height 17
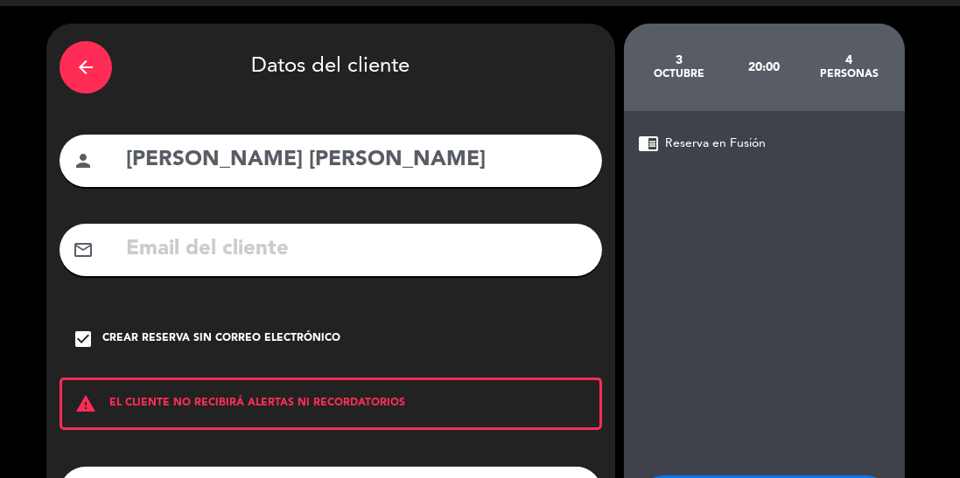
scroll to position [111, 0]
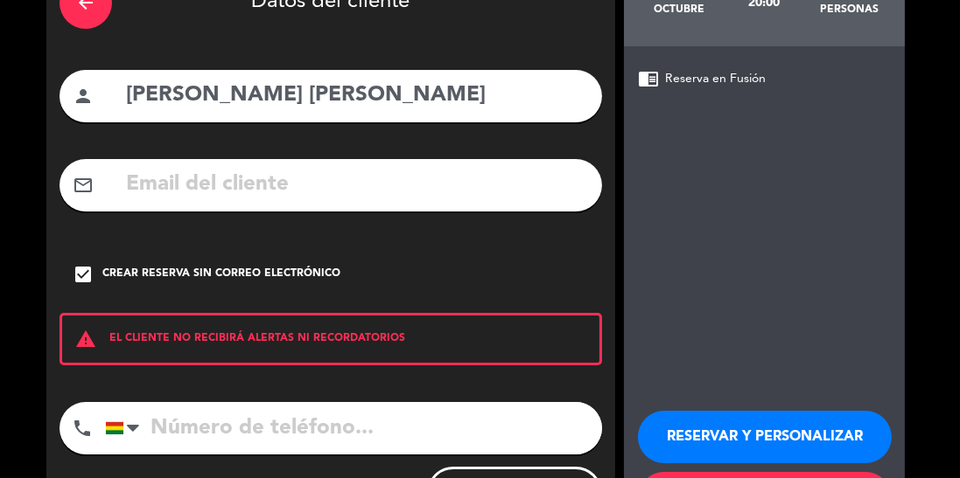
click at [289, 422] on input "tel" at bounding box center [353, 428] width 497 height 52
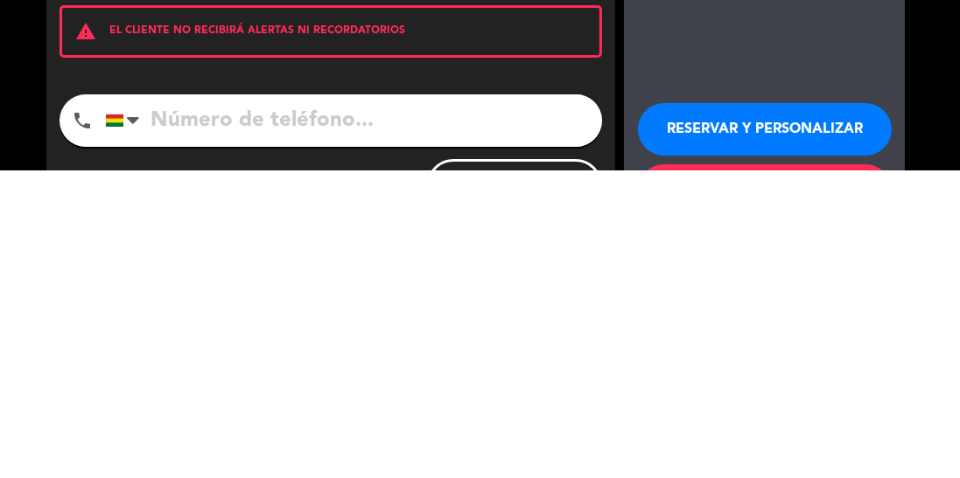
scroll to position [35, 0]
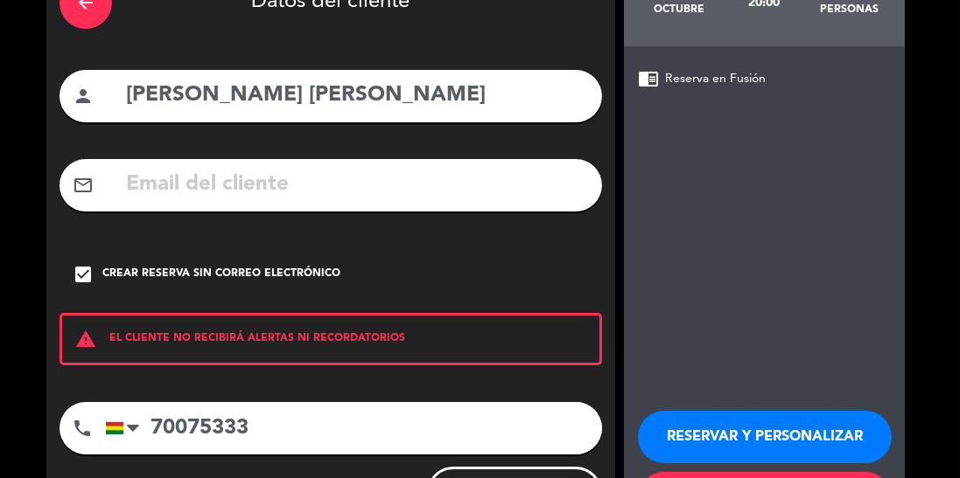
type input "70075333"
click at [731, 411] on button "RESERVAR Y PERSONALIZAR" at bounding box center [765, 437] width 254 height 52
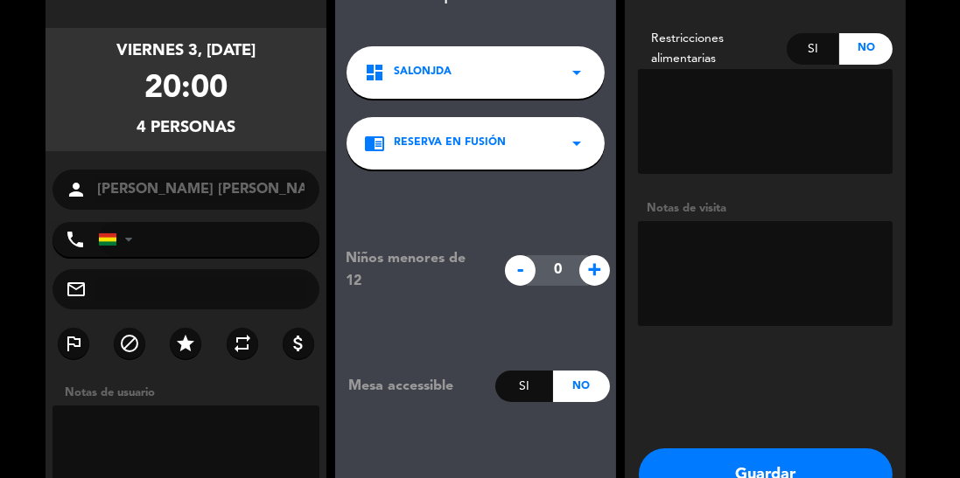
type input "+59170075333"
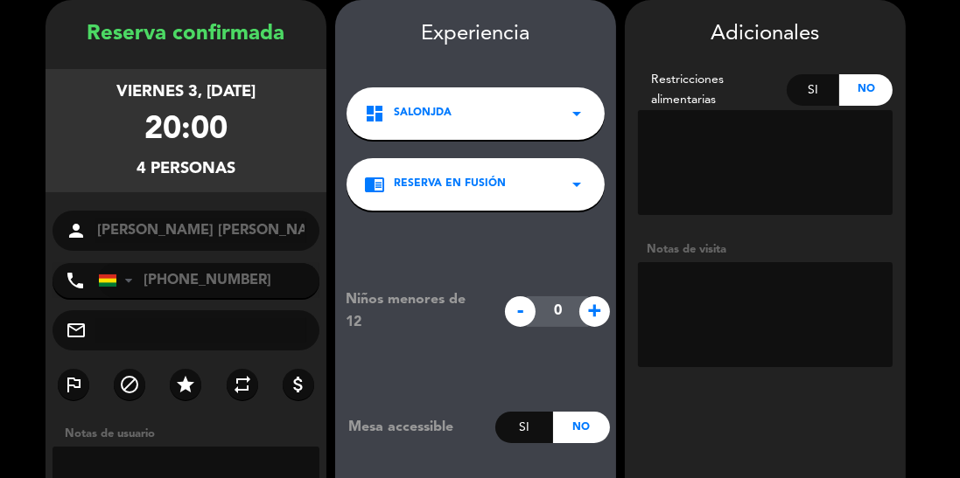
click at [740, 291] on textarea at bounding box center [765, 314] width 255 height 105
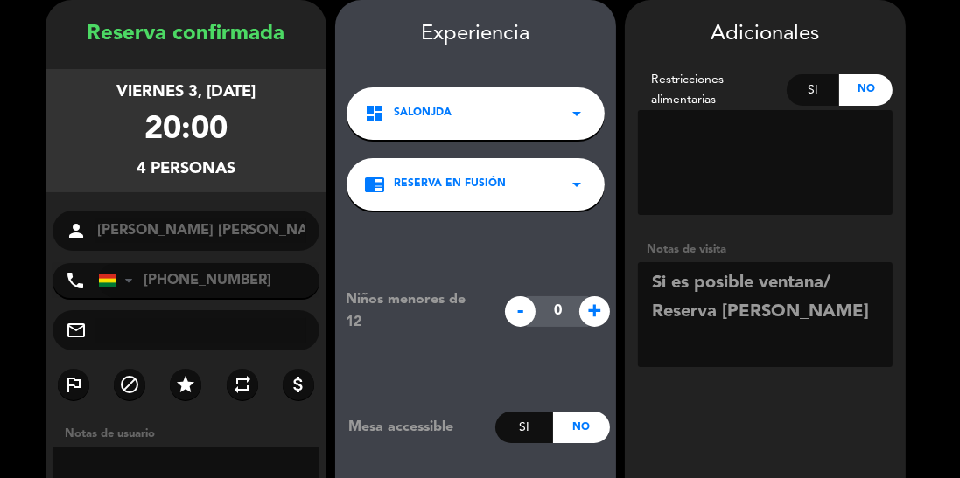
scroll to position [137, 0]
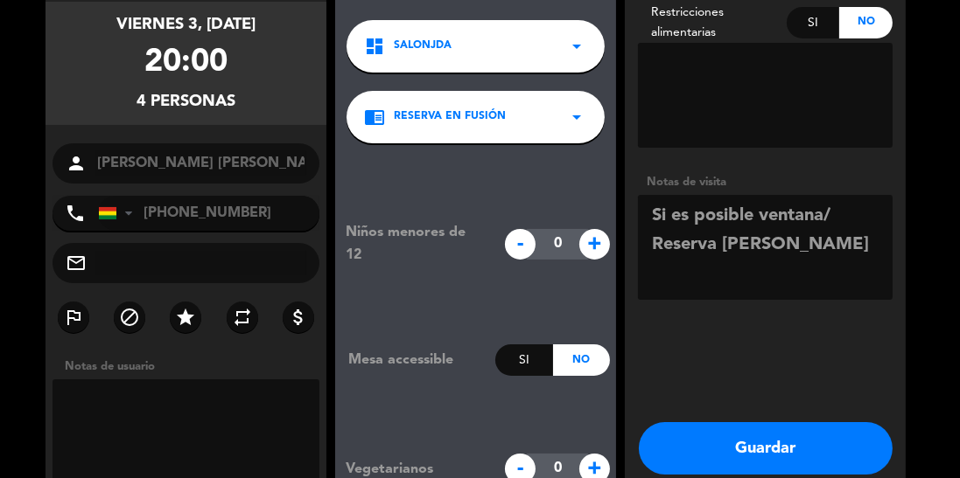
type textarea "Si es posible ventana/ Reserva de Marcelo"
click at [738, 451] on button "Guardar" at bounding box center [766, 449] width 254 height 52
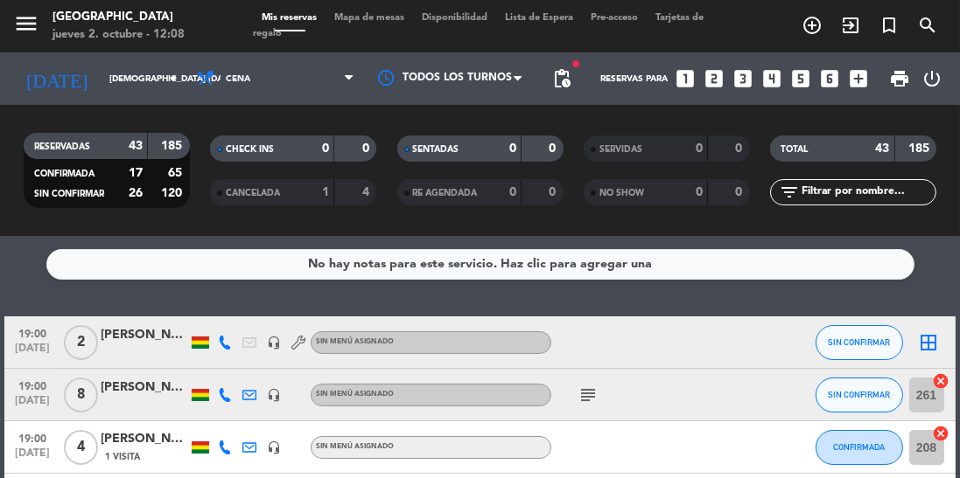
click at [104, 84] on input "[DEMOGRAPHIC_DATA] [DATE]" at bounding box center [165, 79] width 129 height 27
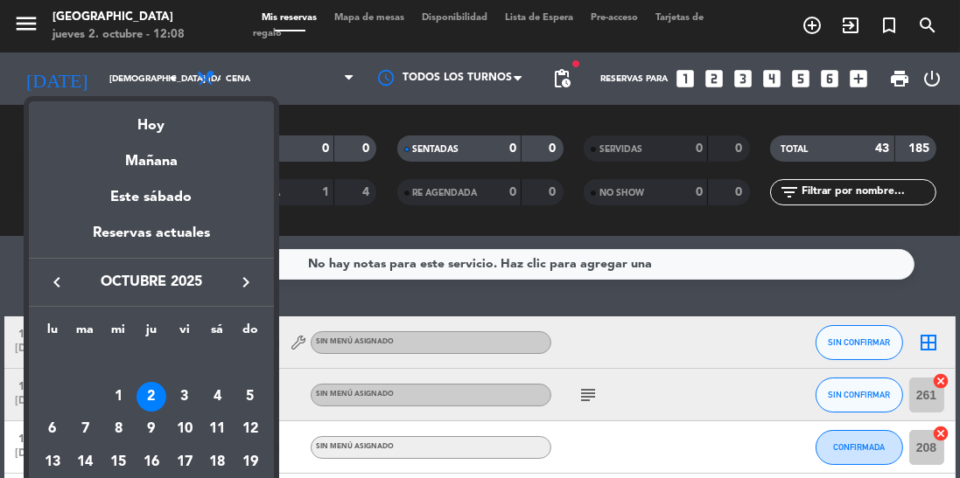
click at [338, 304] on div at bounding box center [480, 239] width 960 height 478
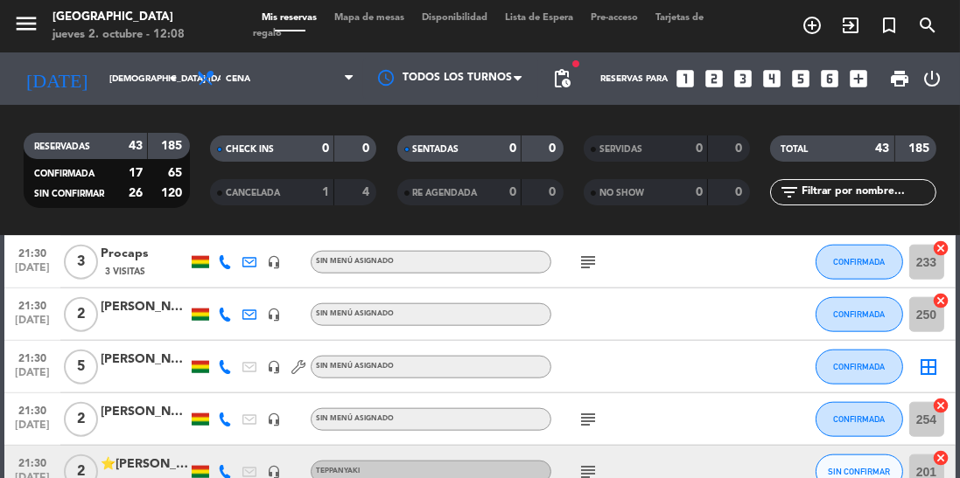
scroll to position [2119, 0]
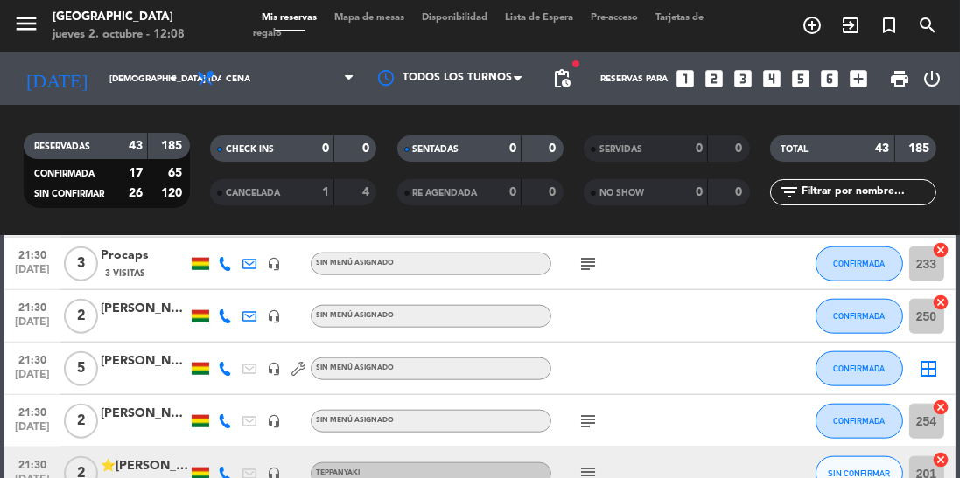
click at [42, 360] on span "21:30" at bounding box center [32, 359] width 44 height 20
click at [153, 383] on div "Creada: oct. 2" at bounding box center [120, 368] width 109 height 31
click at [150, 359] on div "Silvana Barrientos" at bounding box center [144, 362] width 87 height 20
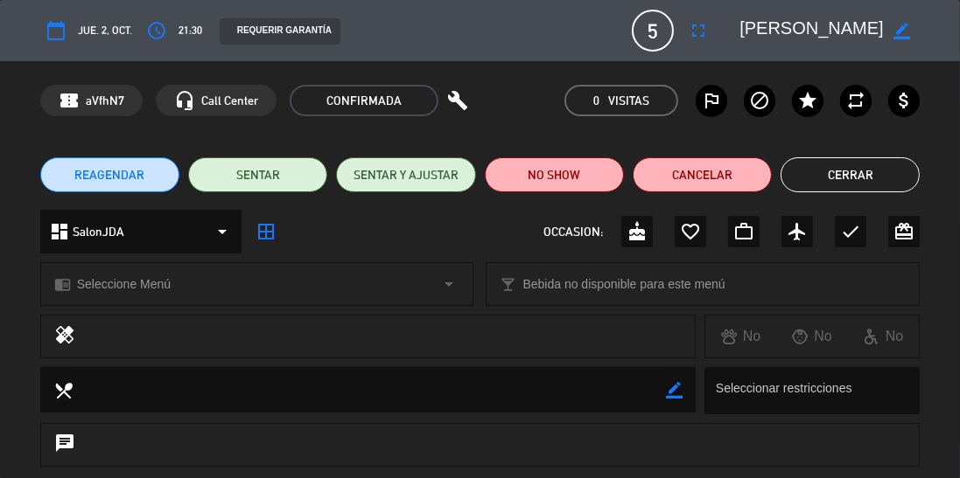
click at [838, 164] on button "Cerrar" at bounding box center [849, 174] width 139 height 35
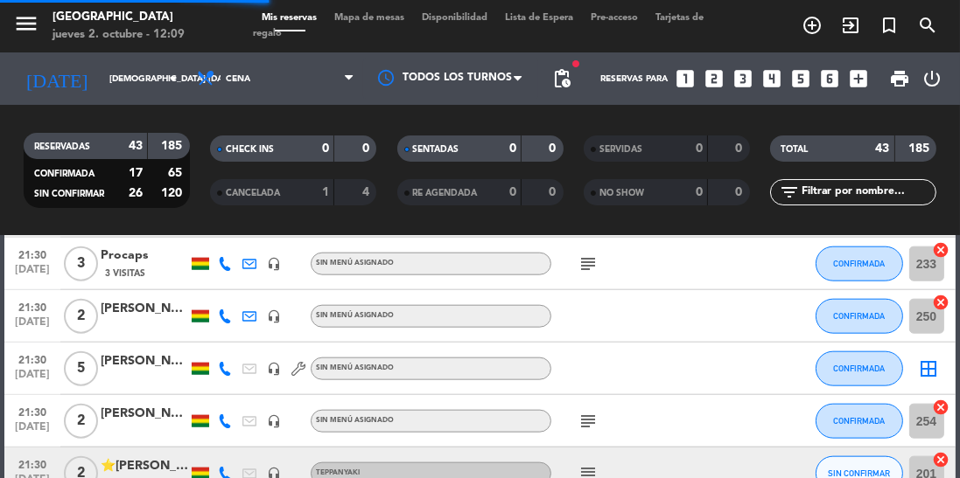
scroll to position [2196, 0]
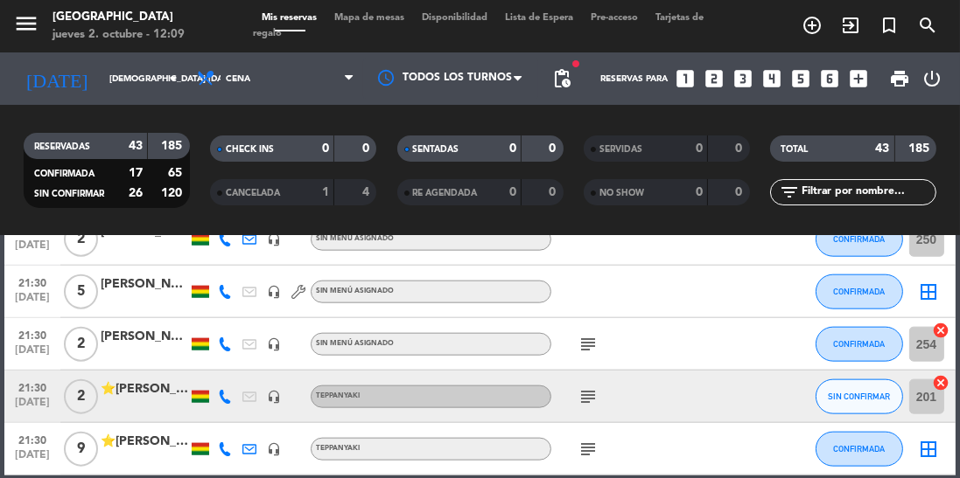
click at [524, 443] on div "Teppanyaki" at bounding box center [431, 449] width 241 height 23
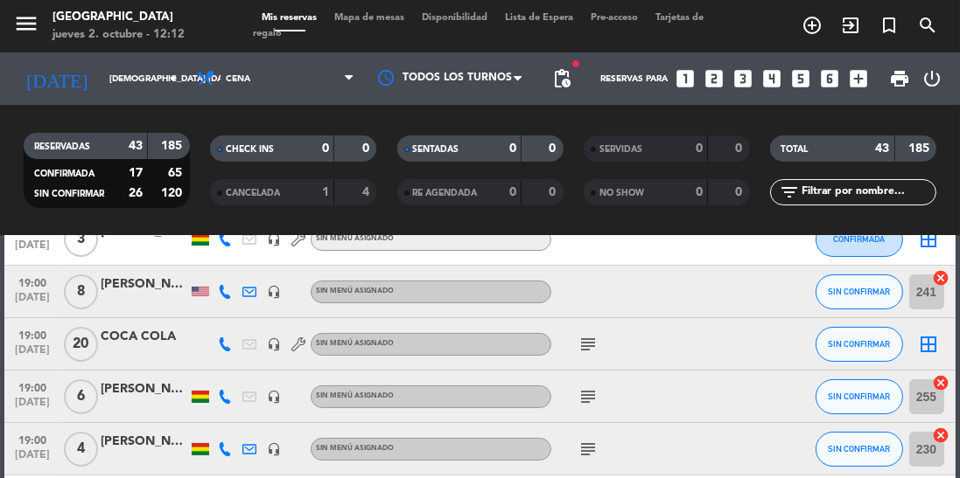
scroll to position [0, 0]
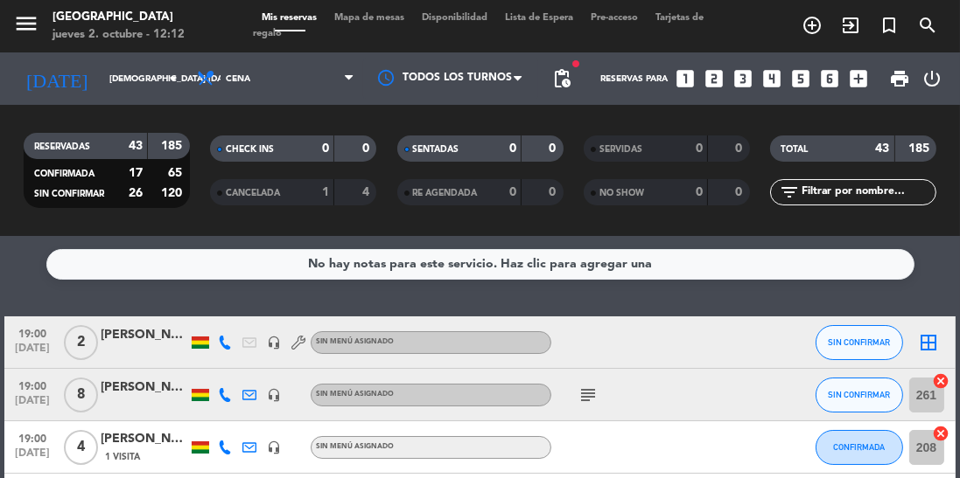
click at [227, 343] on icon at bounding box center [225, 343] width 14 height 14
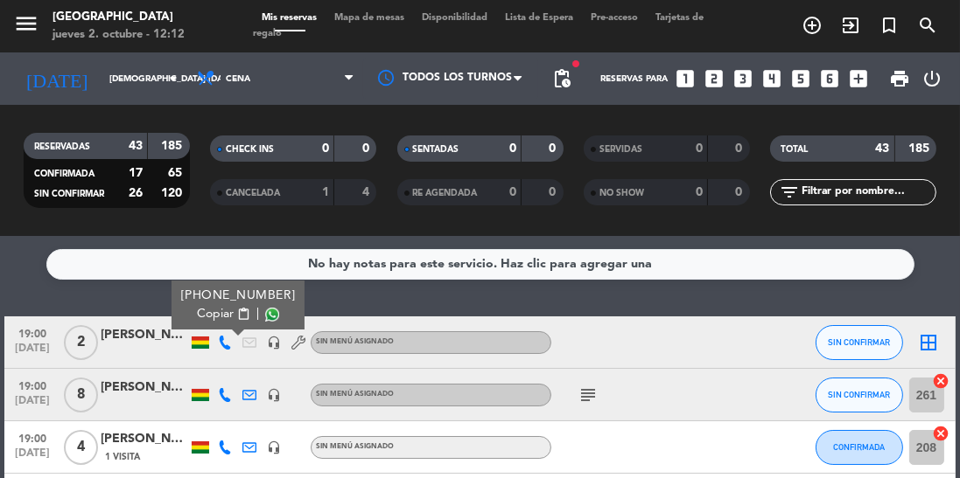
click at [265, 317] on span at bounding box center [272, 315] width 14 height 14
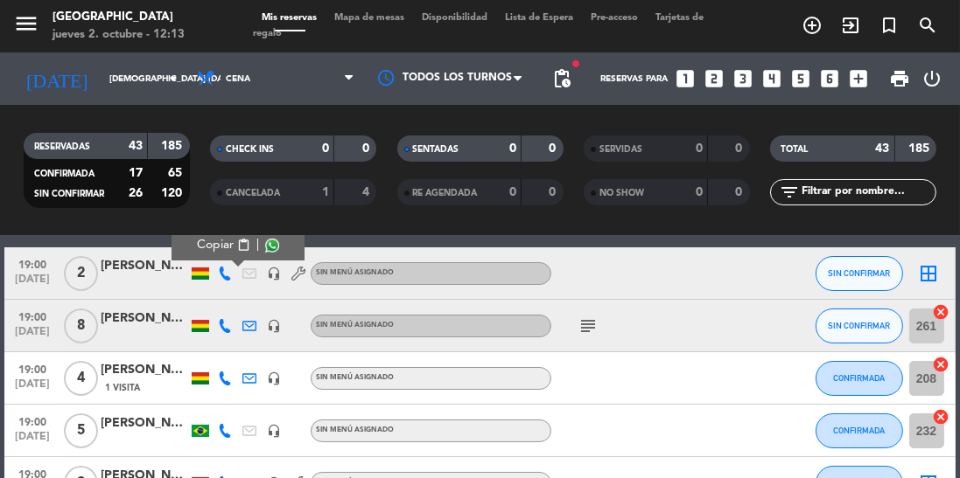
scroll to position [80, 0]
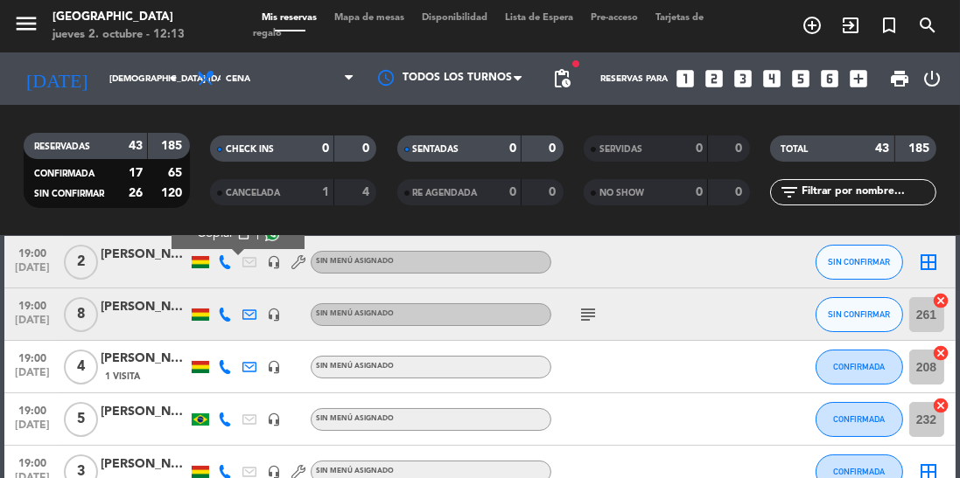
click at [224, 318] on icon at bounding box center [225, 315] width 14 height 14
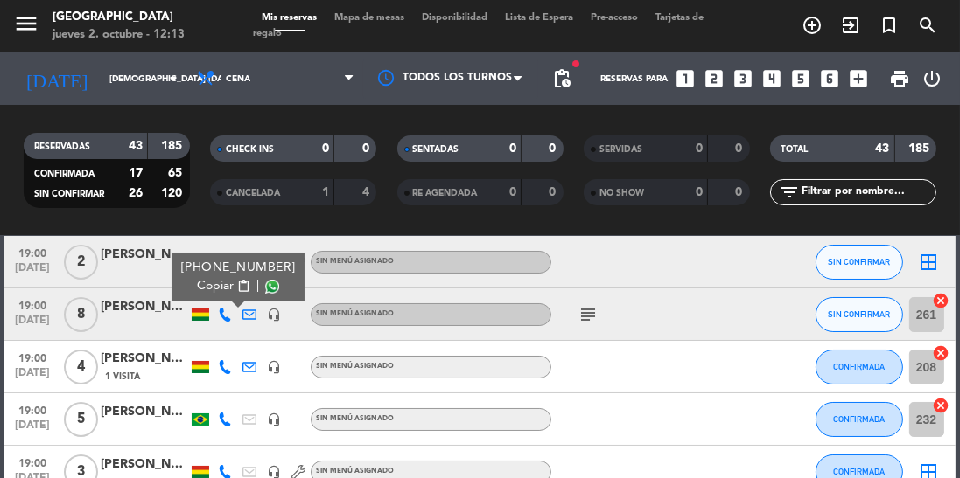
click at [265, 290] on span at bounding box center [272, 287] width 14 height 14
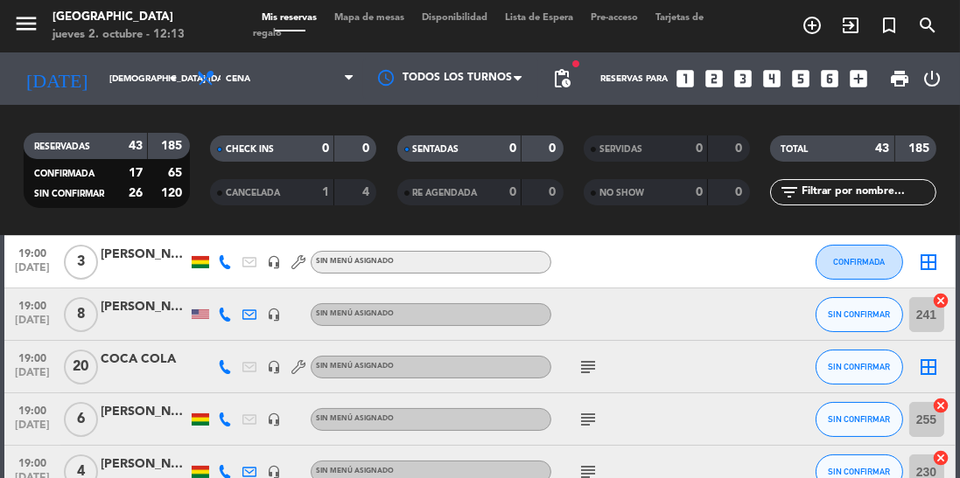
scroll to position [0, 0]
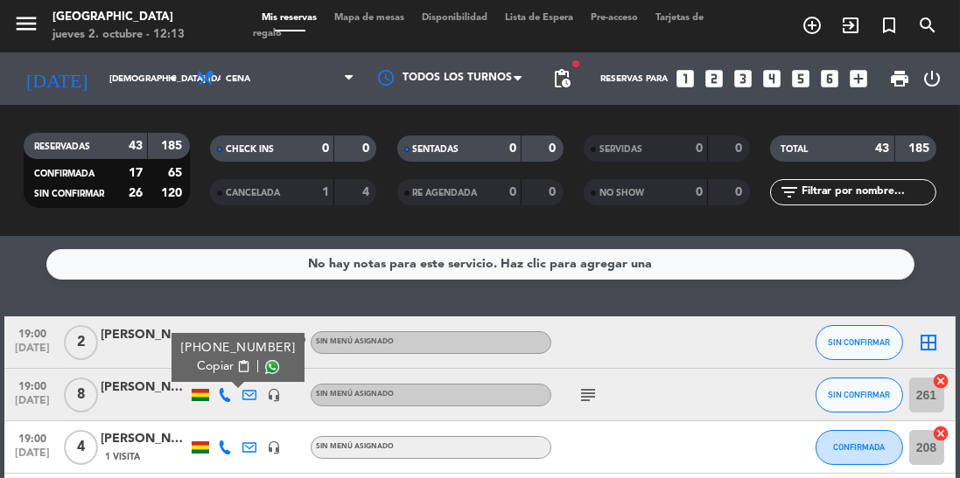
click at [815, 33] on icon "add_circle_outline" at bounding box center [811, 25] width 21 height 21
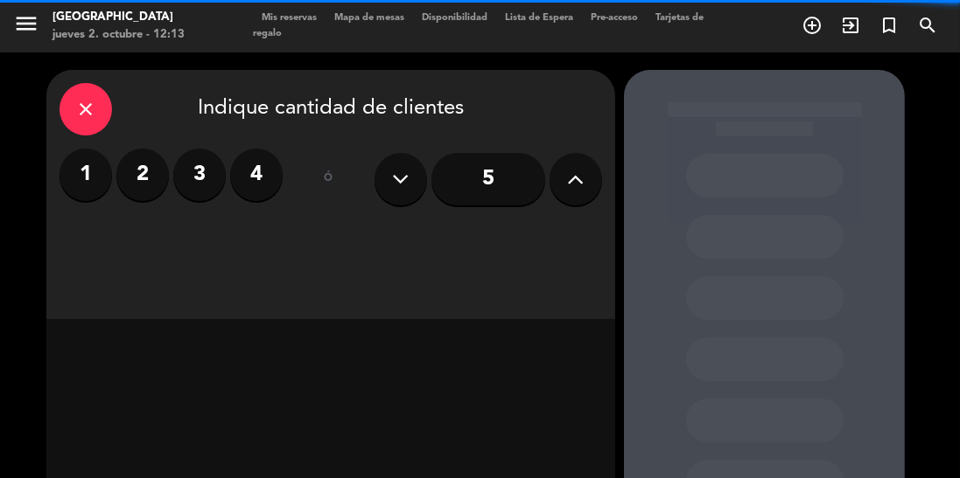
click at [80, 110] on icon "close" at bounding box center [85, 109] width 21 height 21
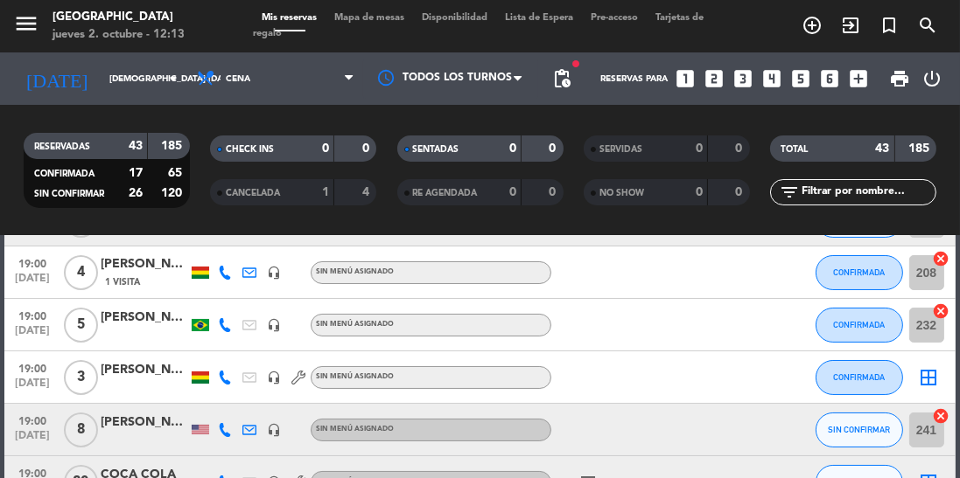
scroll to position [176, 0]
click at [132, 80] on input "[DEMOGRAPHIC_DATA] [DATE]" at bounding box center [165, 79] width 129 height 27
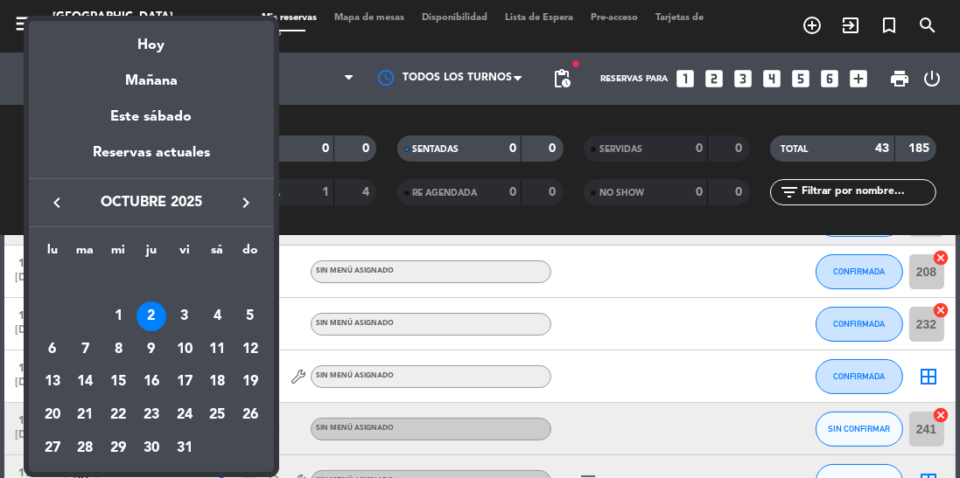
click at [180, 320] on div "3" at bounding box center [185, 317] width 30 height 30
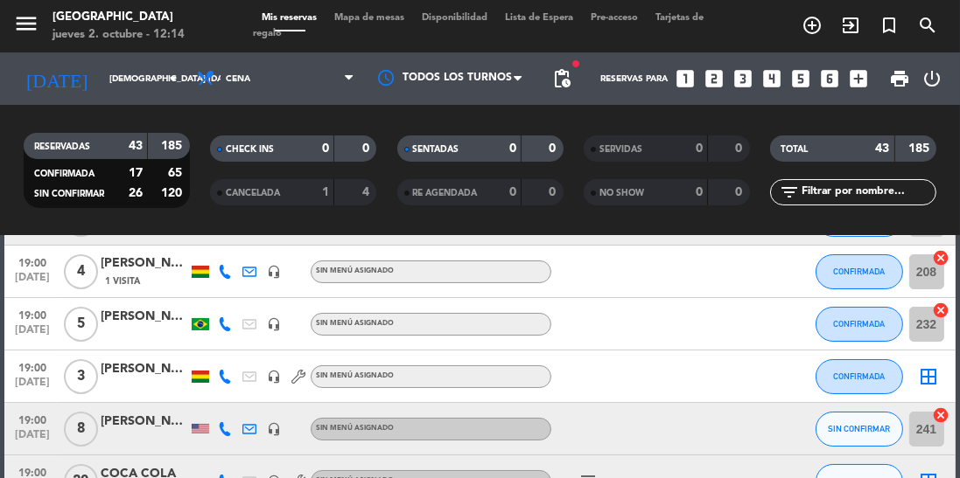
type input "vie. [DATE]"
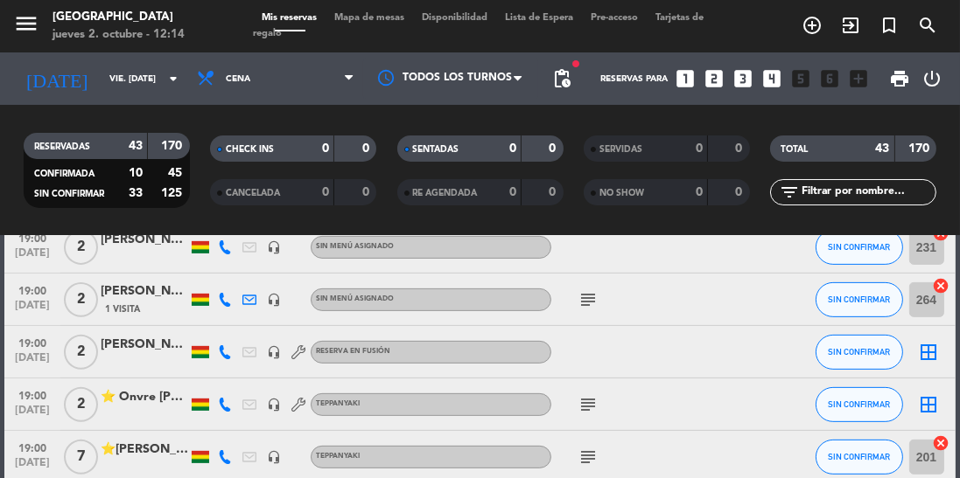
scroll to position [756, 0]
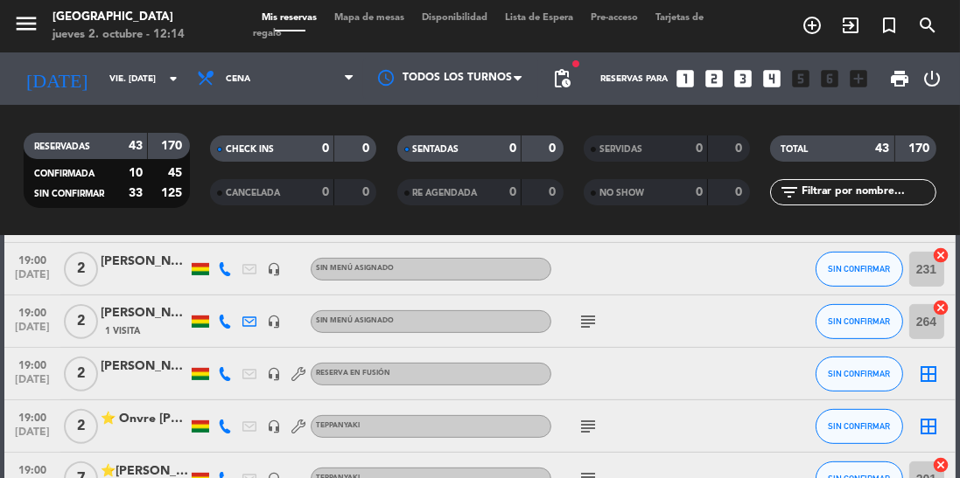
click at [807, 29] on icon "add_circle_outline" at bounding box center [811, 25] width 21 height 21
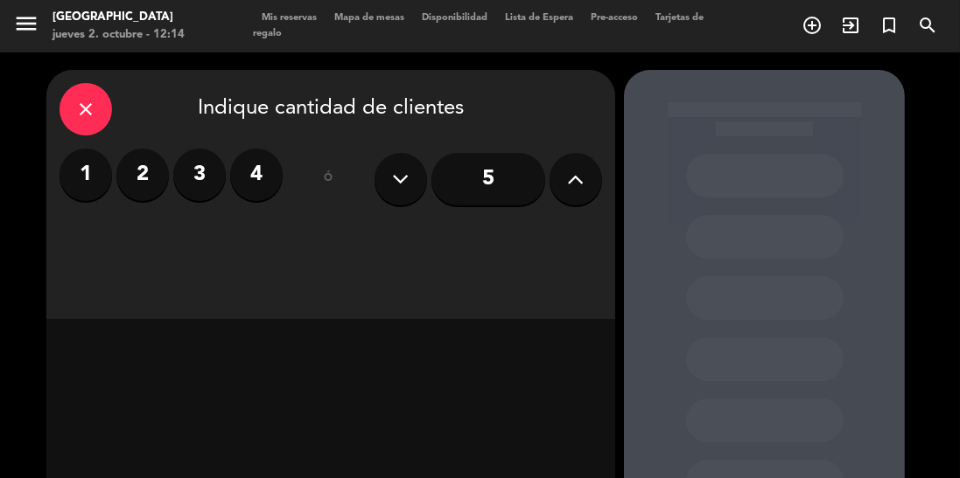
click at [141, 177] on label "2" at bounding box center [142, 175] width 52 height 52
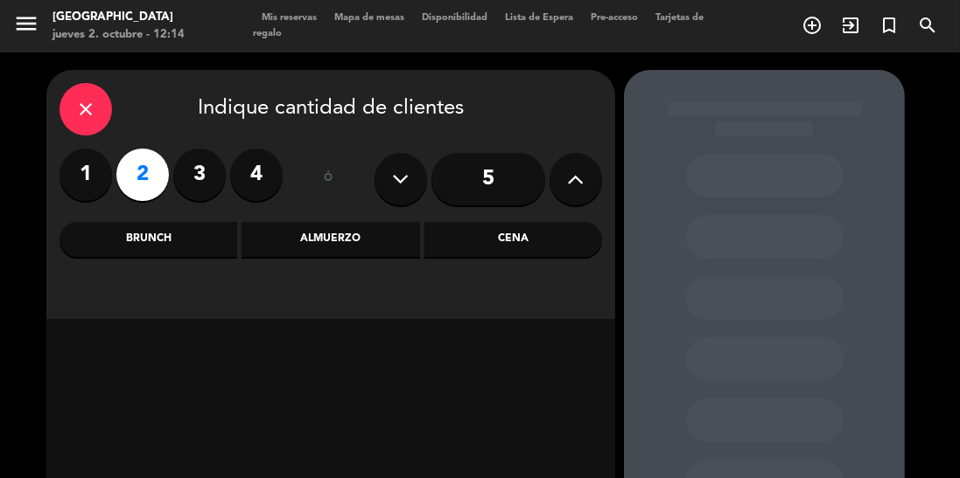
click at [493, 226] on div "Cena" at bounding box center [513, 239] width 178 height 35
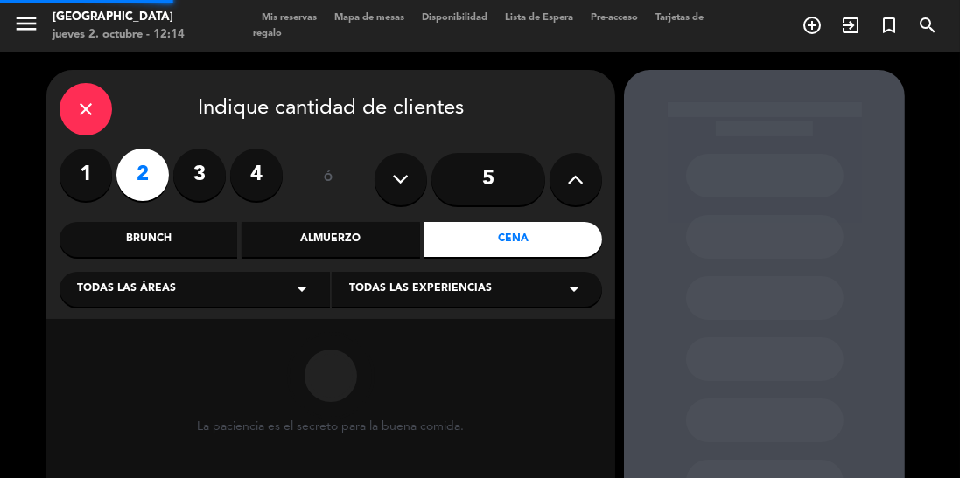
click at [443, 295] on span "Todas las experiencias" at bounding box center [420, 289] width 143 height 17
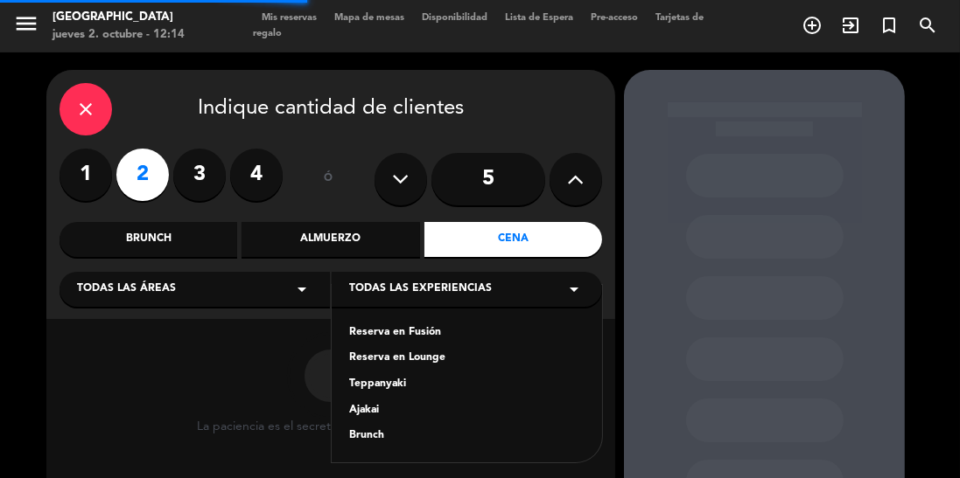
click at [403, 337] on div "Reserva en Fusión" at bounding box center [466, 333] width 235 height 17
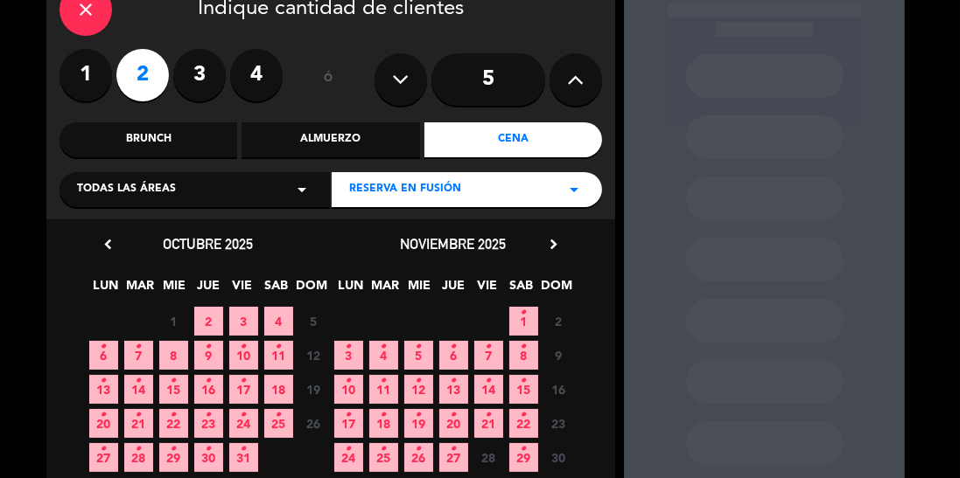
scroll to position [117, 0]
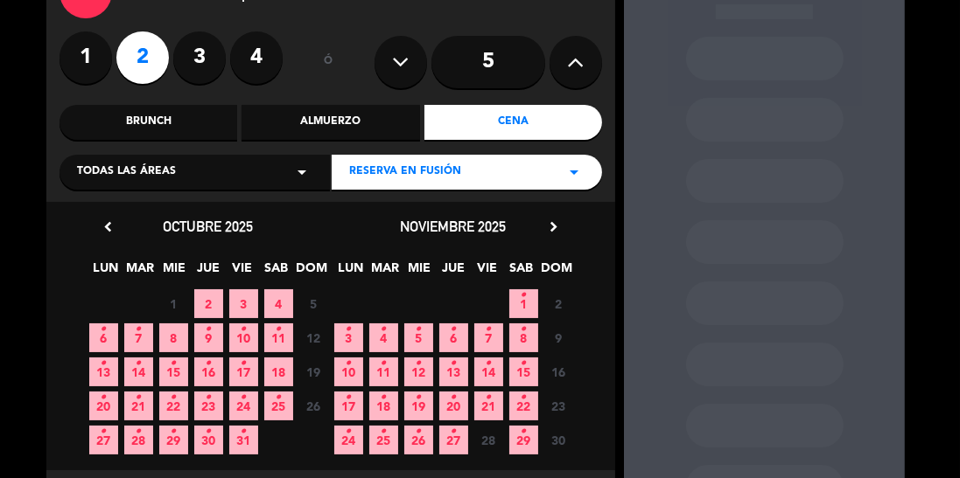
click at [240, 309] on span "3" at bounding box center [243, 304] width 29 height 29
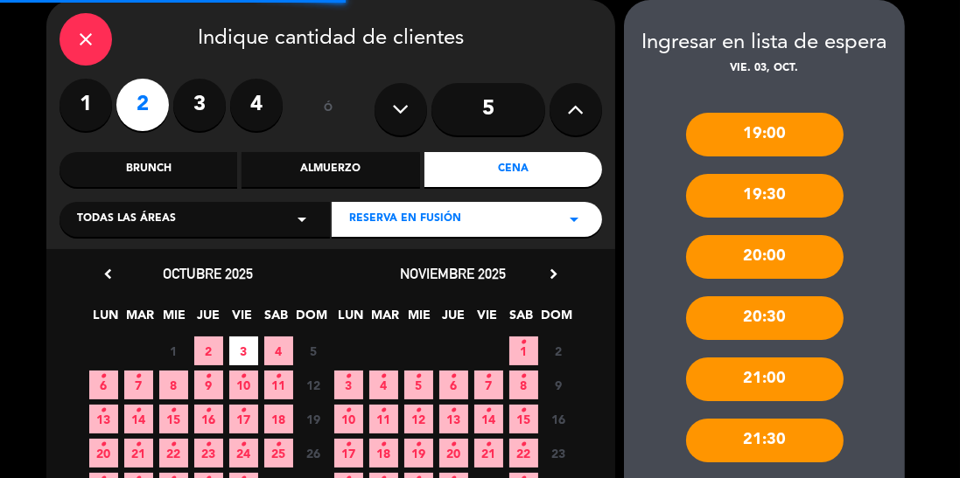
scroll to position [141, 0]
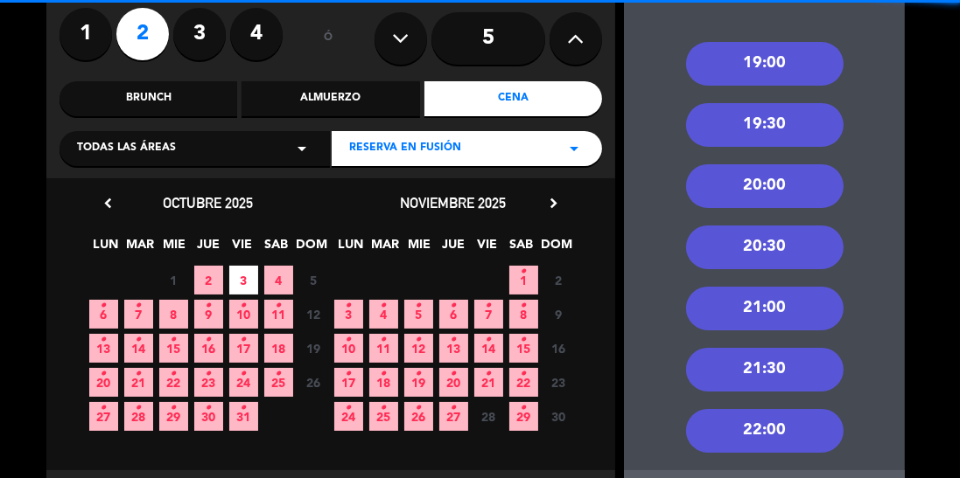
click at [776, 374] on div "21:30" at bounding box center [764, 370] width 157 height 44
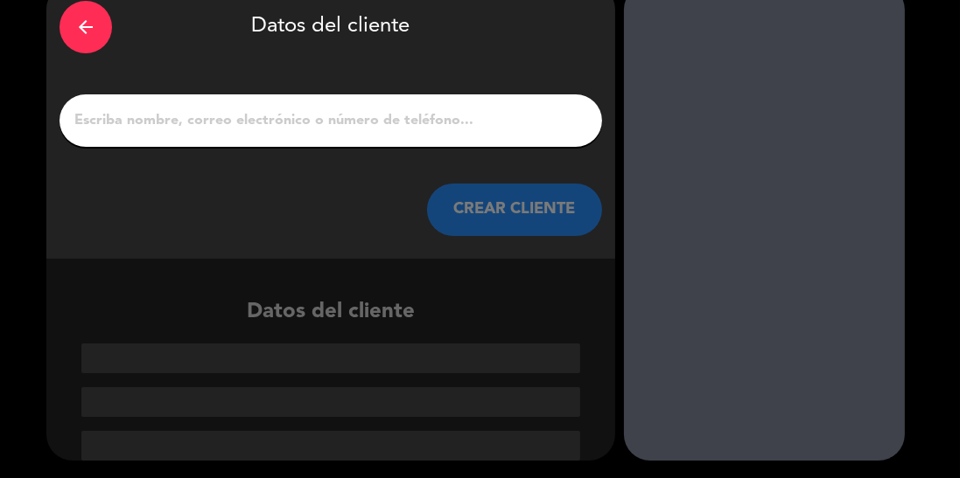
scroll to position [2, 0]
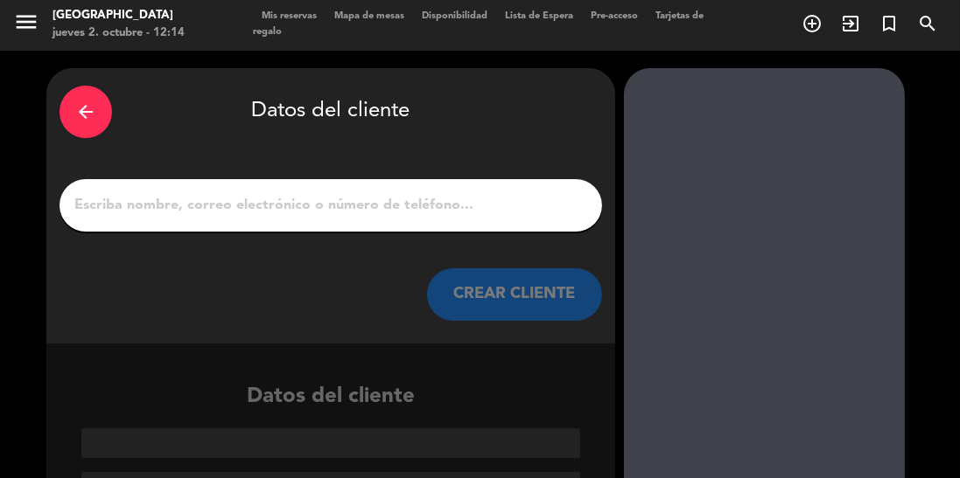
click at [320, 195] on input "1" at bounding box center [331, 205] width 516 height 24
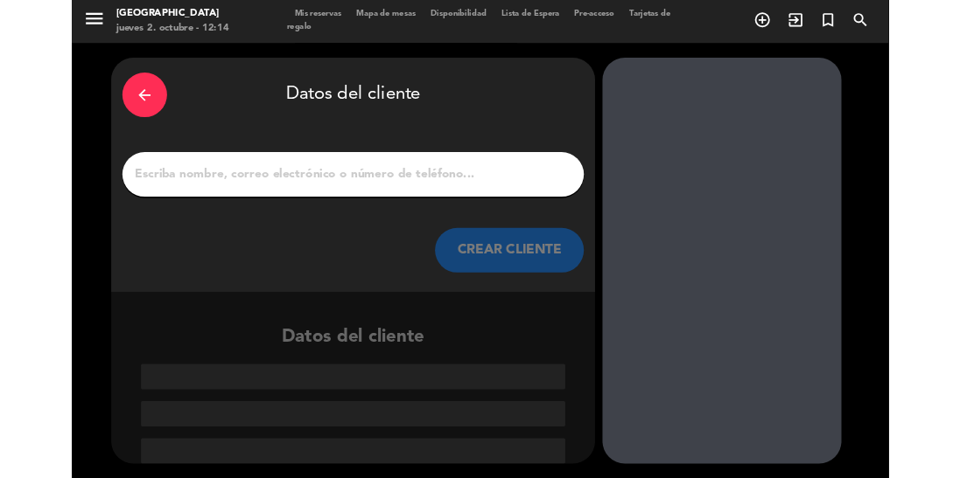
scroll to position [0, 0]
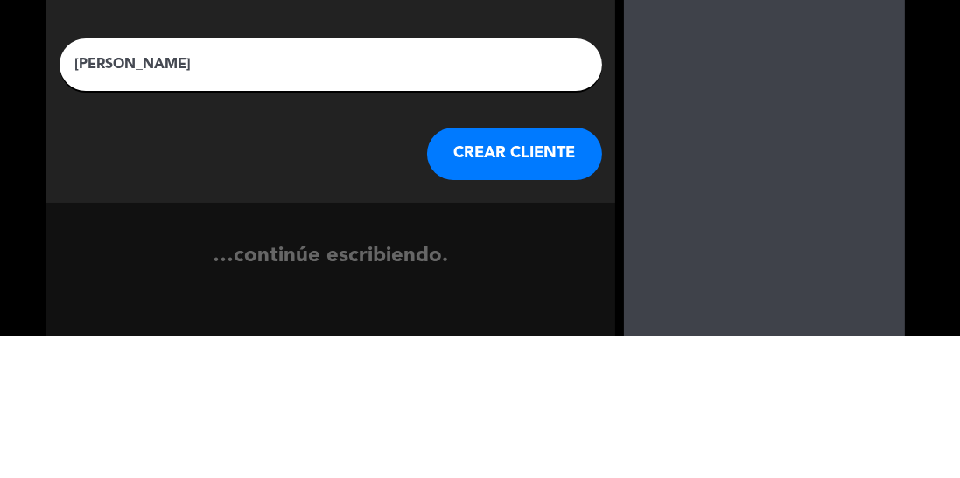
type input "Paola Canido"
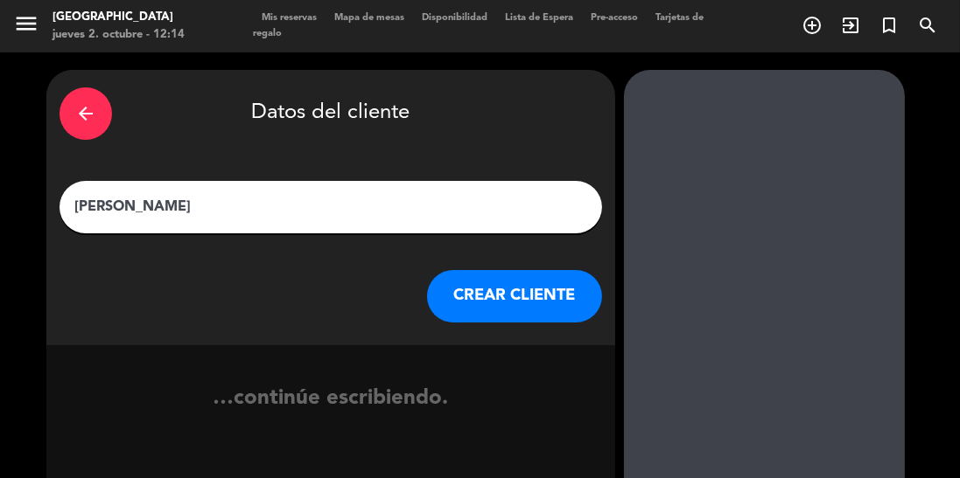
scroll to position [84, 0]
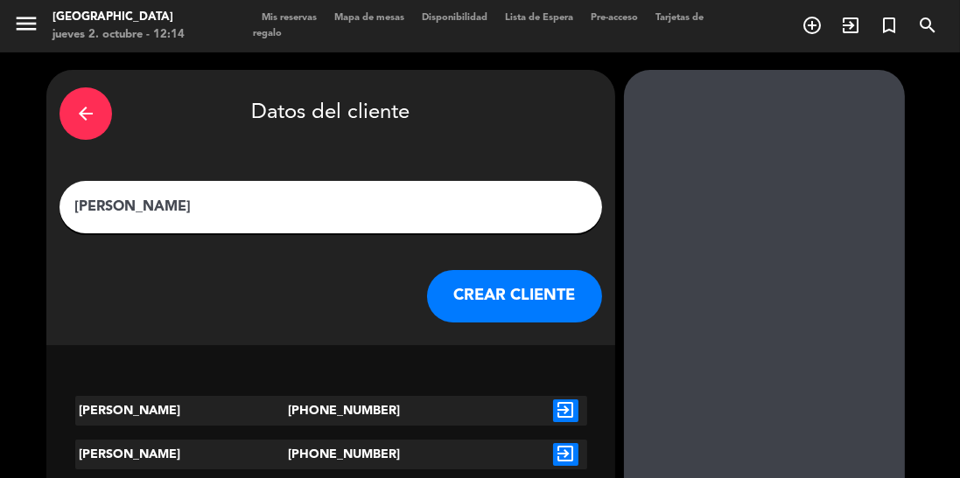
click at [563, 400] on icon "exit_to_app" at bounding box center [565, 411] width 25 height 23
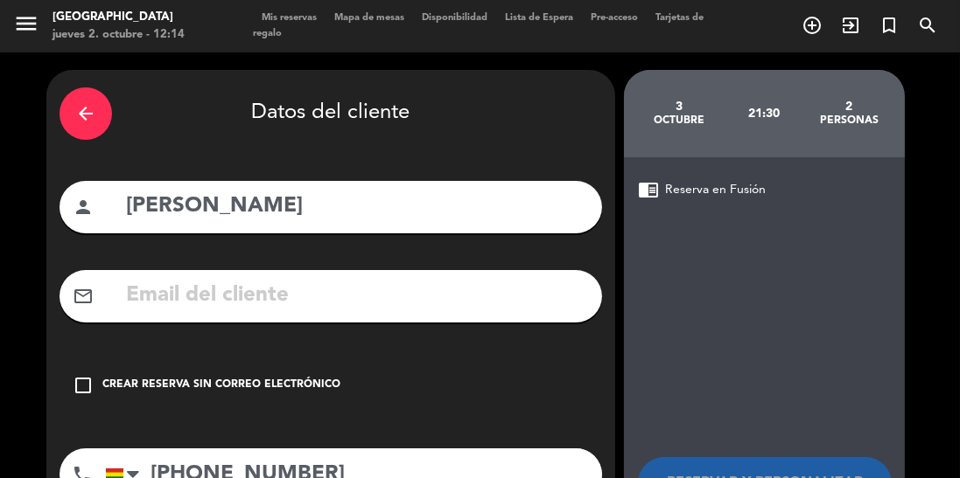
click at [115, 377] on div "Crear reserva sin correo electrónico" at bounding box center [221, 385] width 238 height 17
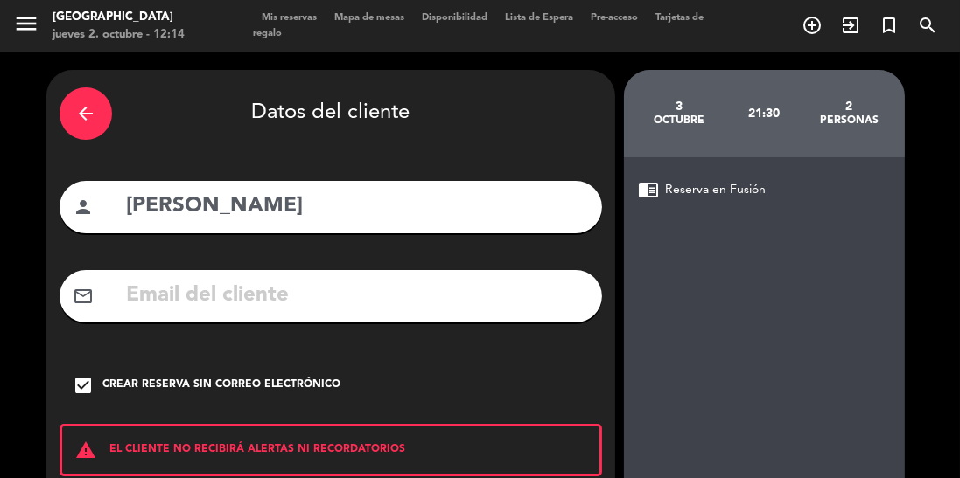
scroll to position [111, 0]
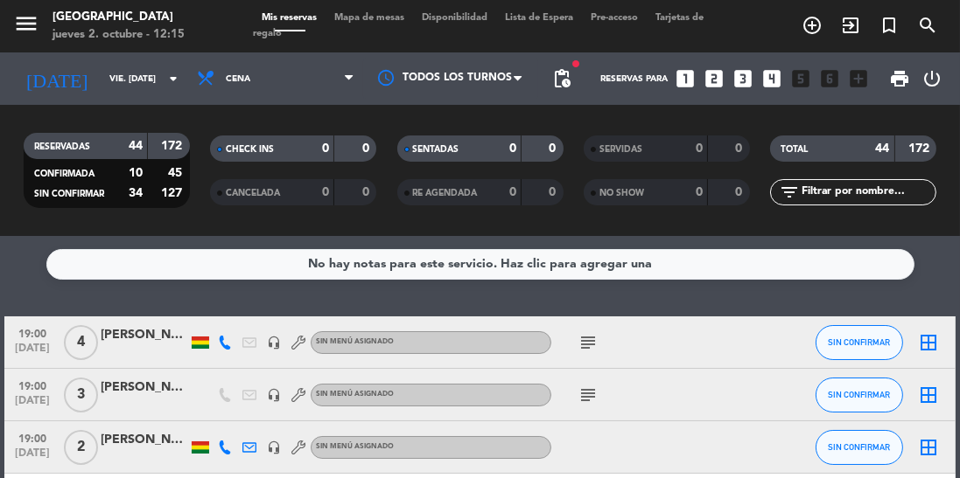
click at [141, 80] on input "vie. [DATE]" at bounding box center [165, 79] width 129 height 27
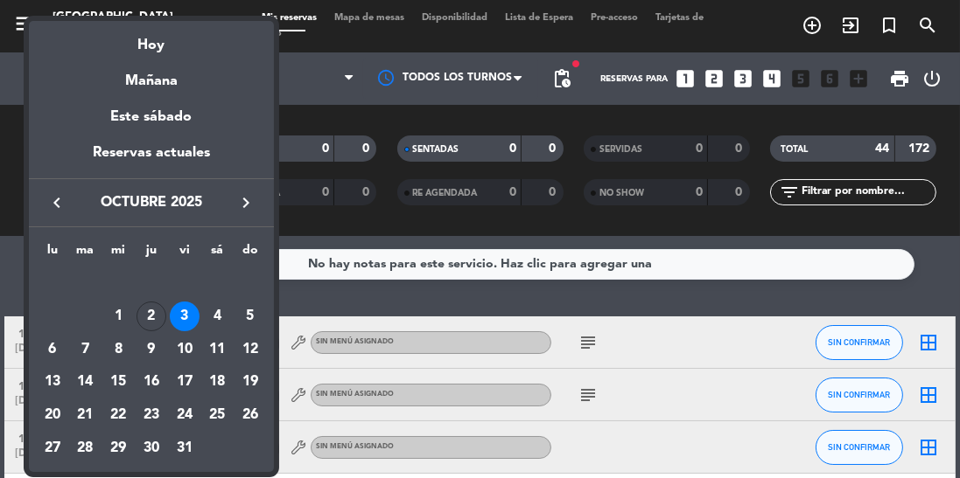
click at [154, 322] on div "2" at bounding box center [151, 317] width 30 height 30
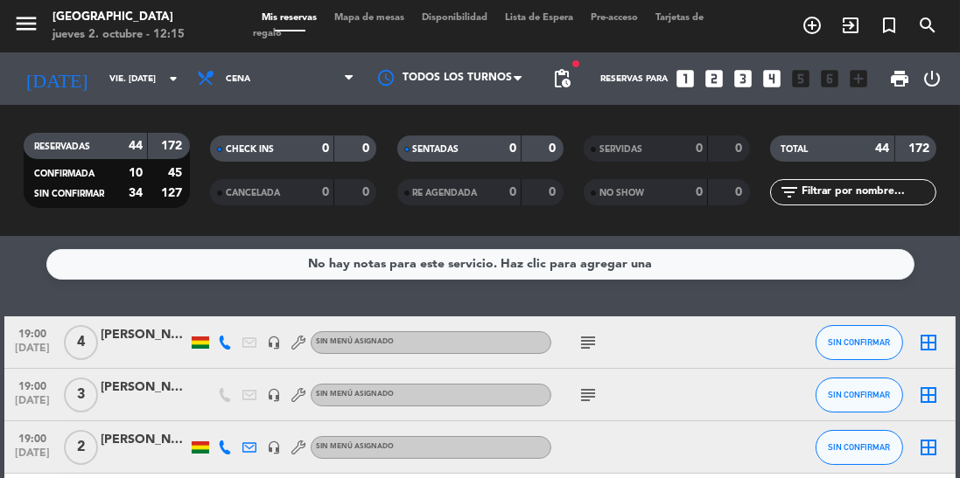
type input "[DEMOGRAPHIC_DATA] [DATE]"
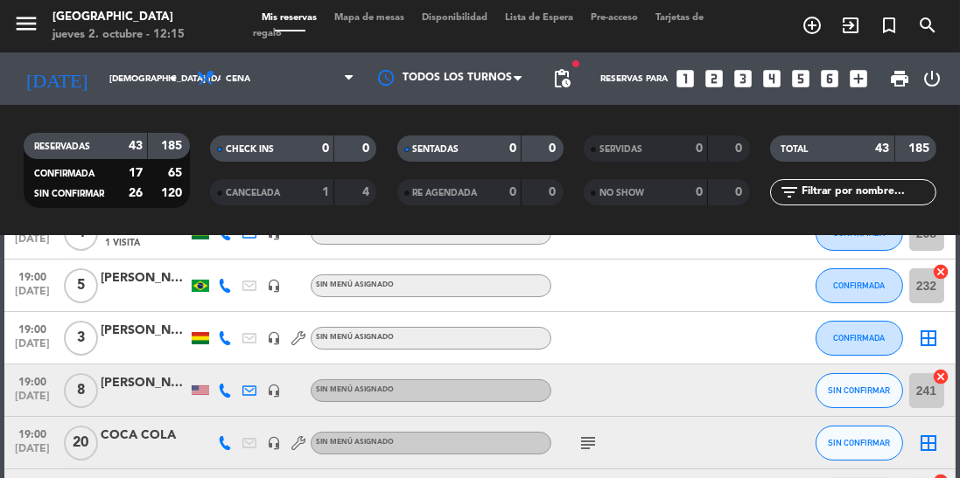
scroll to position [251, 0]
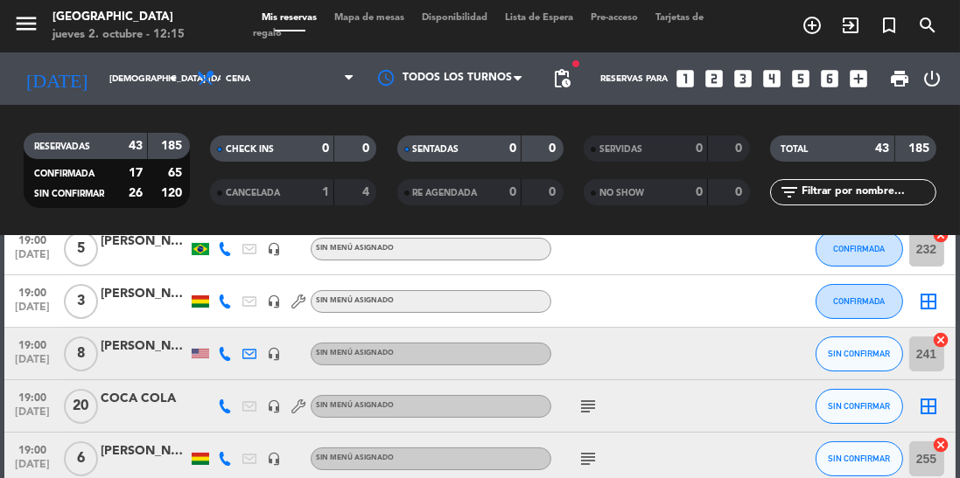
click at [225, 356] on icon at bounding box center [225, 354] width 14 height 14
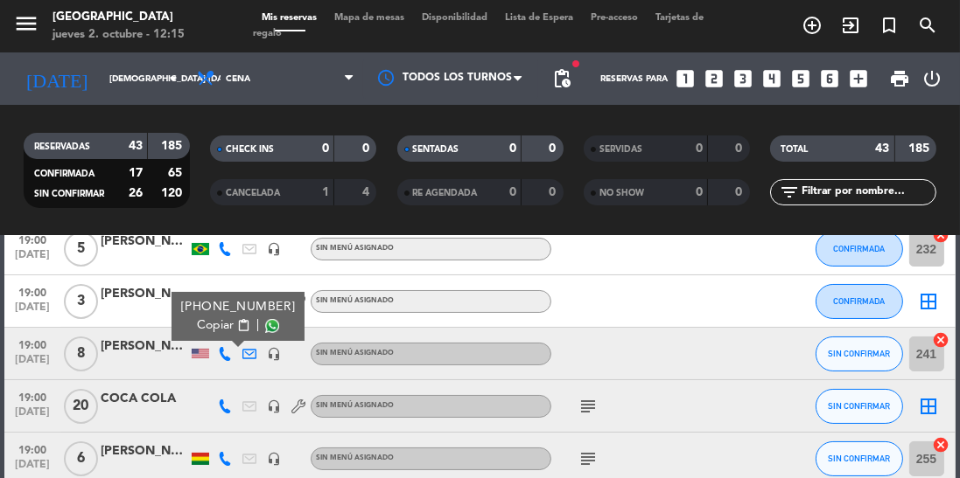
click at [265, 331] on span at bounding box center [272, 326] width 14 height 14
click at [227, 409] on icon at bounding box center [225, 407] width 14 height 14
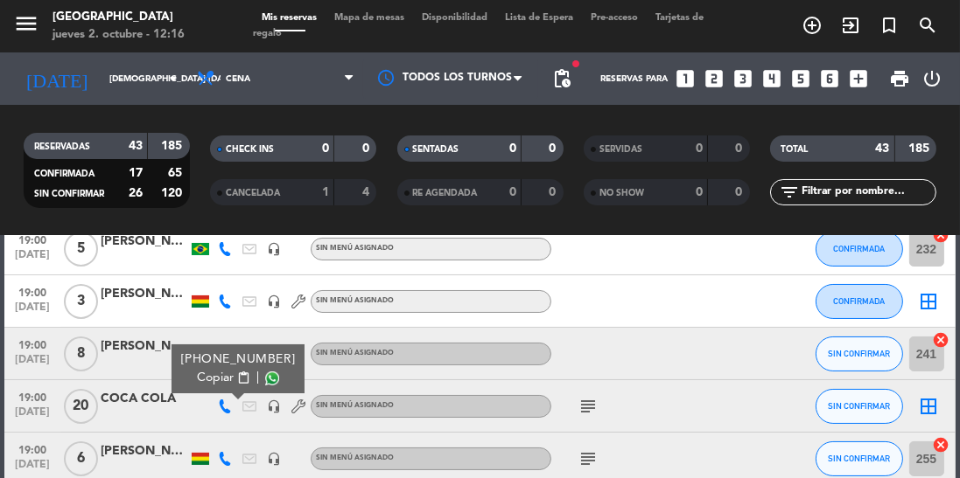
click at [265, 380] on span at bounding box center [272, 379] width 14 height 14
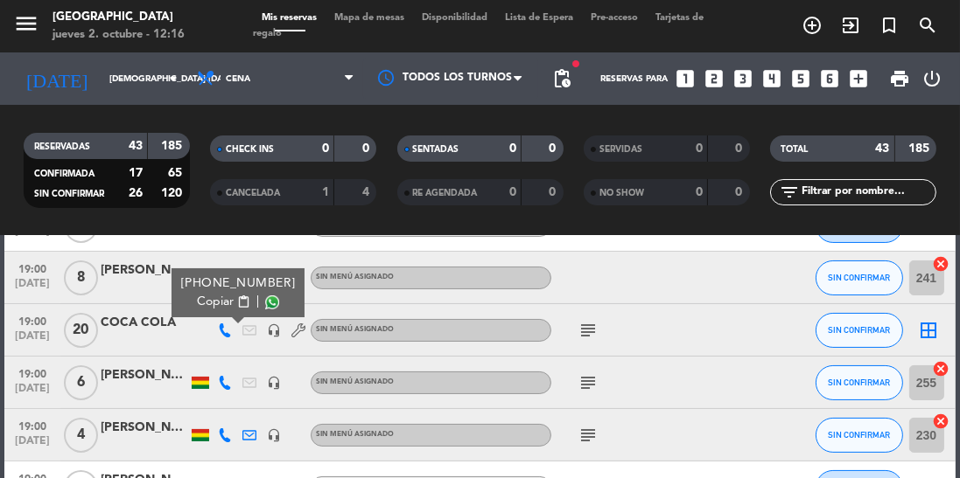
scroll to position [337, 0]
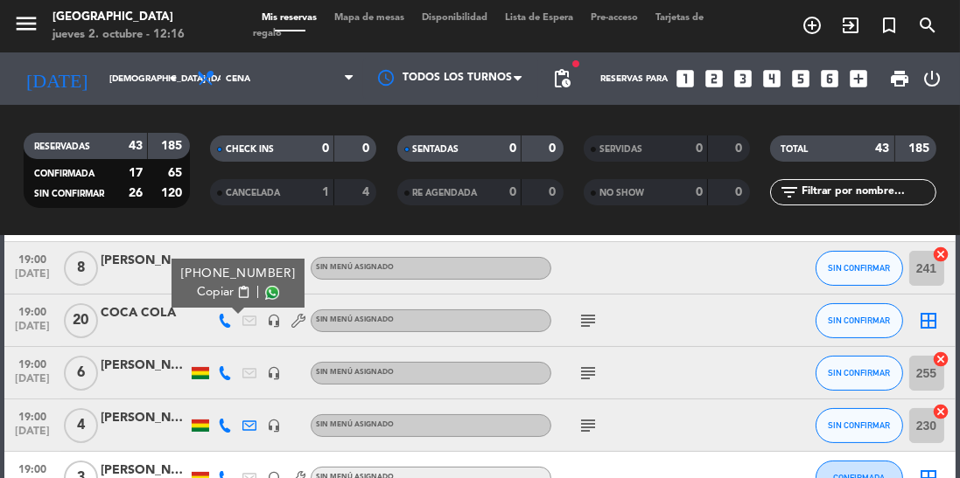
click at [224, 376] on icon at bounding box center [225, 374] width 14 height 14
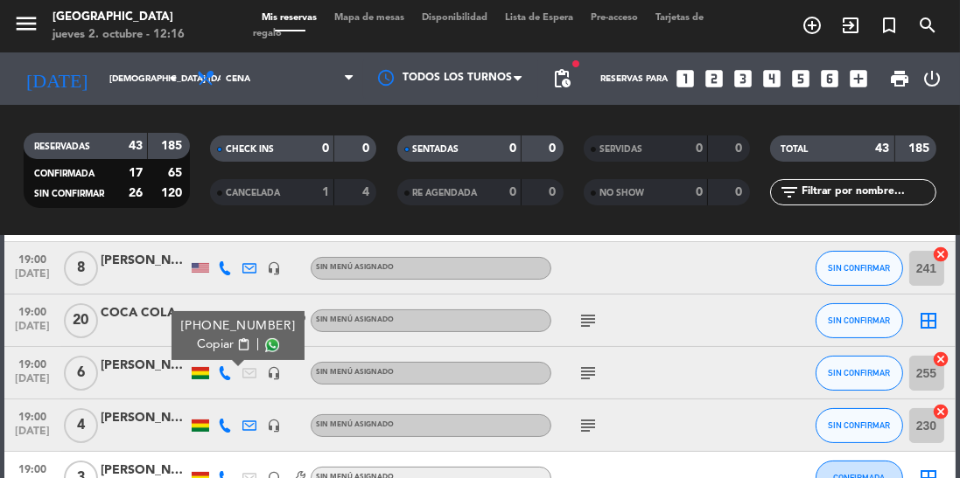
click at [265, 351] on span at bounding box center [272, 346] width 14 height 14
click at [225, 430] on icon at bounding box center [225, 426] width 14 height 14
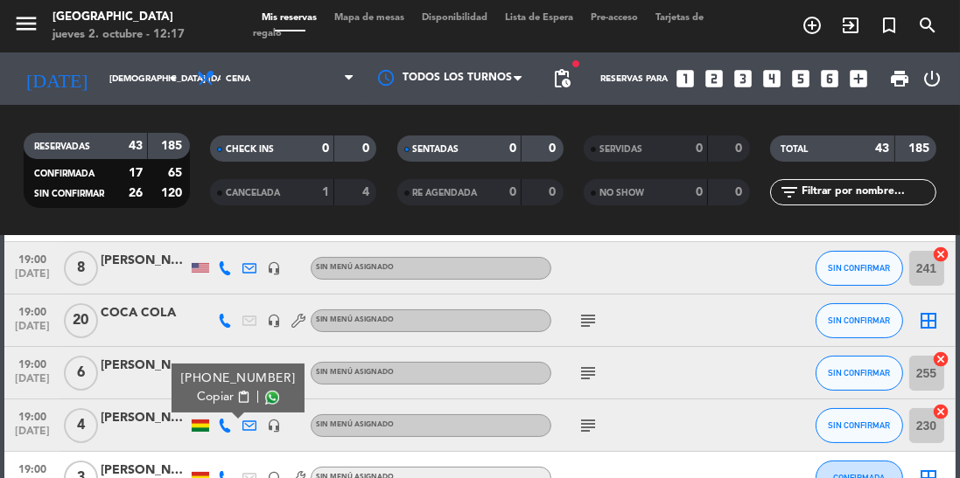
click at [265, 403] on span at bounding box center [272, 398] width 14 height 14
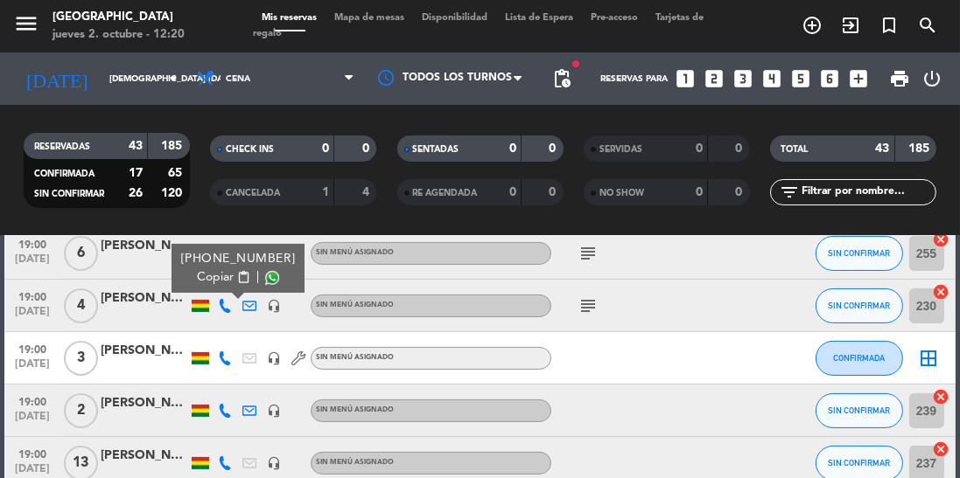
scroll to position [458, 0]
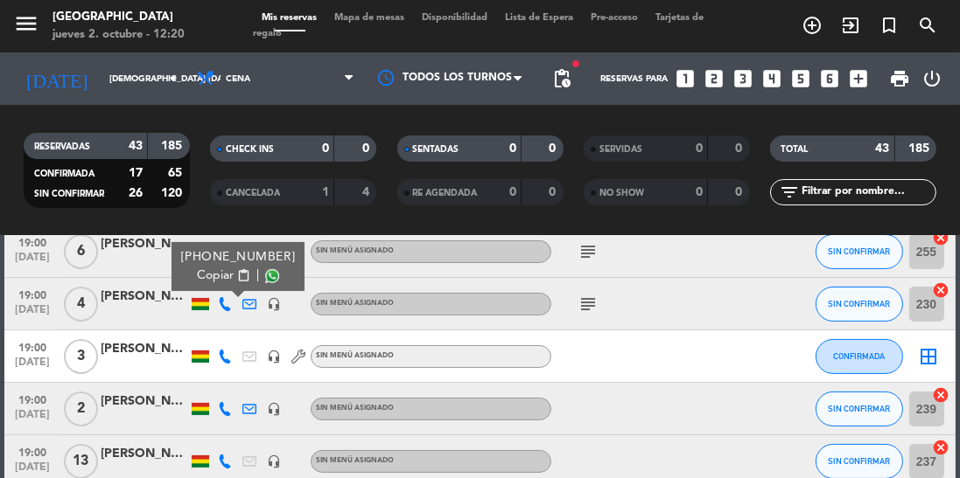
click at [219, 415] on icon at bounding box center [225, 409] width 14 height 14
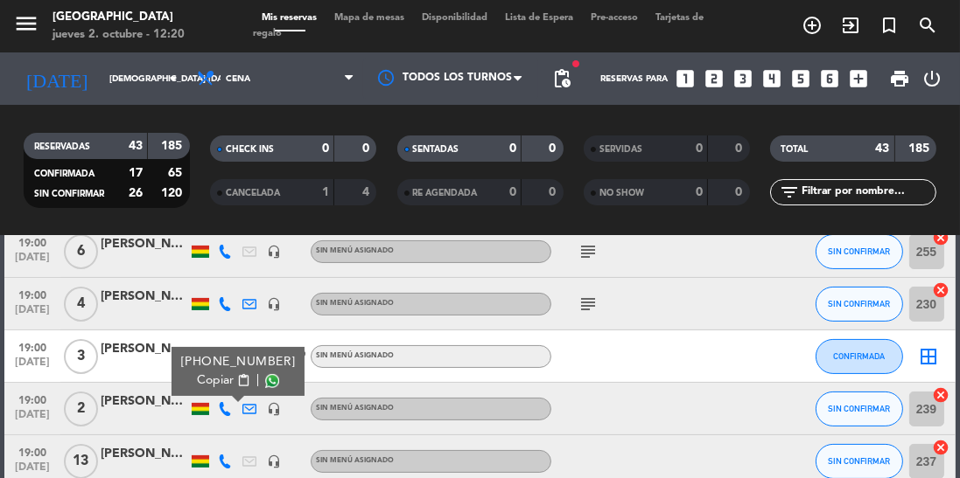
click at [265, 387] on span at bounding box center [272, 381] width 14 height 14
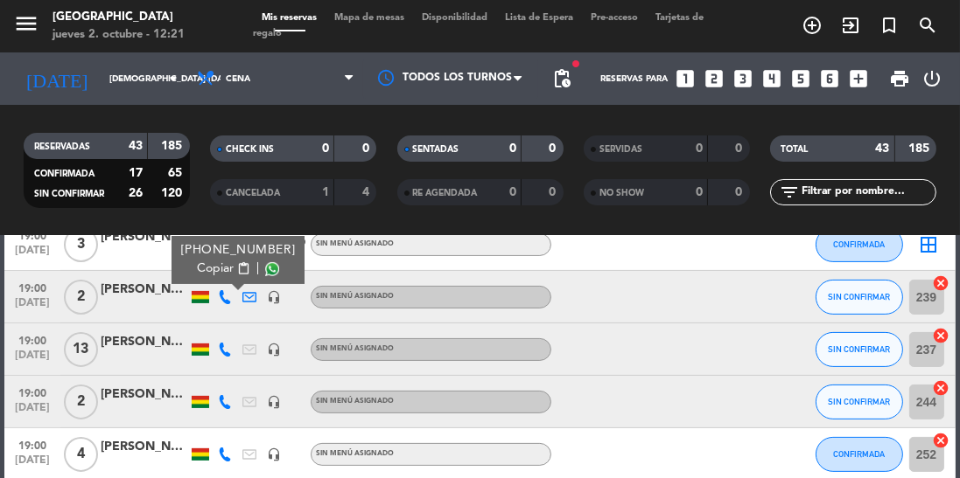
click at [225, 352] on icon at bounding box center [225, 350] width 14 height 14
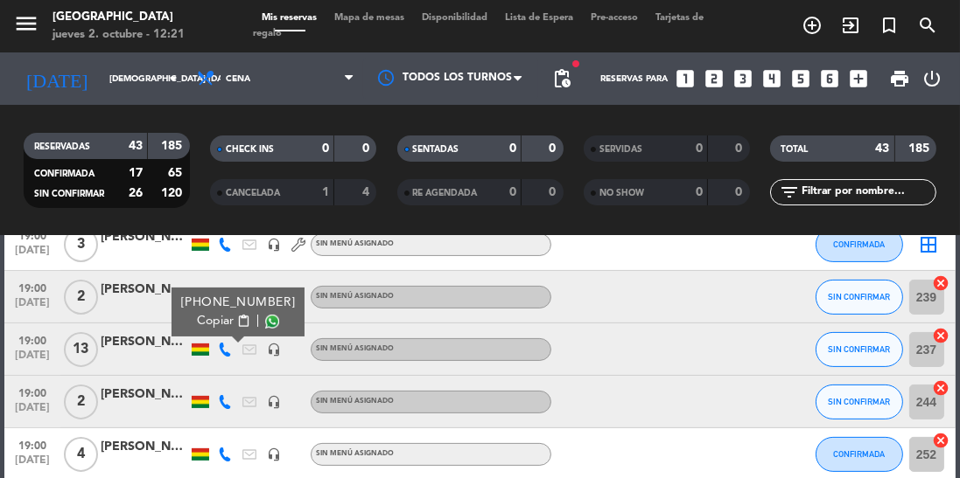
click at [266, 325] on span at bounding box center [272, 322] width 14 height 14
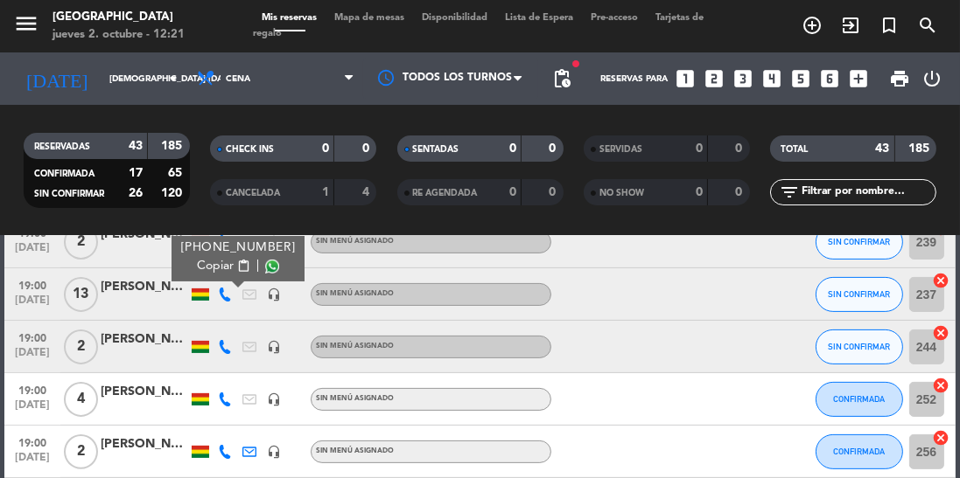
click at [265, 266] on span at bounding box center [272, 267] width 14 height 14
click at [222, 350] on icon at bounding box center [225, 347] width 14 height 14
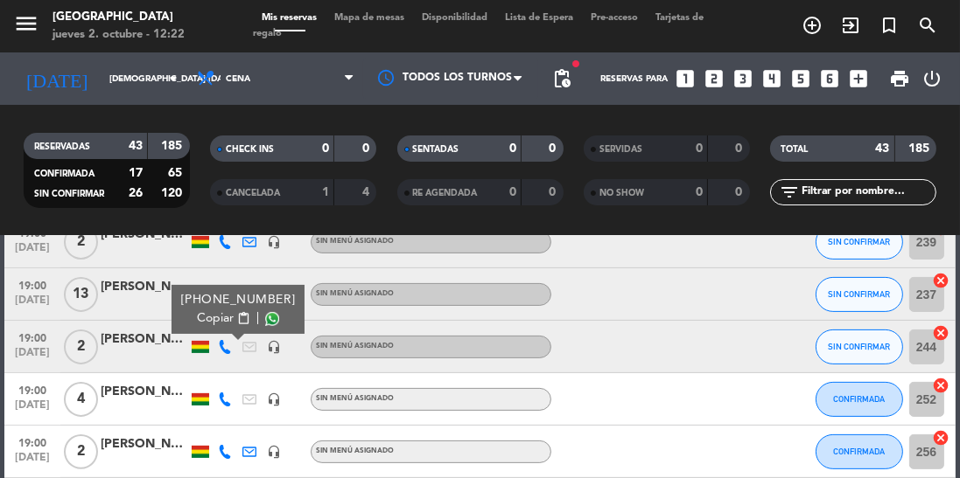
click at [265, 321] on span at bounding box center [272, 319] width 14 height 14
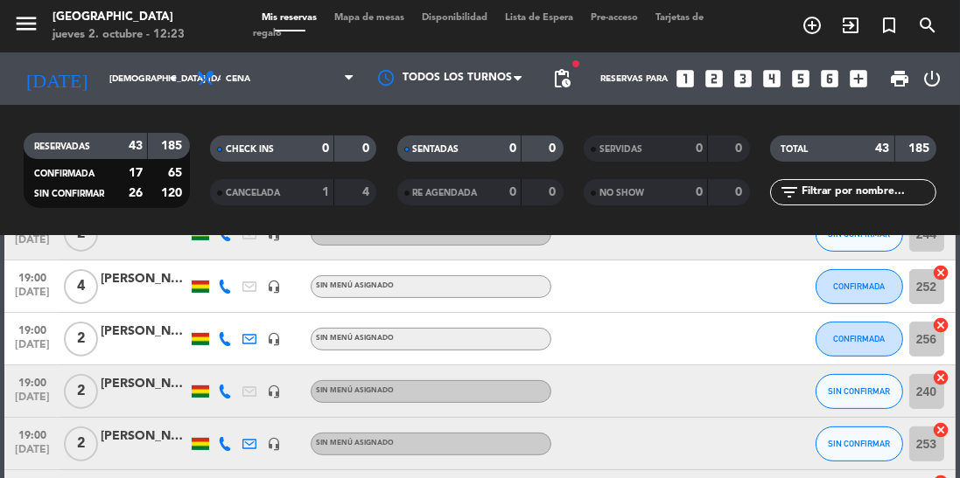
click at [225, 397] on icon at bounding box center [225, 392] width 14 height 14
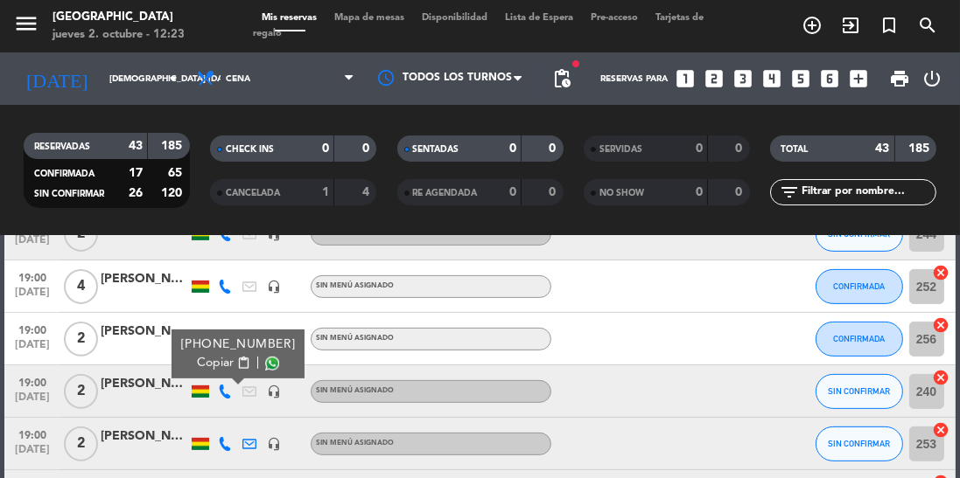
click at [265, 367] on span at bounding box center [272, 364] width 14 height 14
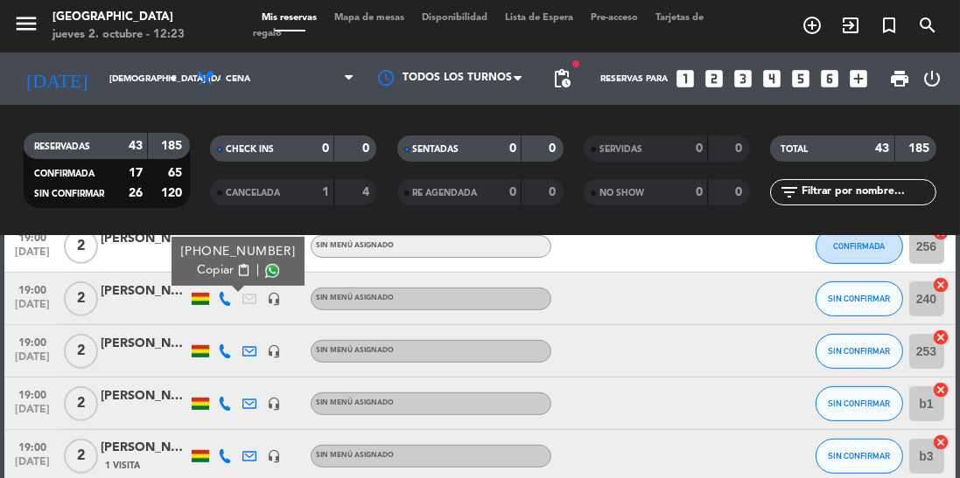
scroll to position [845, 0]
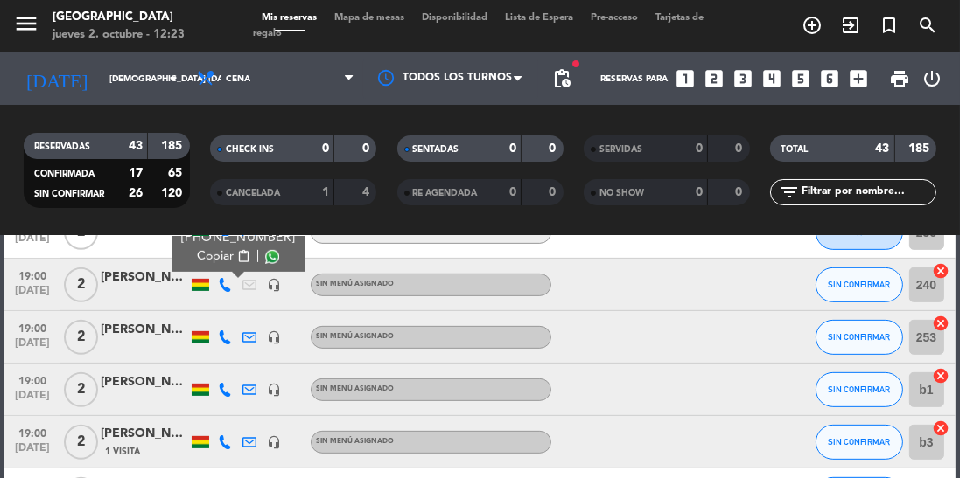
click at [224, 354] on div at bounding box center [225, 337] width 24 height 52
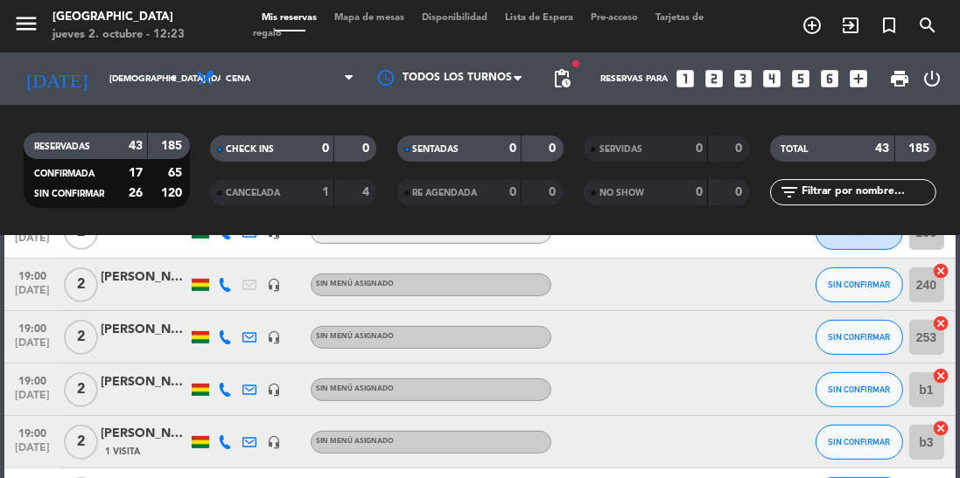
click at [229, 341] on icon at bounding box center [225, 338] width 14 height 14
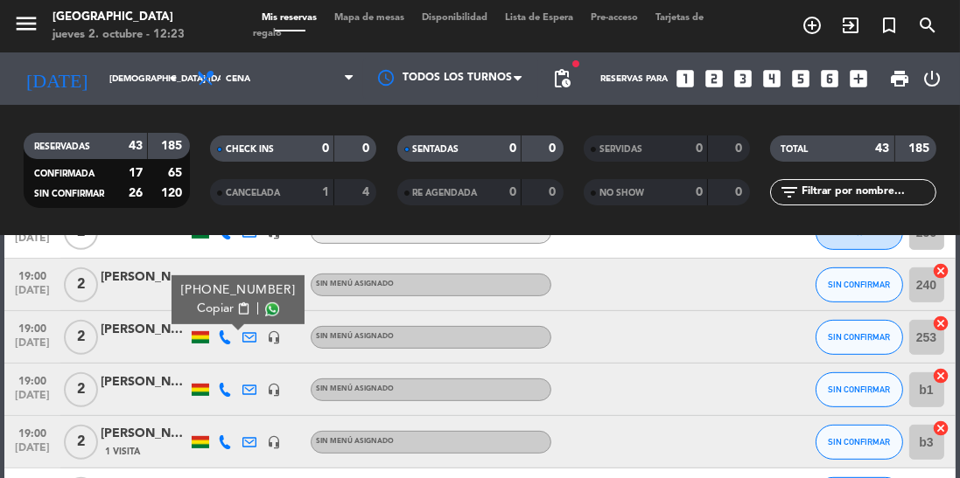
click at [265, 315] on span at bounding box center [272, 310] width 14 height 14
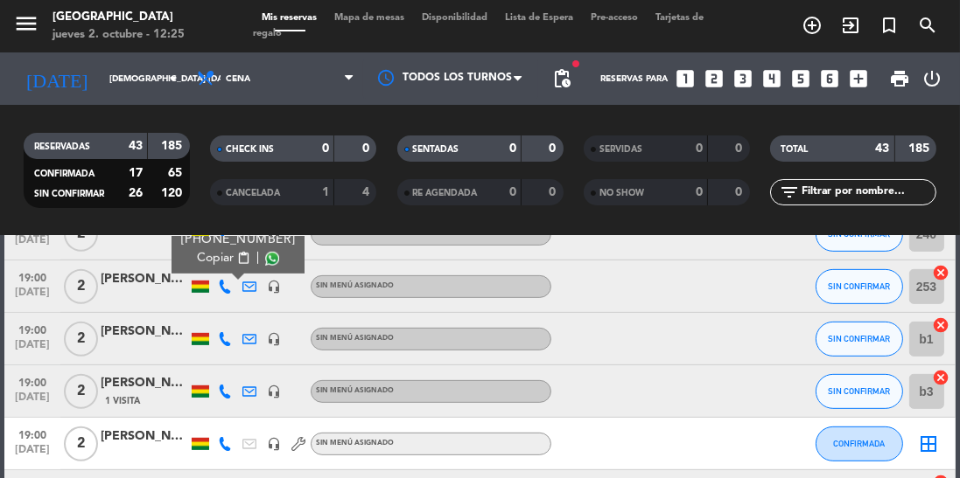
click at [228, 341] on icon at bounding box center [225, 339] width 14 height 14
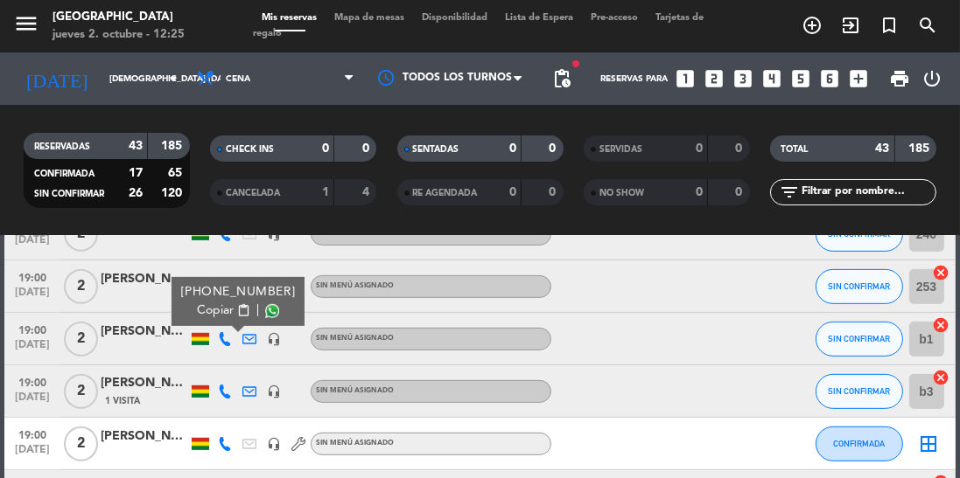
click at [265, 310] on span at bounding box center [272, 311] width 14 height 14
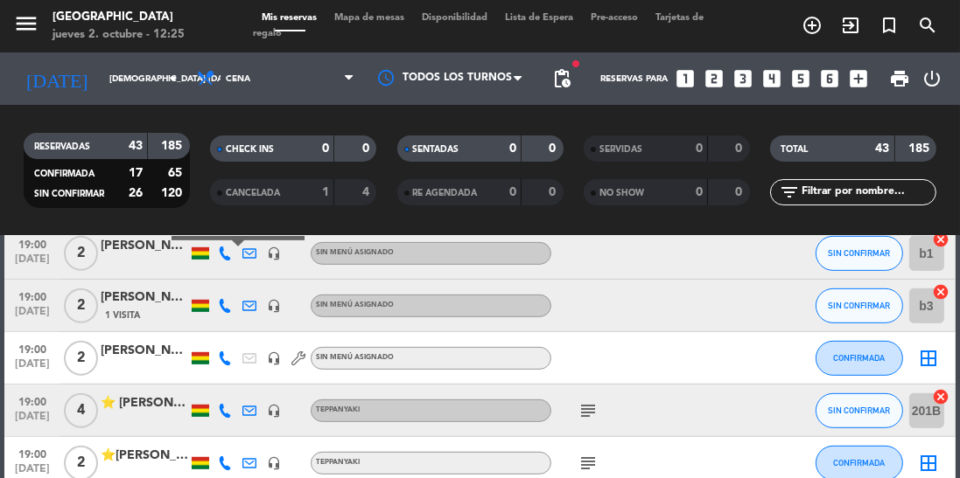
click at [222, 310] on icon at bounding box center [225, 306] width 14 height 14
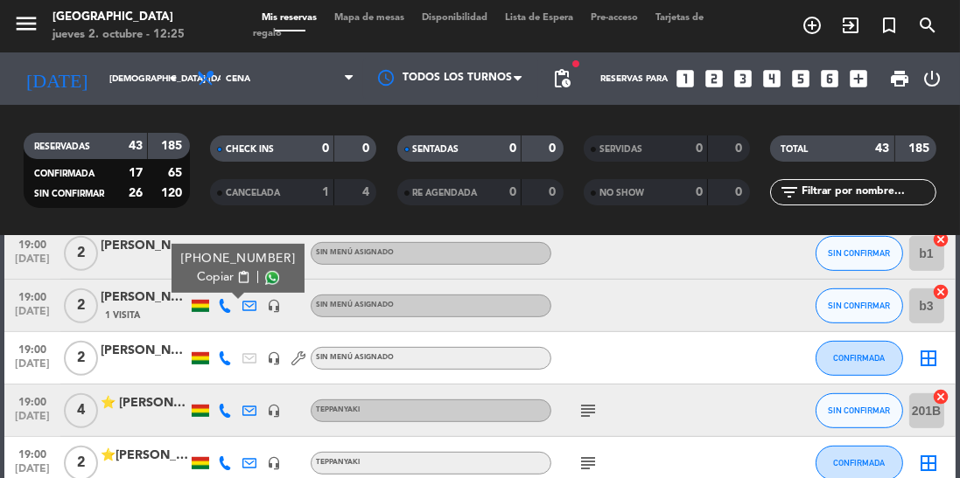
click at [265, 280] on span at bounding box center [272, 278] width 14 height 14
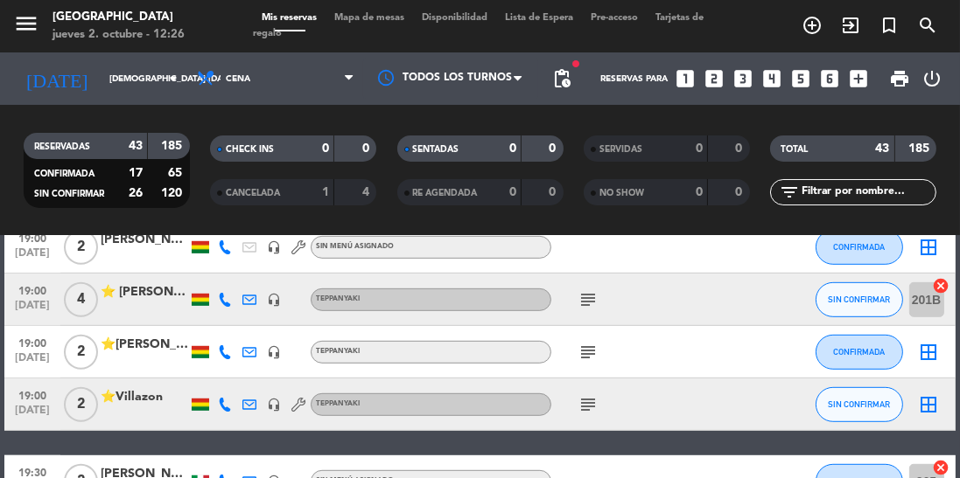
click at [222, 302] on icon at bounding box center [225, 300] width 14 height 14
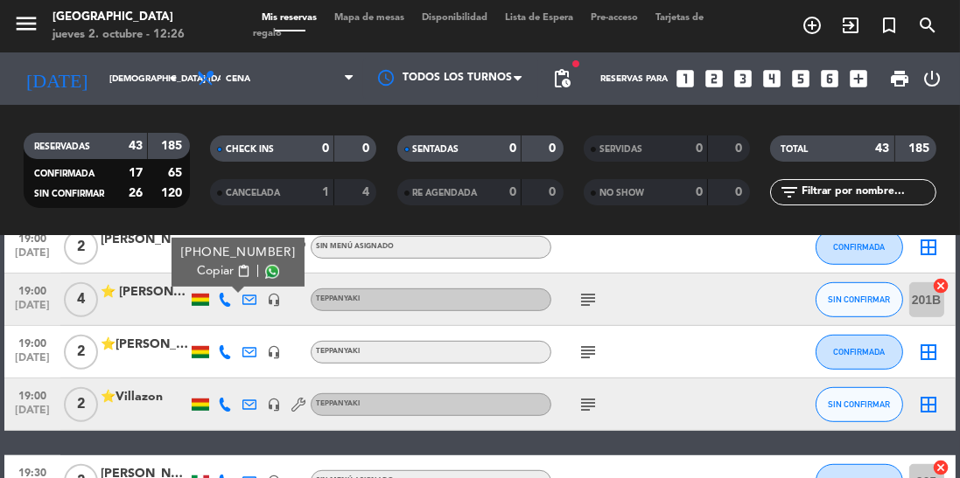
click at [265, 276] on span at bounding box center [272, 272] width 14 height 14
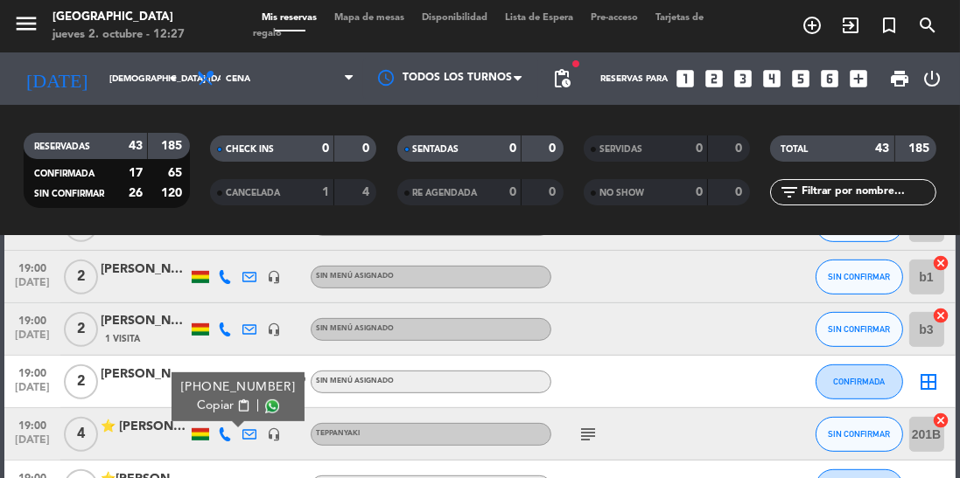
scroll to position [965, 0]
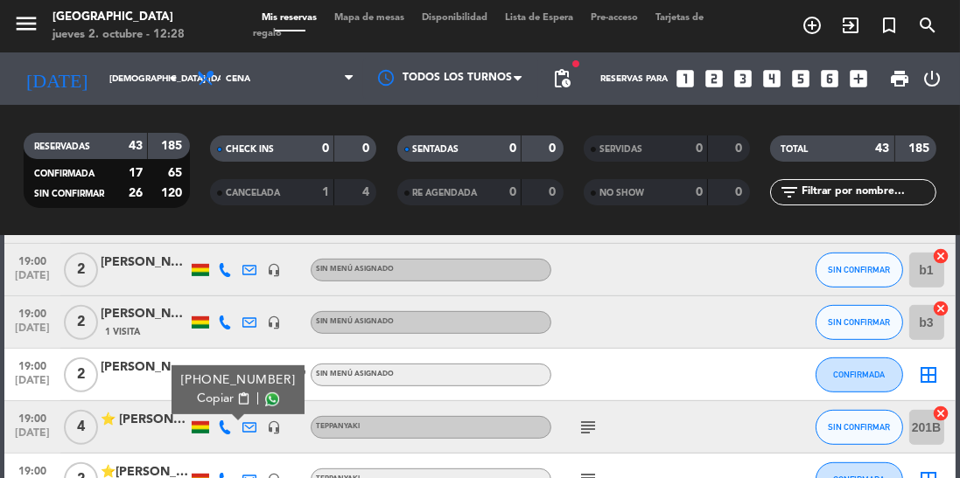
click at [145, 317] on div "[PERSON_NAME]" at bounding box center [144, 314] width 87 height 20
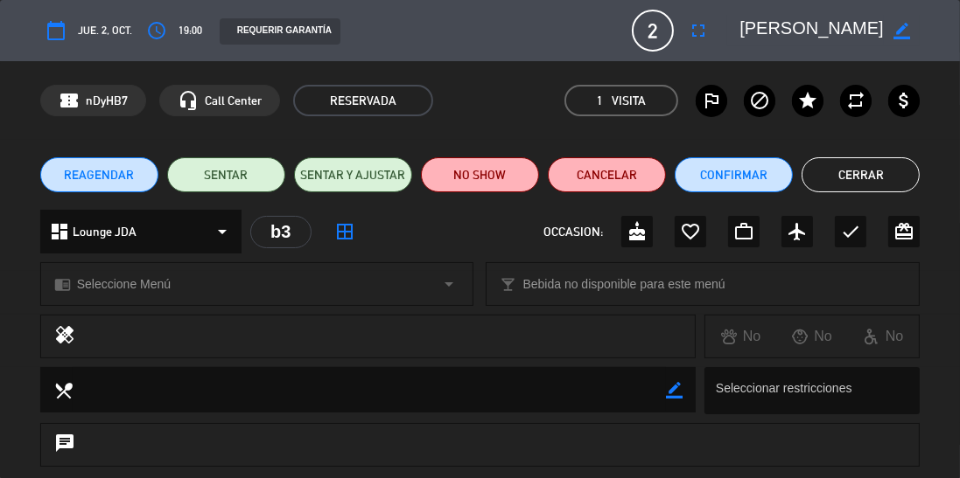
click at [697, 35] on icon "fullscreen" at bounding box center [698, 30] width 21 height 21
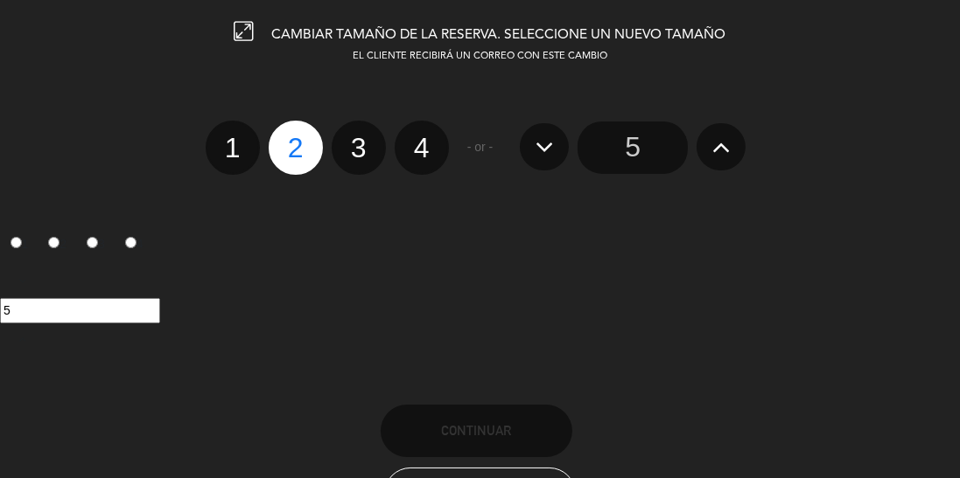
click at [425, 149] on label "4" at bounding box center [422, 148] width 54 height 54
click at [425, 138] on input "4" at bounding box center [419, 132] width 11 height 11
radio input "true"
radio input "false"
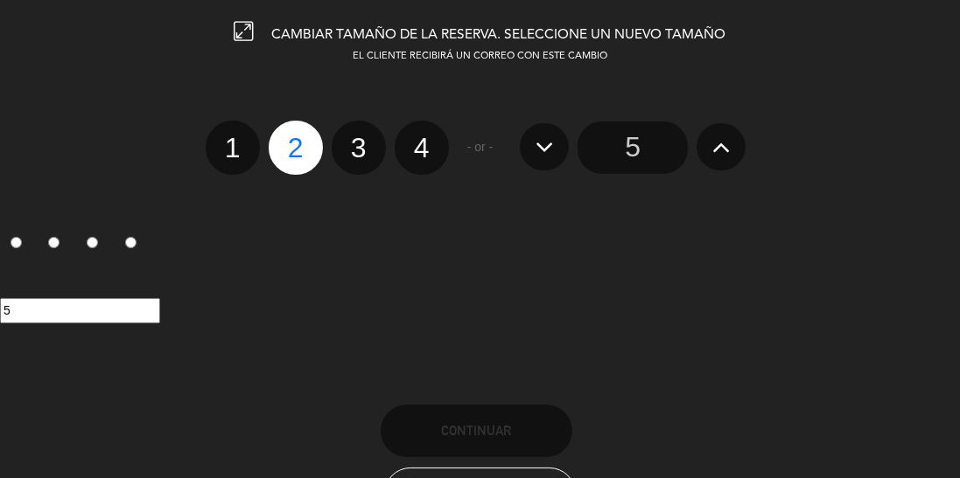
radio input "false"
radio input "true"
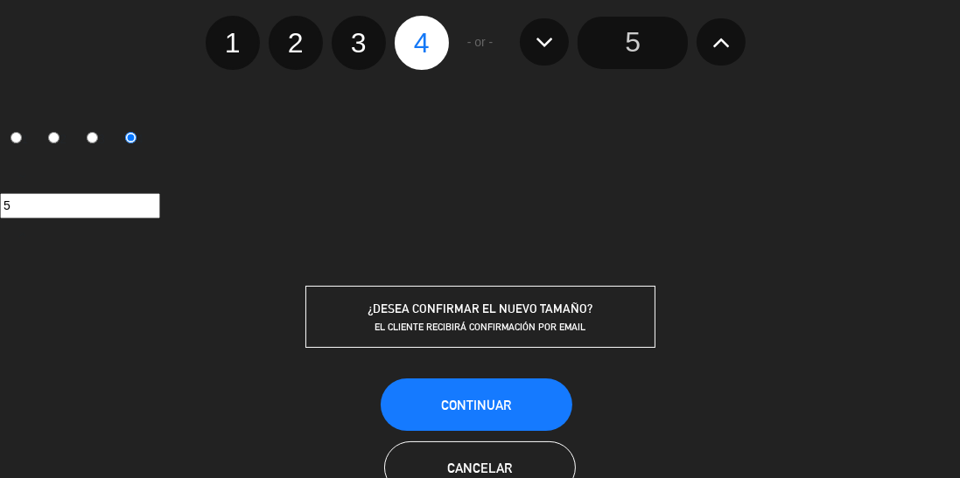
scroll to position [157, 0]
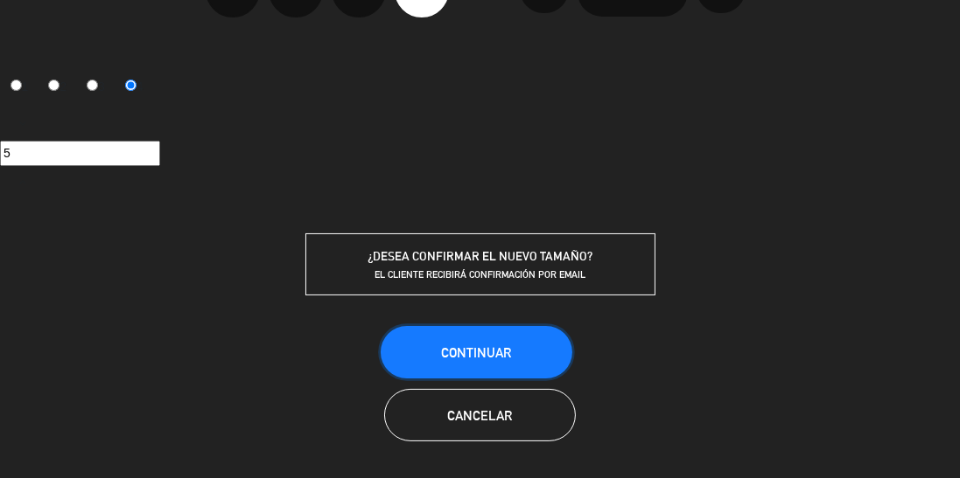
click at [507, 355] on span "Continuar" at bounding box center [476, 353] width 70 height 15
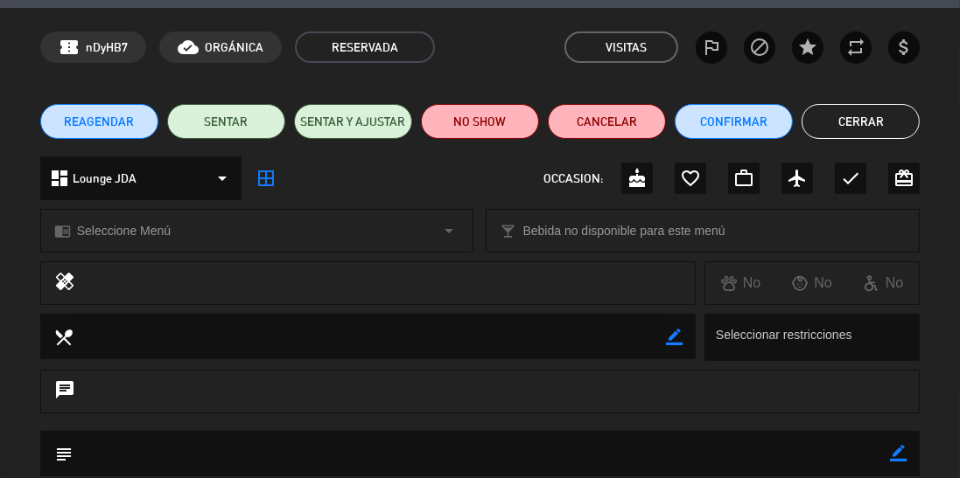
scroll to position [0, 0]
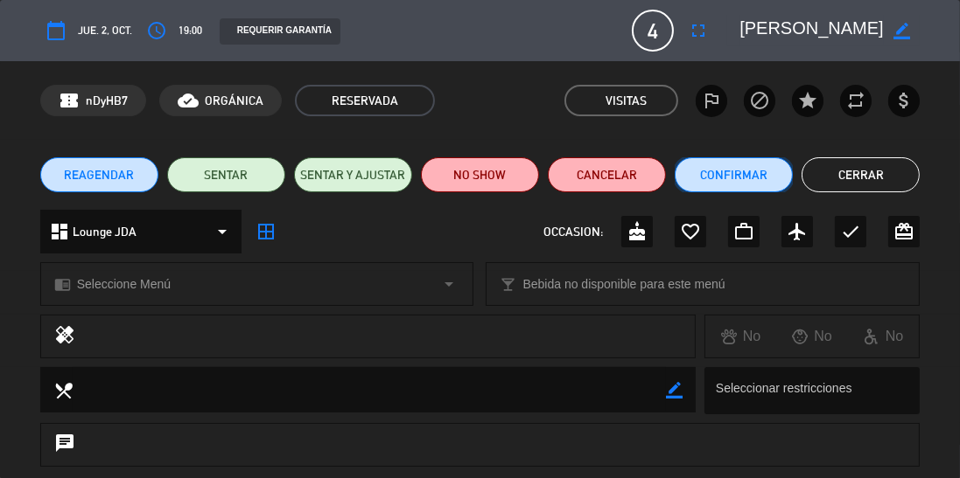
click at [731, 183] on button "Confirmar" at bounding box center [733, 174] width 118 height 35
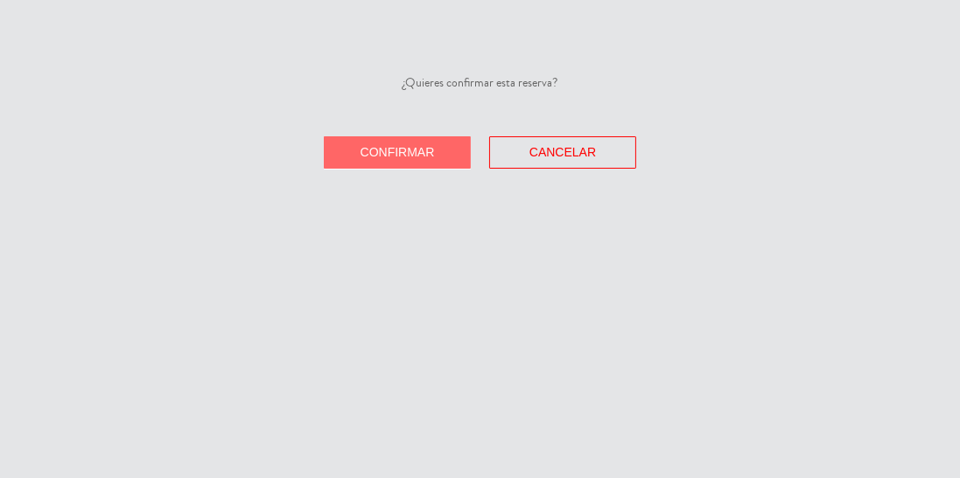
click at [411, 147] on span "Confirmar" at bounding box center [397, 152] width 74 height 14
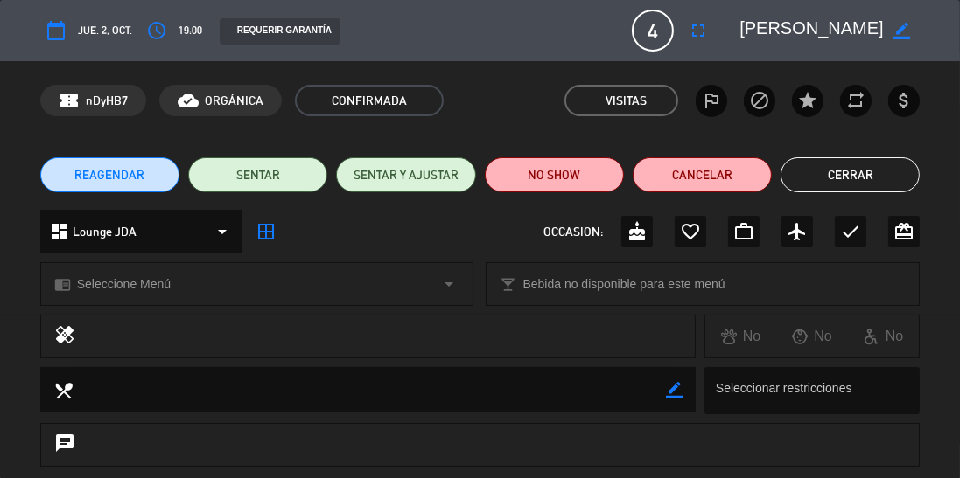
click at [863, 175] on button "Cerrar" at bounding box center [849, 174] width 139 height 35
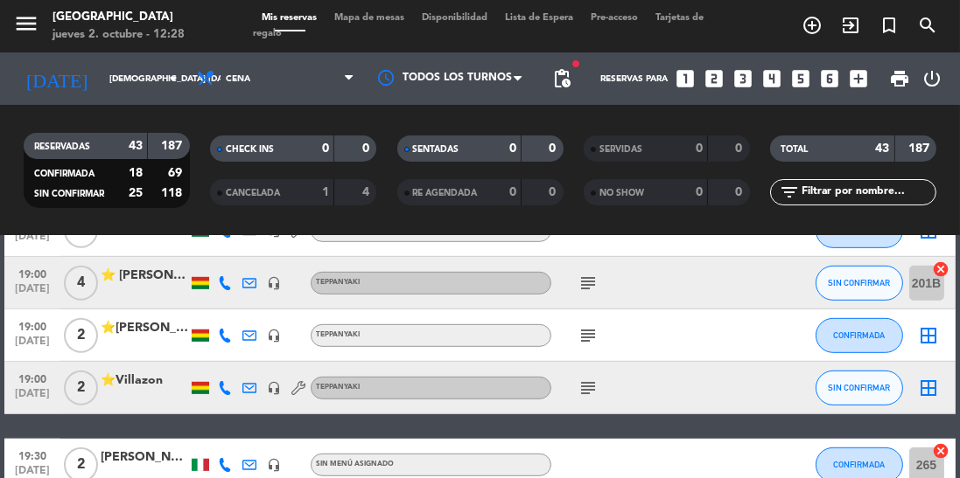
scroll to position [1108, 0]
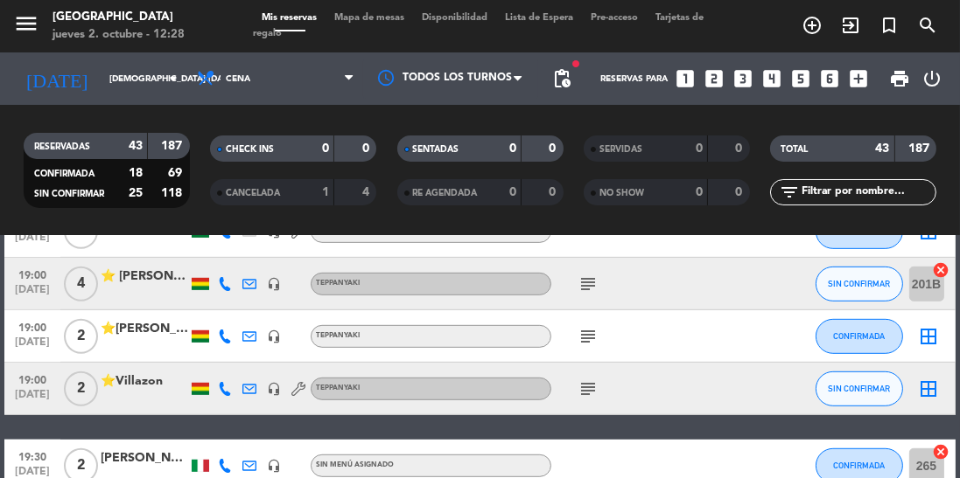
click at [221, 285] on icon at bounding box center [225, 284] width 14 height 14
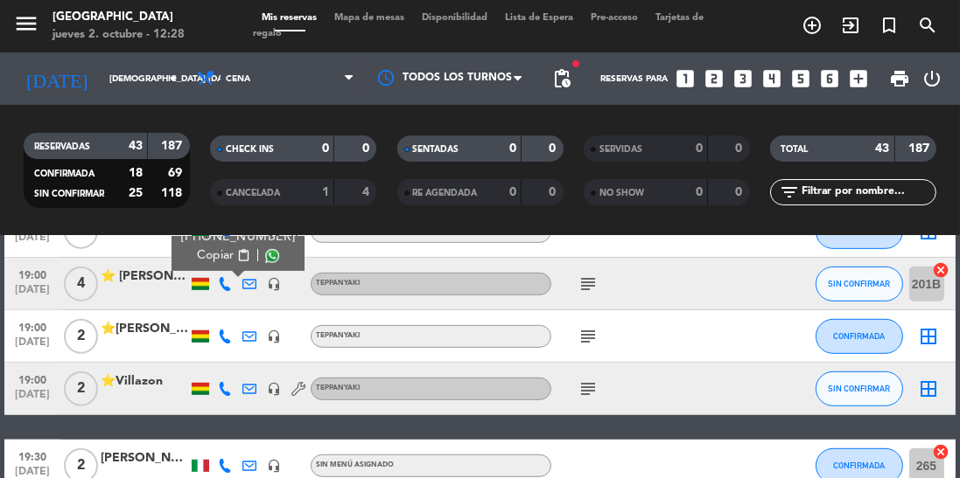
click at [265, 260] on span at bounding box center [272, 256] width 14 height 14
click at [224, 393] on icon at bounding box center [225, 389] width 14 height 14
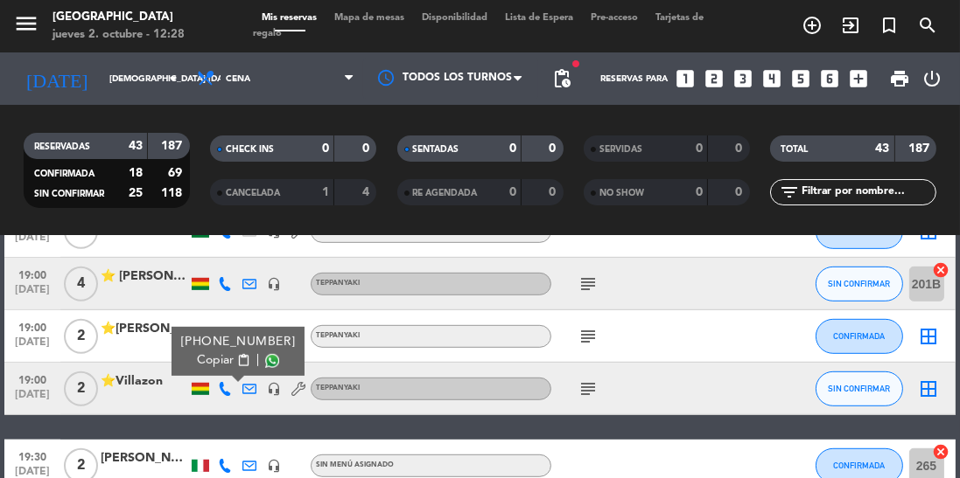
click at [265, 364] on span at bounding box center [272, 361] width 14 height 14
click at [265, 361] on span at bounding box center [272, 361] width 14 height 14
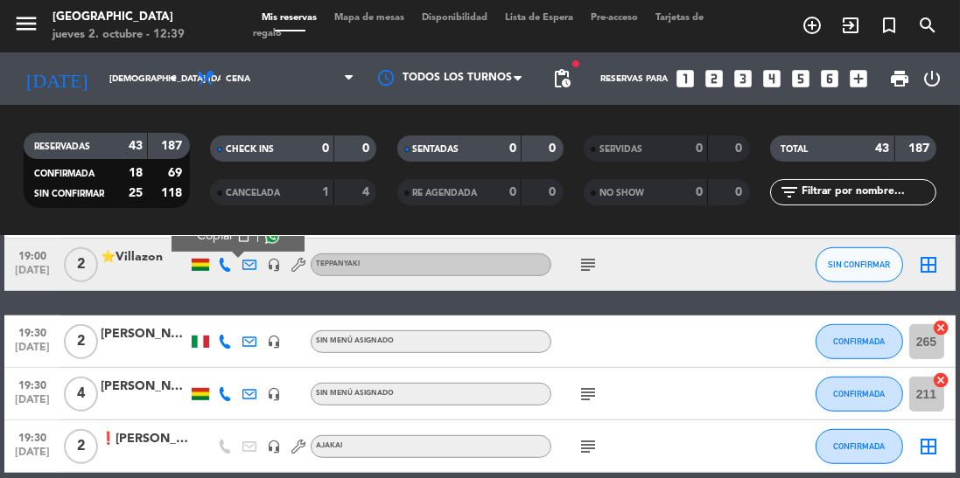
click at [39, 350] on span "[DATE]" at bounding box center [32, 352] width 44 height 20
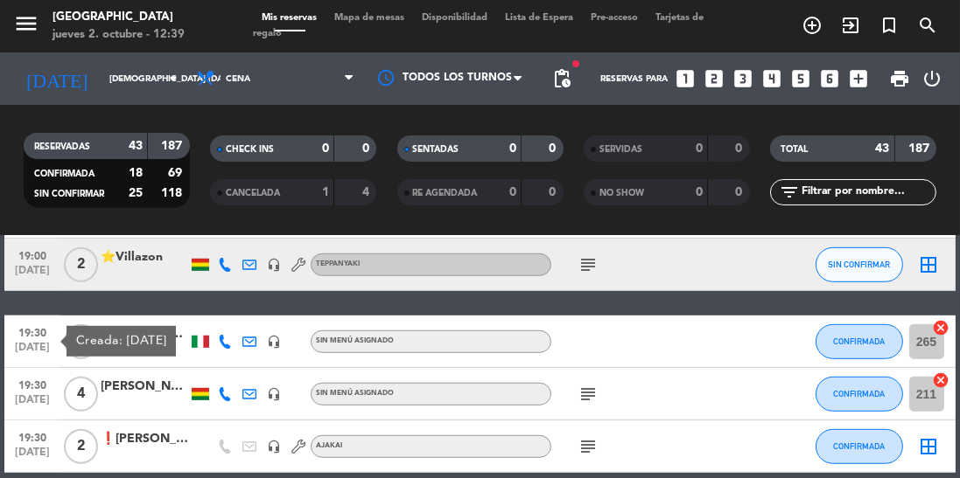
click at [37, 337] on span "19:30" at bounding box center [32, 332] width 44 height 20
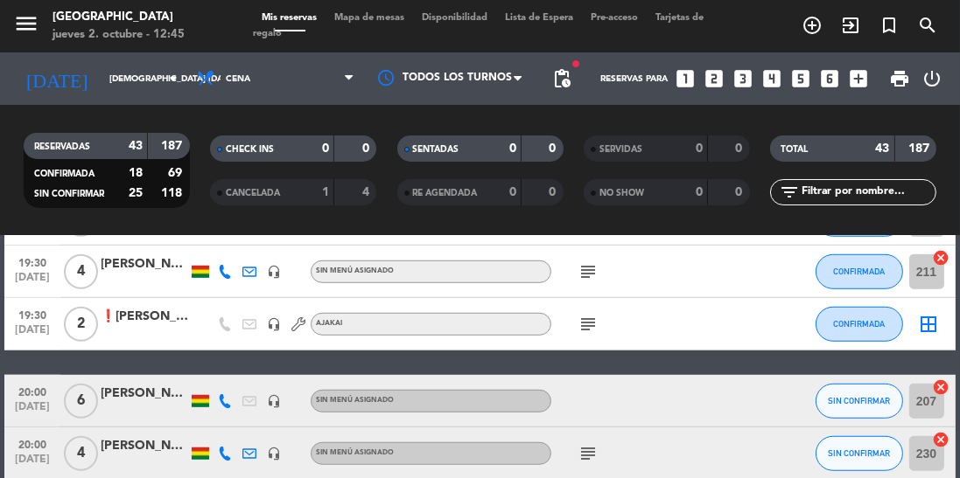
scroll to position [1418, 0]
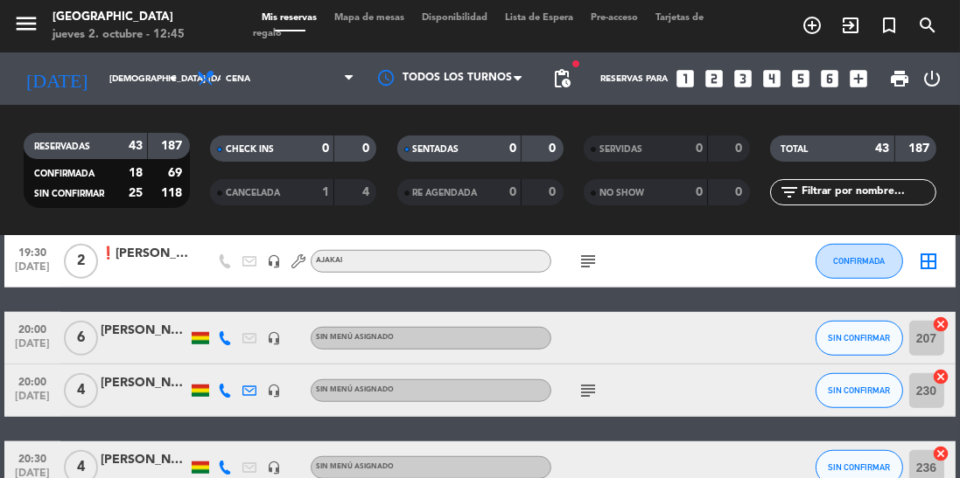
click at [226, 341] on icon at bounding box center [225, 339] width 14 height 14
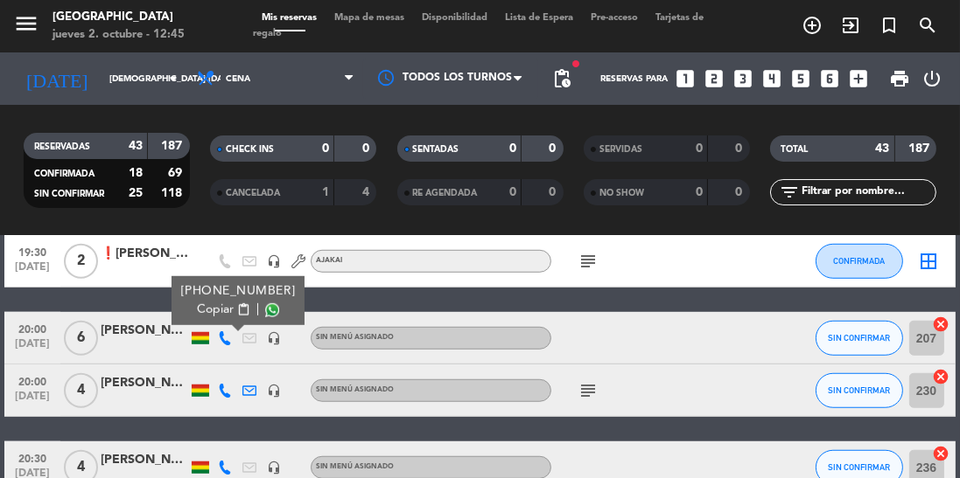
click at [266, 317] on span at bounding box center [272, 311] width 14 height 14
click at [227, 396] on icon at bounding box center [225, 391] width 14 height 14
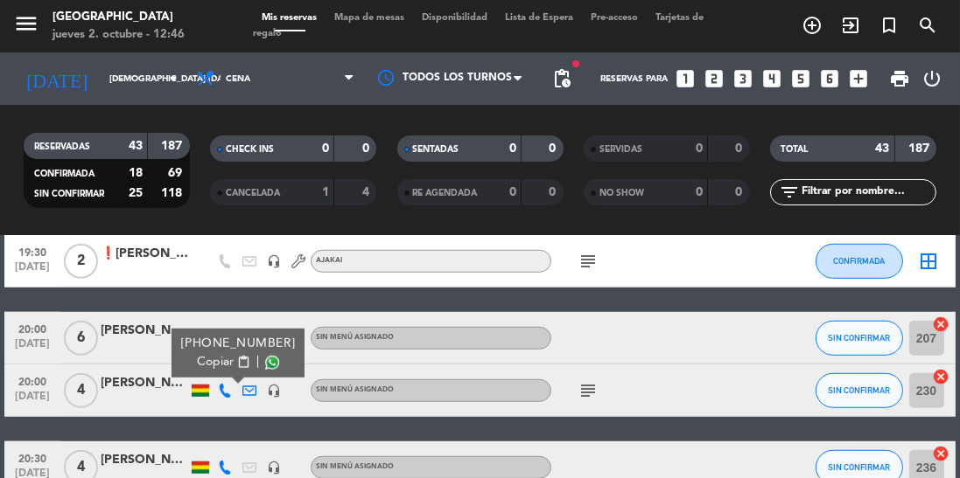
click at [265, 367] on span at bounding box center [272, 363] width 14 height 14
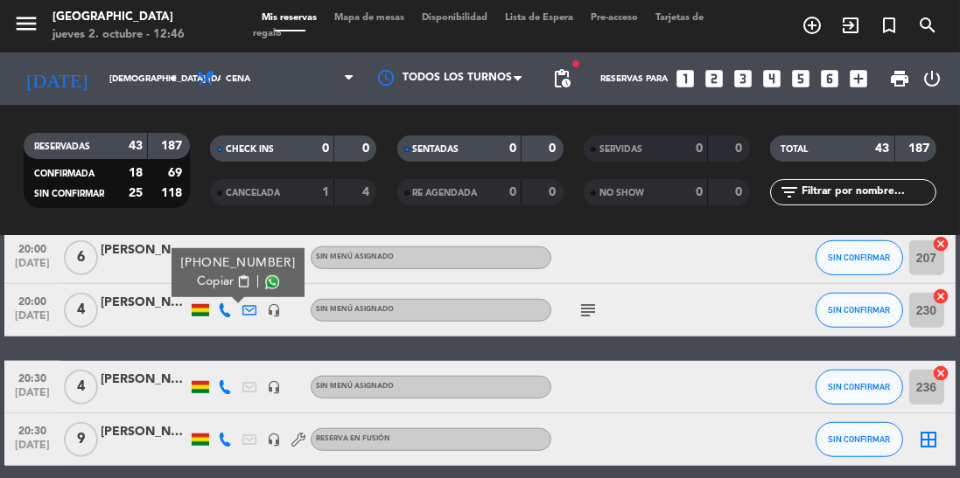
scroll to position [1529, 0]
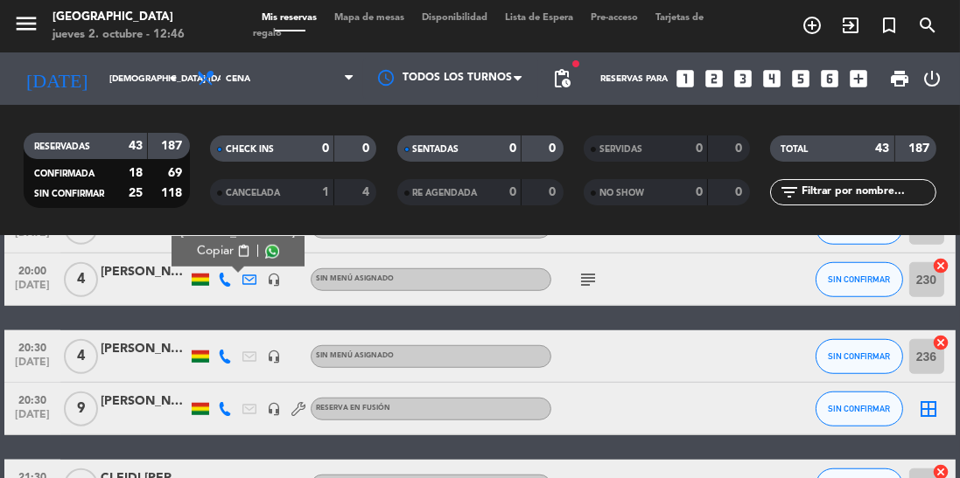
click at [227, 361] on icon at bounding box center [225, 357] width 14 height 14
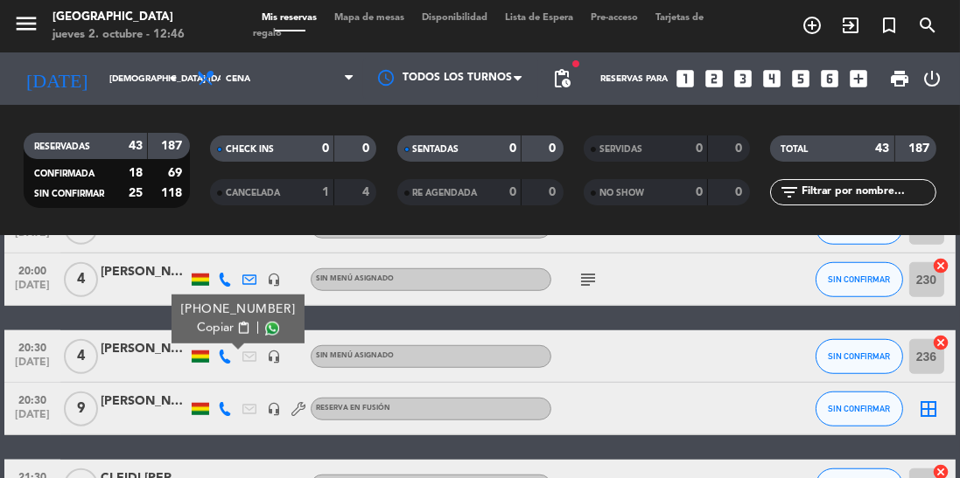
click at [266, 334] on span at bounding box center [272, 329] width 14 height 14
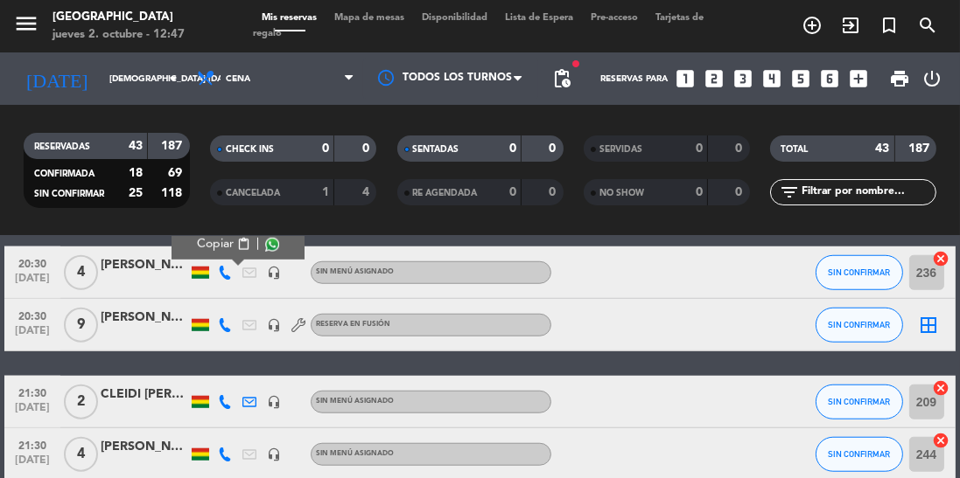
scroll to position [1611, 0]
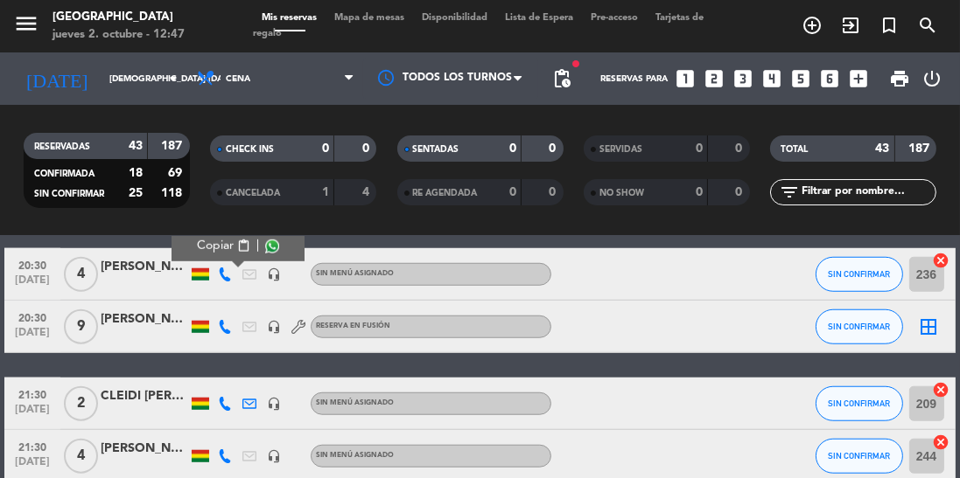
click at [225, 330] on icon at bounding box center [225, 327] width 14 height 14
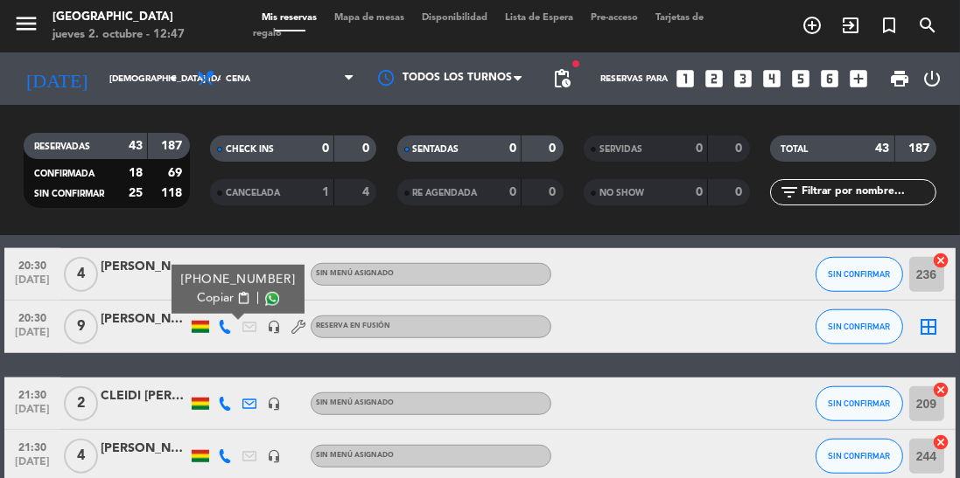
click at [265, 302] on span at bounding box center [272, 299] width 14 height 14
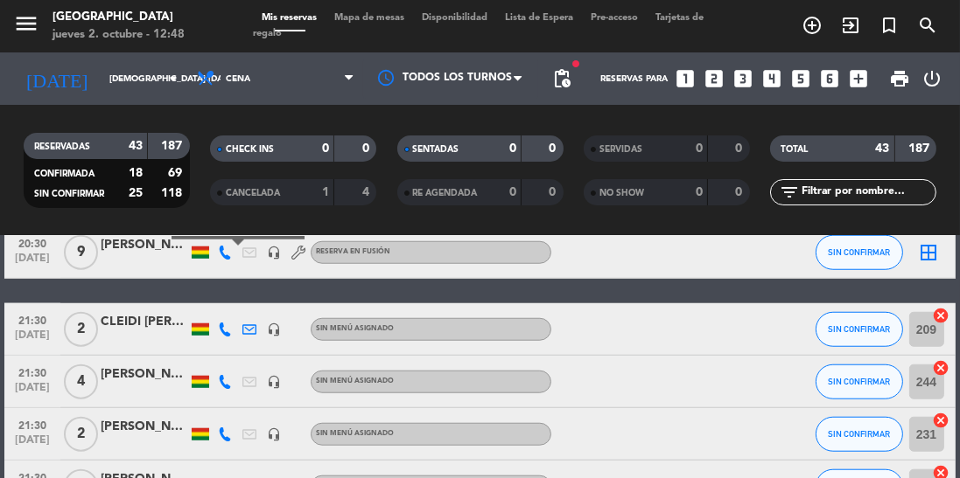
scroll to position [1714, 0]
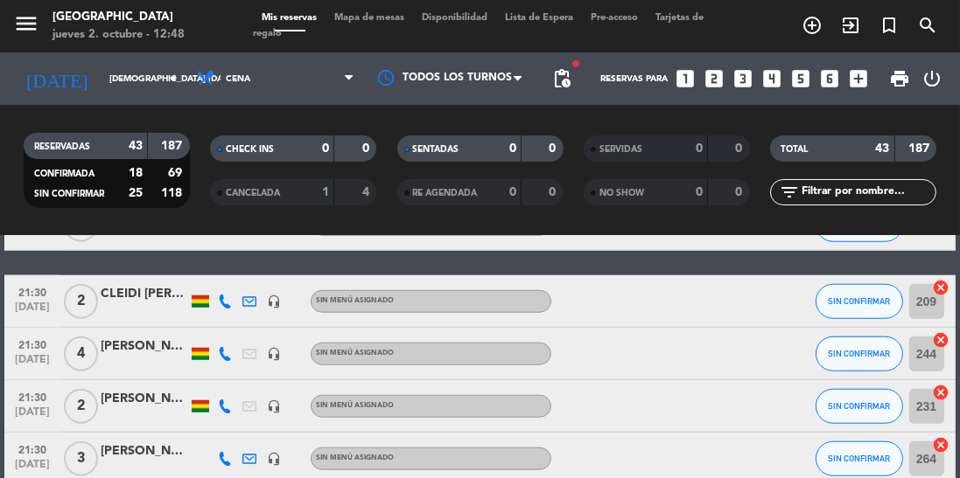
click at [226, 304] on icon at bounding box center [225, 302] width 14 height 14
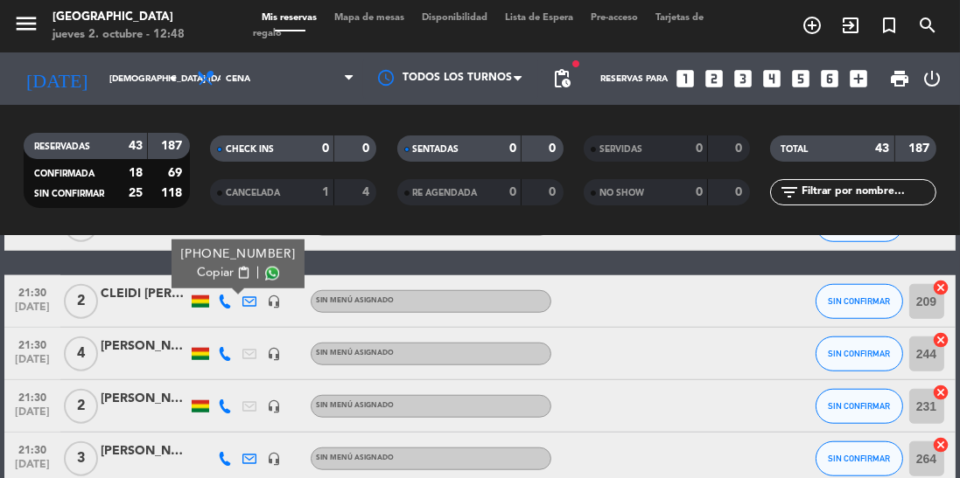
click at [265, 276] on span at bounding box center [272, 274] width 14 height 14
click at [223, 357] on icon at bounding box center [225, 354] width 14 height 14
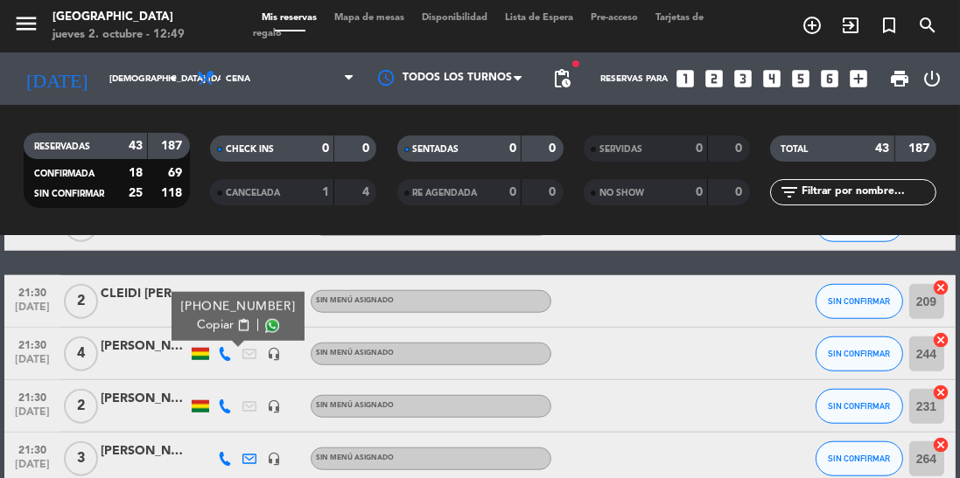
click at [265, 331] on span at bounding box center [272, 326] width 14 height 14
click at [265, 327] on span at bounding box center [272, 326] width 14 height 14
click at [227, 410] on icon at bounding box center [225, 407] width 14 height 14
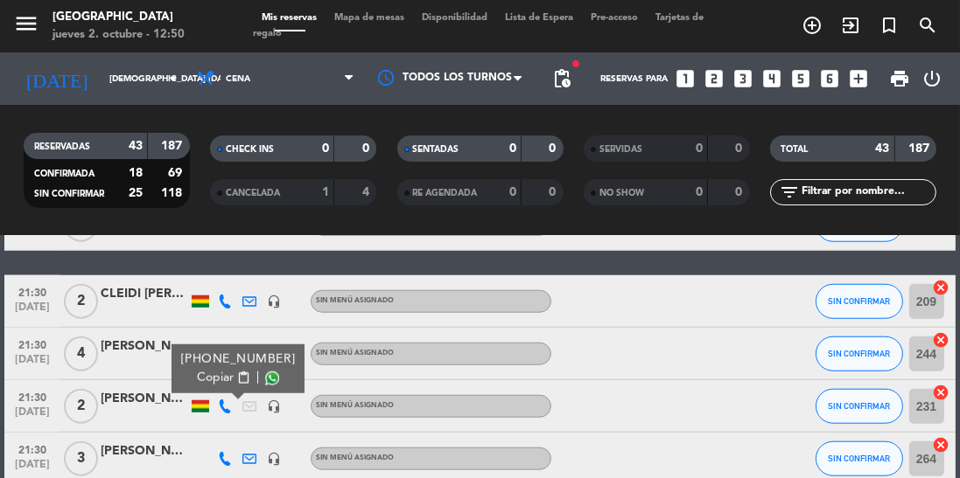
click at [265, 383] on span at bounding box center [272, 379] width 14 height 14
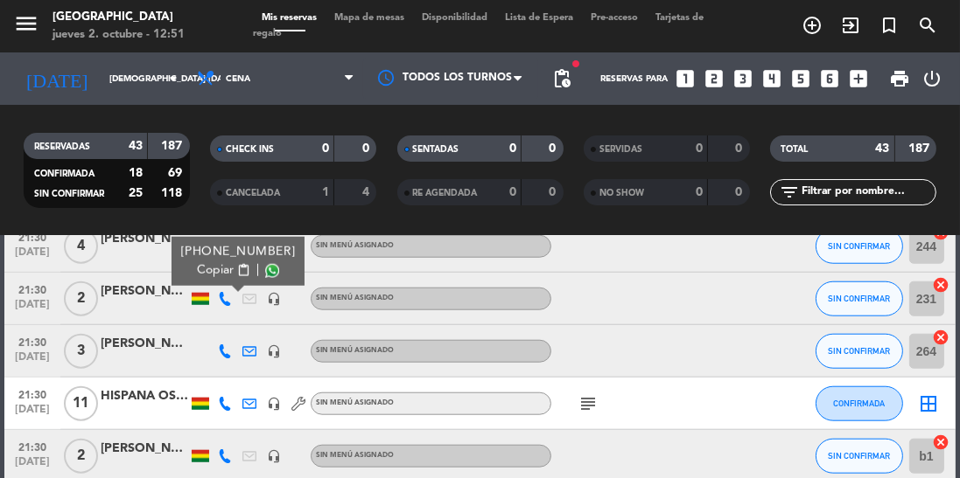
scroll to position [1835, 0]
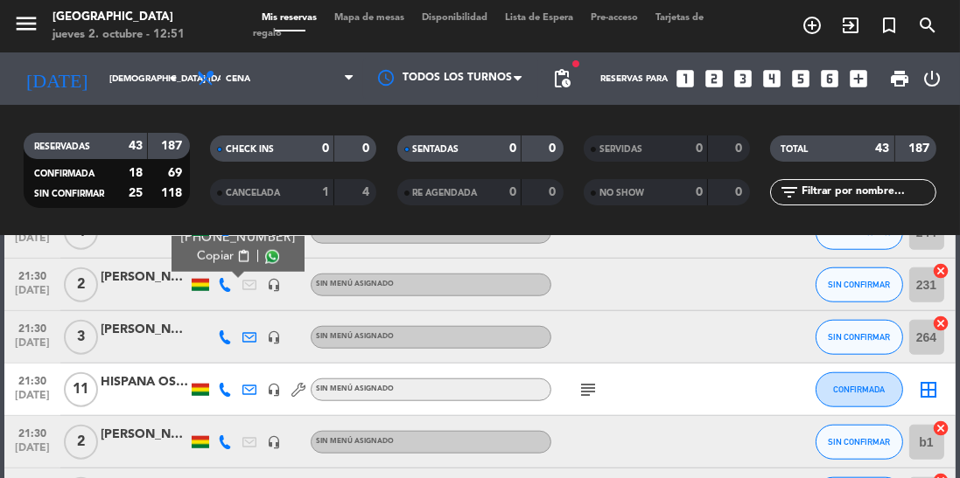
click at [227, 341] on icon at bounding box center [225, 338] width 14 height 14
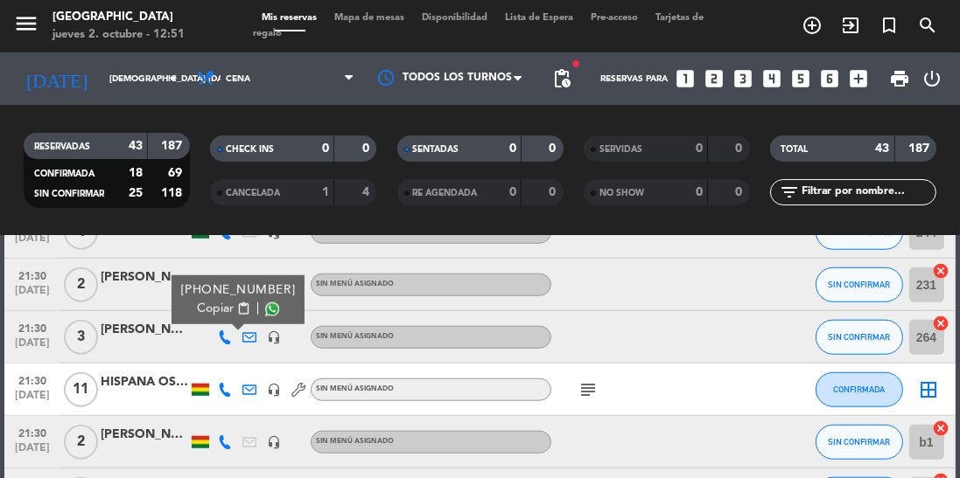
click at [265, 312] on span at bounding box center [272, 310] width 14 height 14
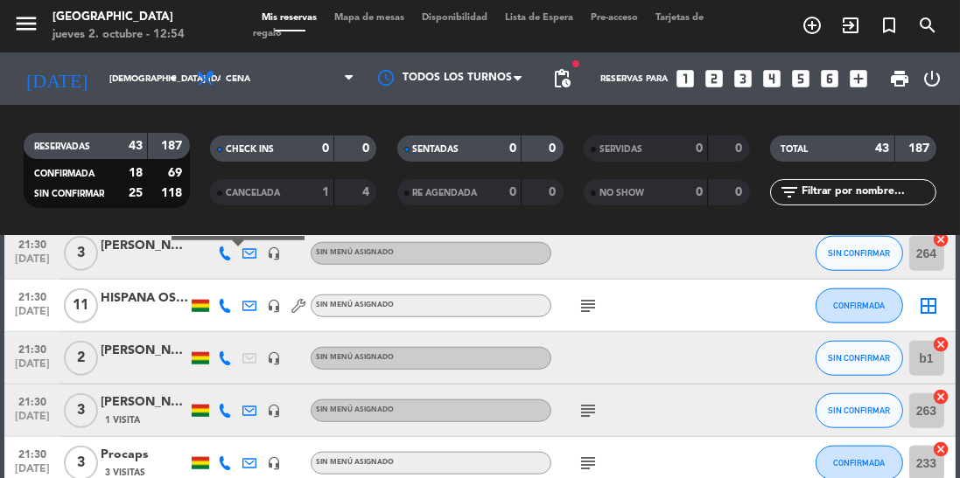
click at [231, 360] on icon at bounding box center [225, 359] width 14 height 14
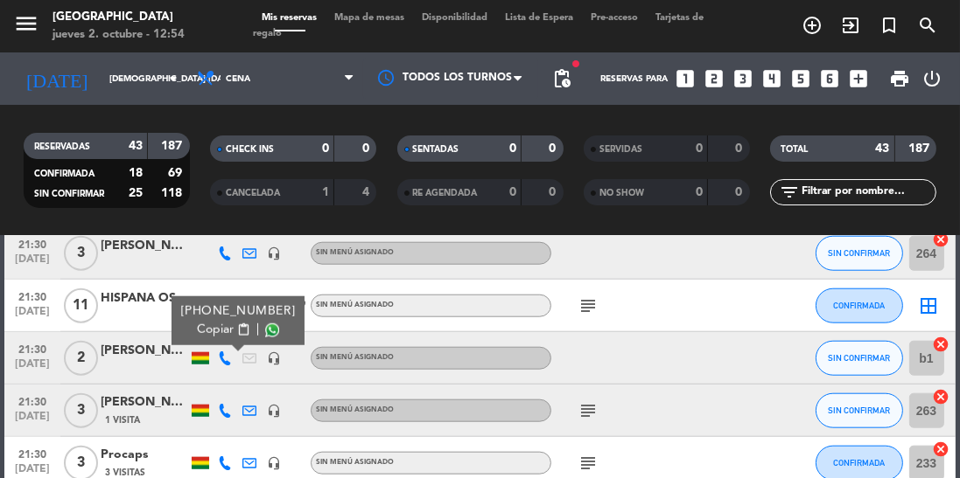
click at [265, 331] on span at bounding box center [272, 331] width 14 height 14
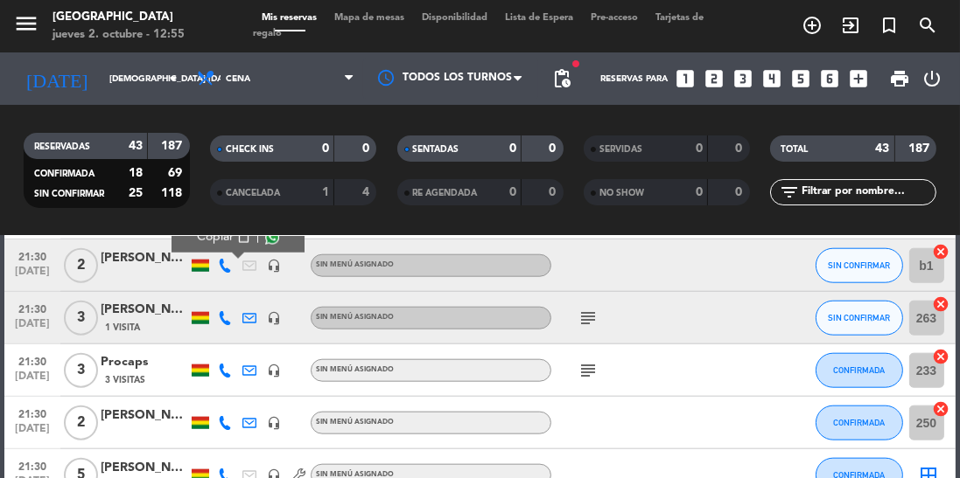
scroll to position [2007, 0]
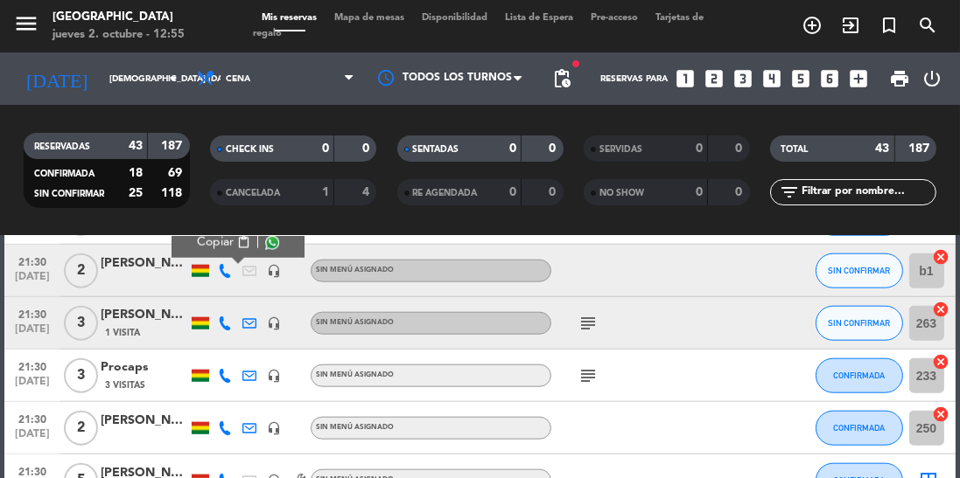
click at [220, 324] on icon at bounding box center [225, 324] width 14 height 14
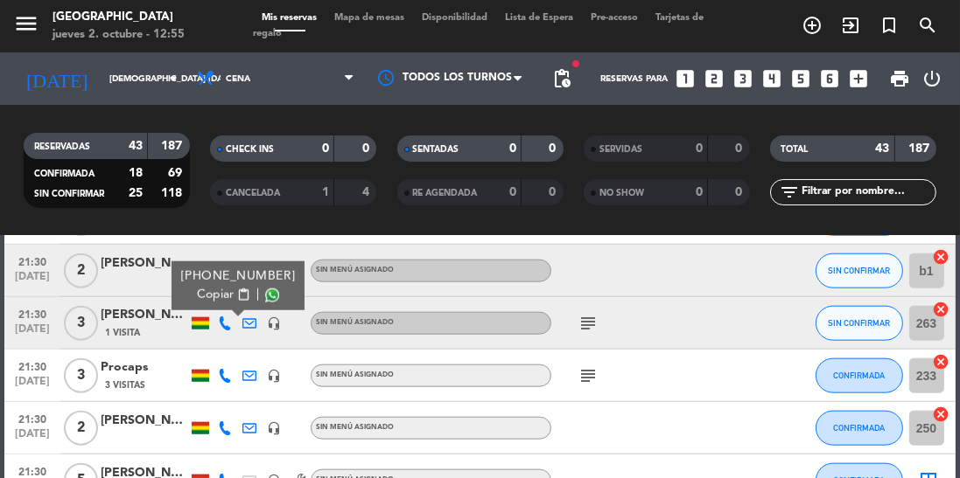
click at [265, 297] on span at bounding box center [272, 296] width 14 height 14
click at [265, 295] on span at bounding box center [272, 296] width 14 height 14
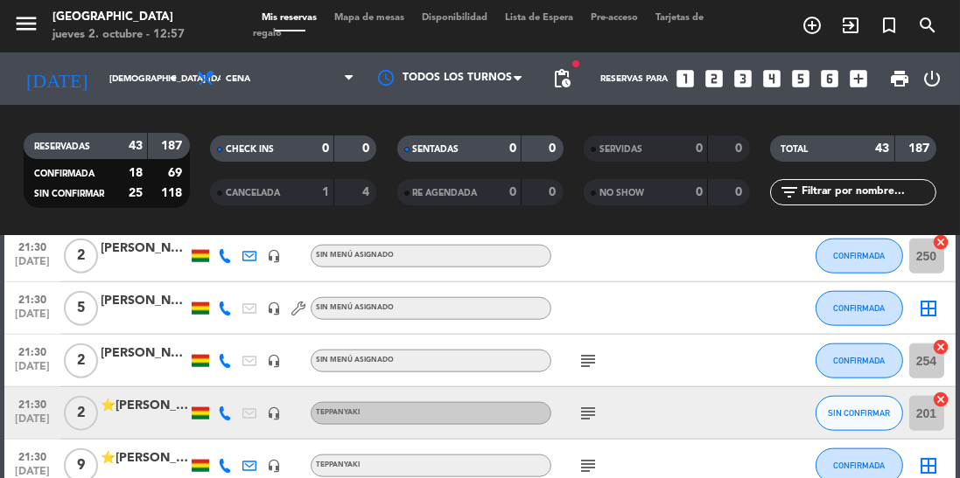
scroll to position [2196, 0]
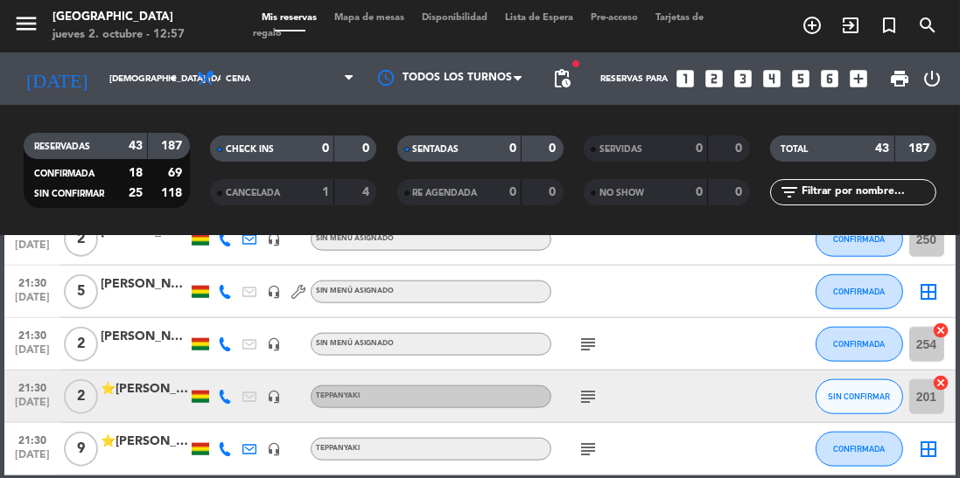
click at [225, 400] on icon at bounding box center [225, 397] width 14 height 14
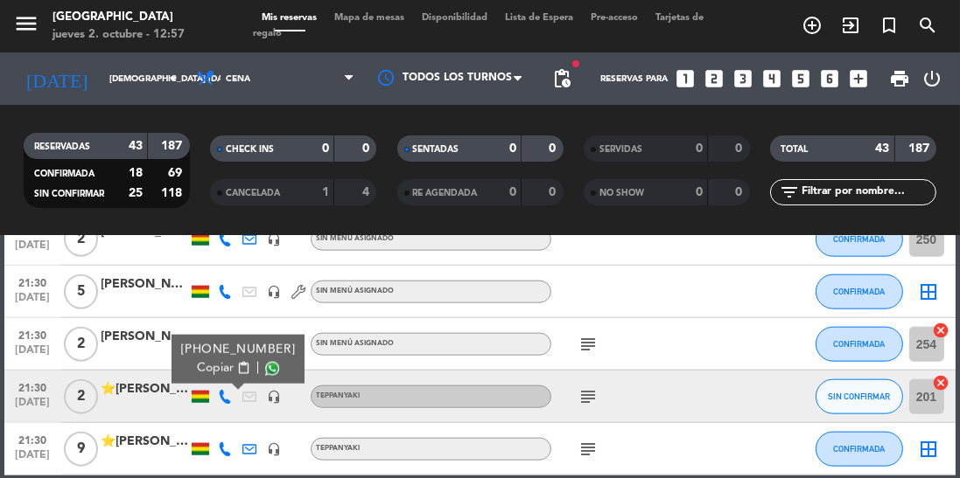
click at [265, 370] on span at bounding box center [272, 369] width 14 height 14
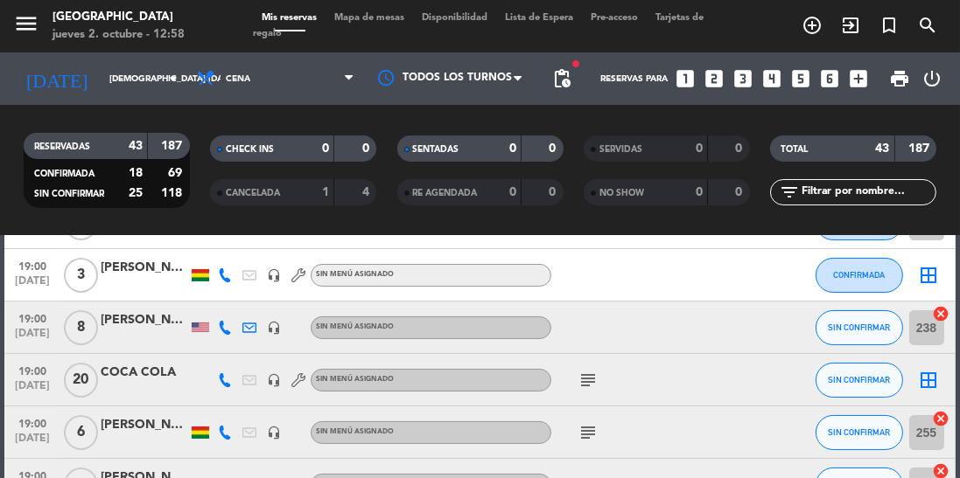
scroll to position [254, 0]
